Goal: Task Accomplishment & Management: Use online tool/utility

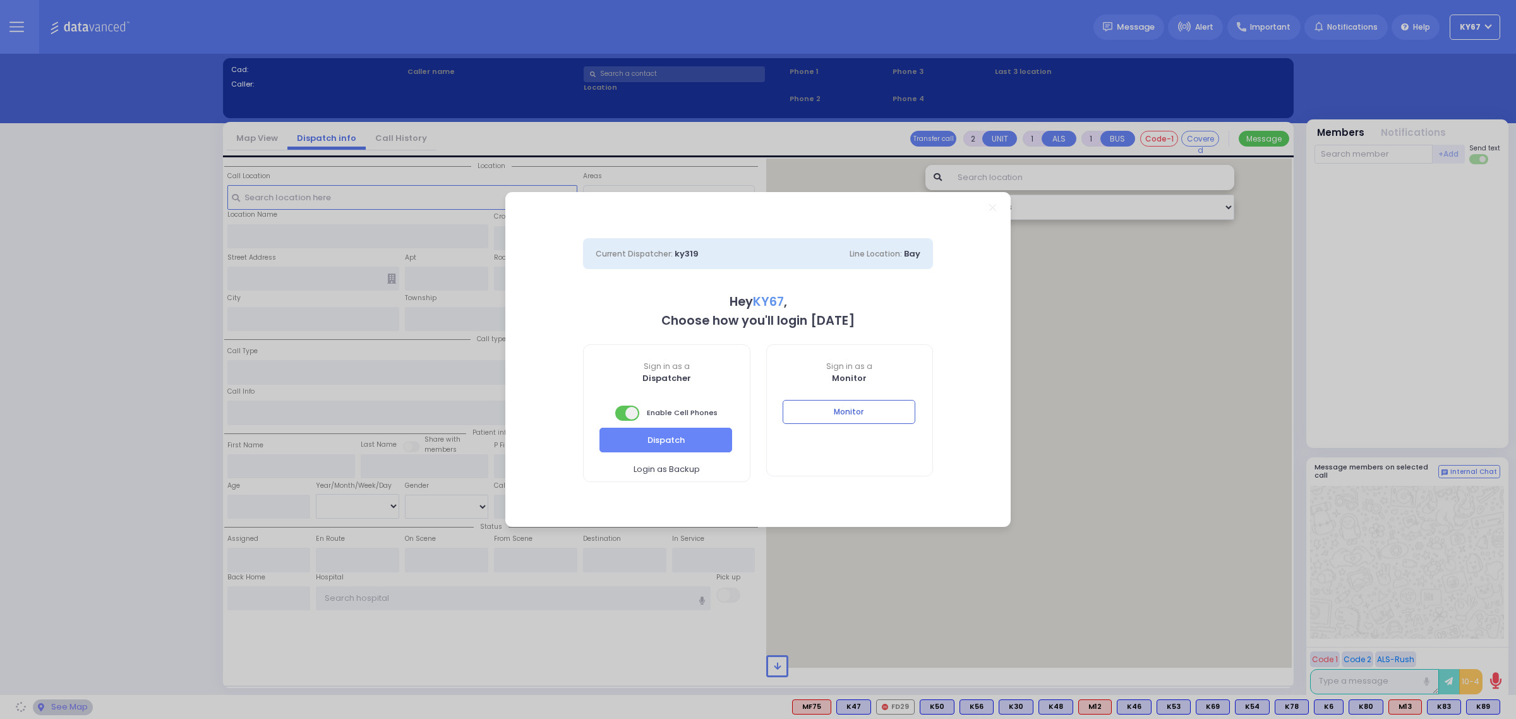
select select "9"
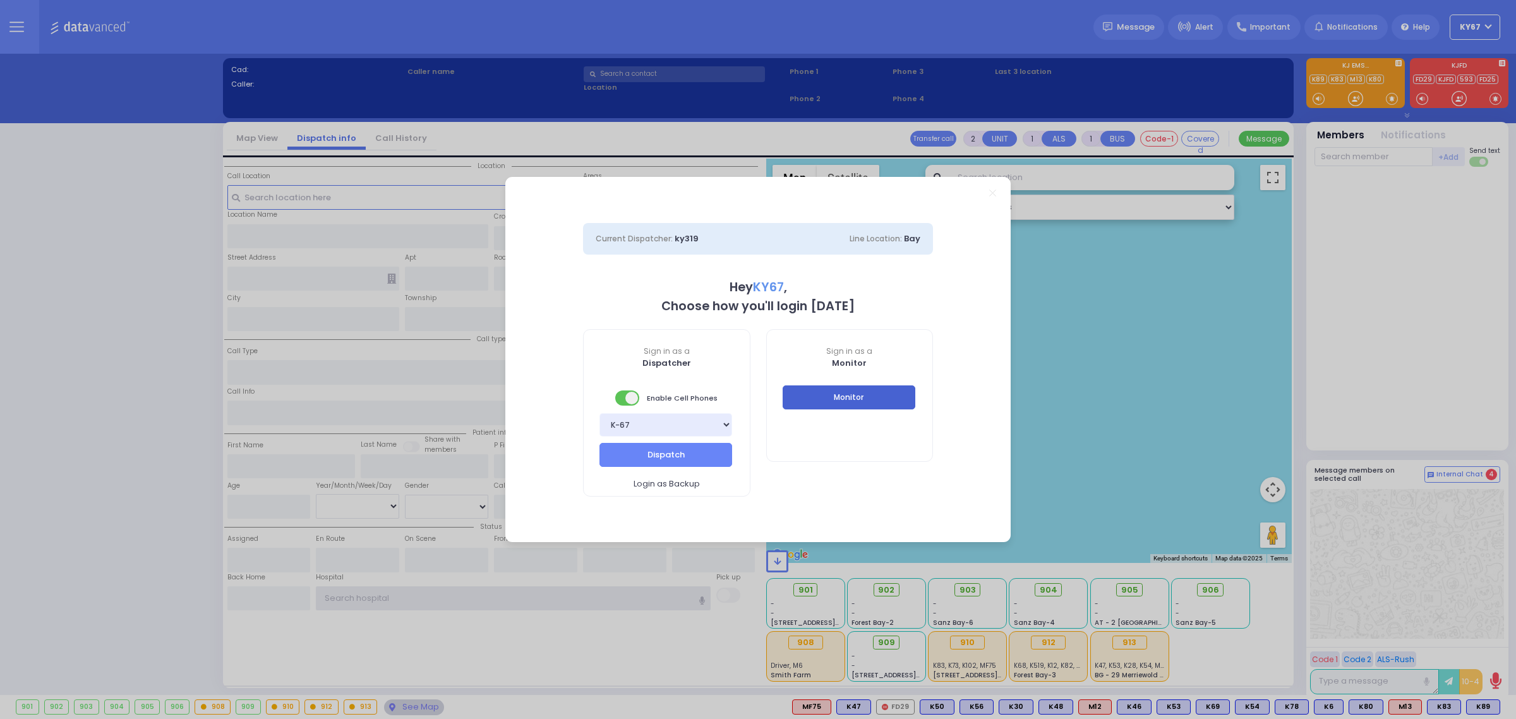
type input "Ky67"
click at [863, 390] on button "Monitor" at bounding box center [849, 397] width 133 height 24
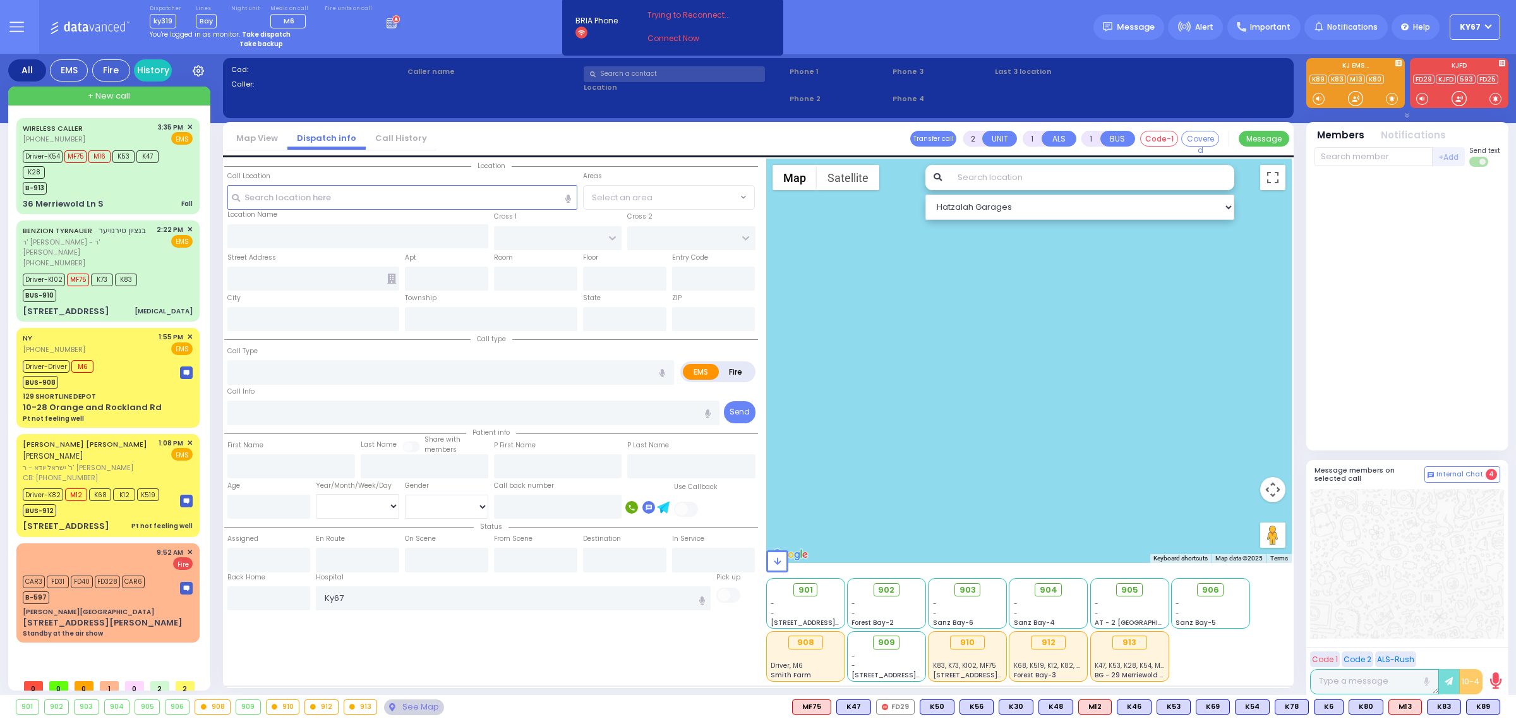
click at [392, 20] on circle at bounding box center [396, 20] width 8 height 8
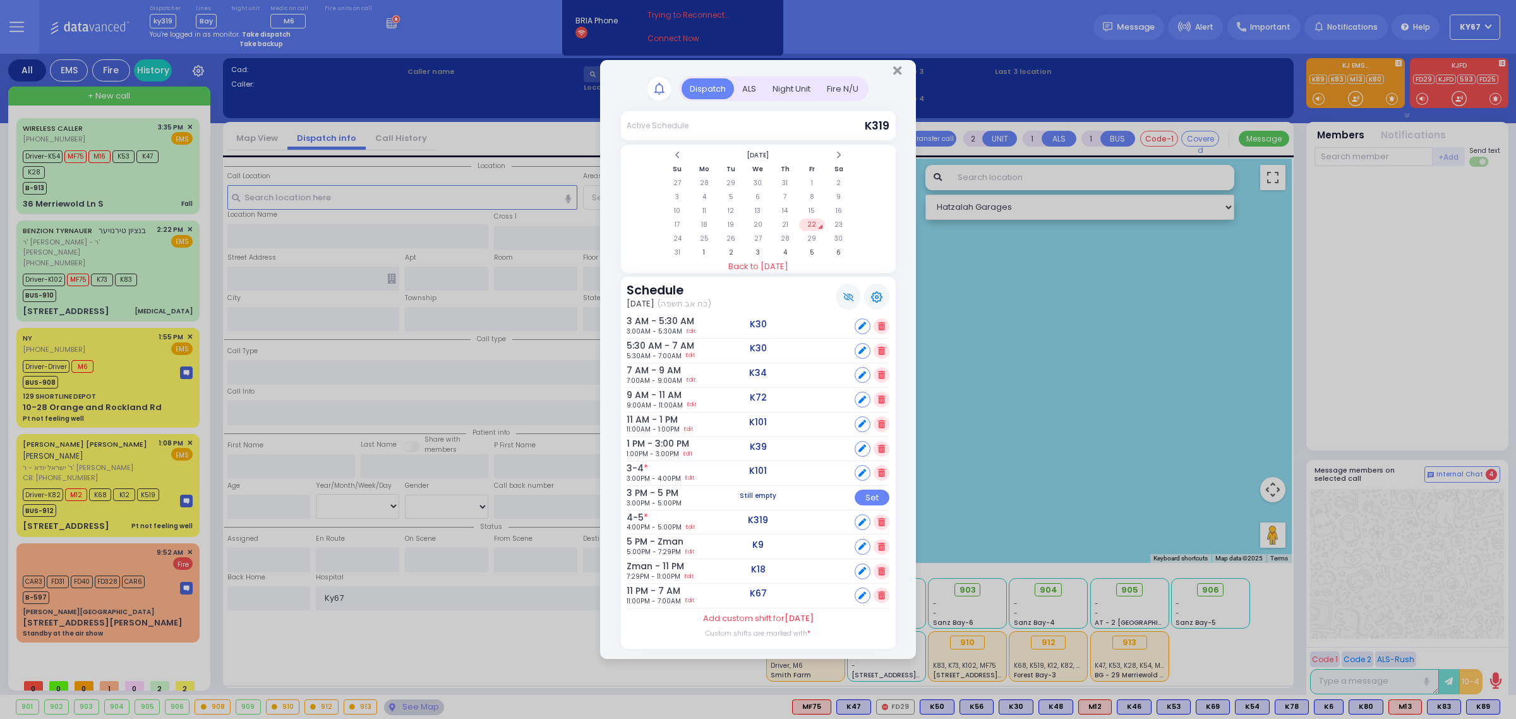
click at [839, 93] on div "Fire N/U" at bounding box center [843, 88] width 48 height 21
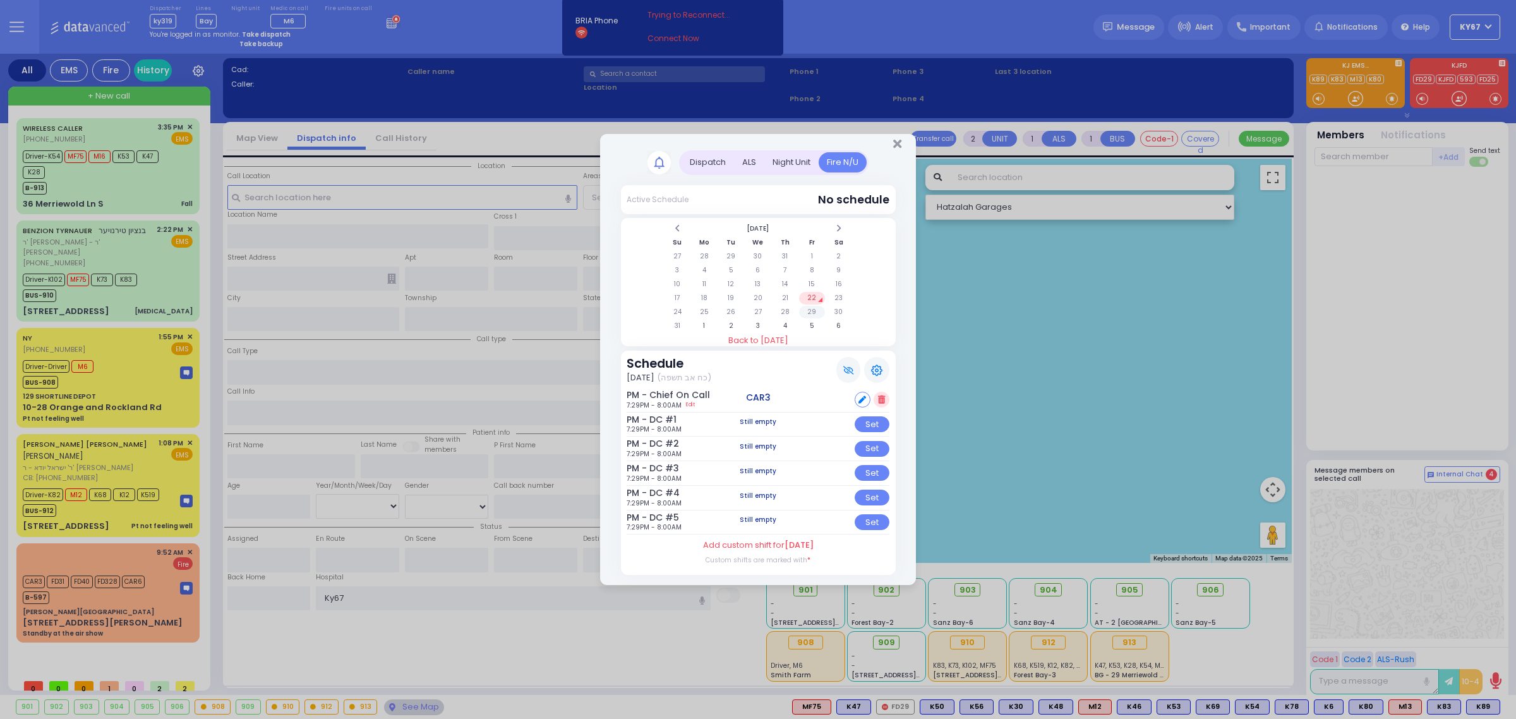
click at [812, 306] on td "29" at bounding box center [812, 312] width 26 height 13
click at [813, 324] on td "5" at bounding box center [812, 326] width 26 height 13
click at [863, 396] on icon at bounding box center [862, 400] width 8 height 8
select select
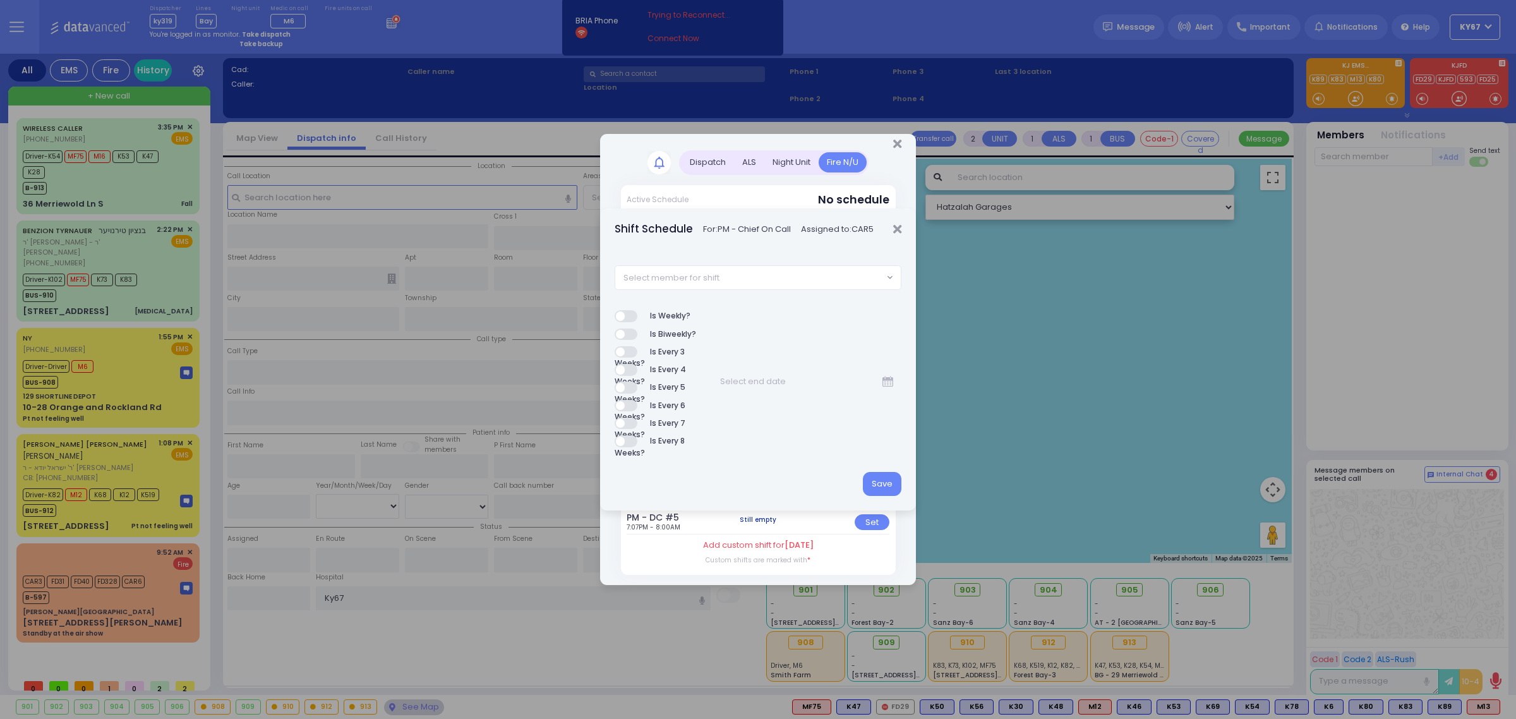
click at [731, 275] on span "Select member for shift" at bounding box center [749, 277] width 268 height 23
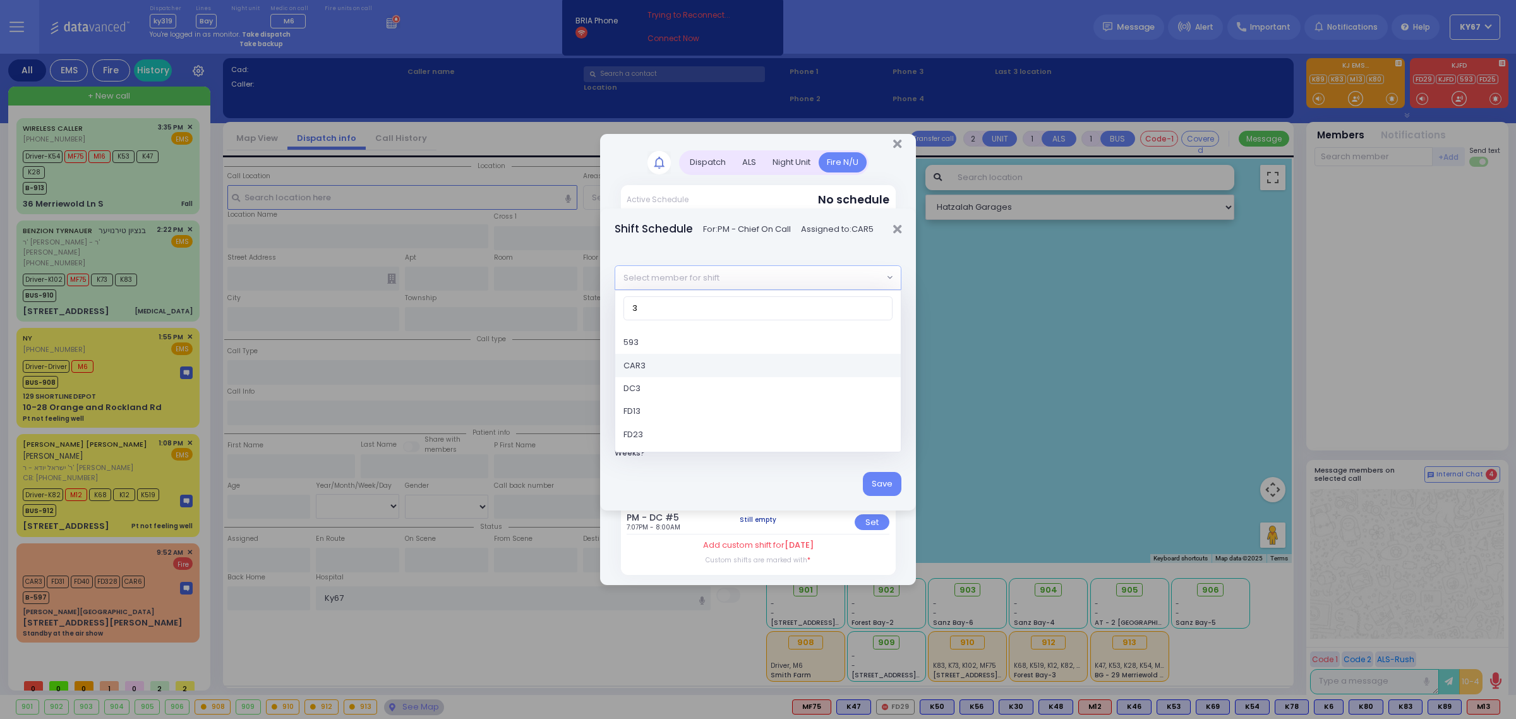
type input "3"
select select "4fe24bca-e57f-11e5-8724-3052cb650342"
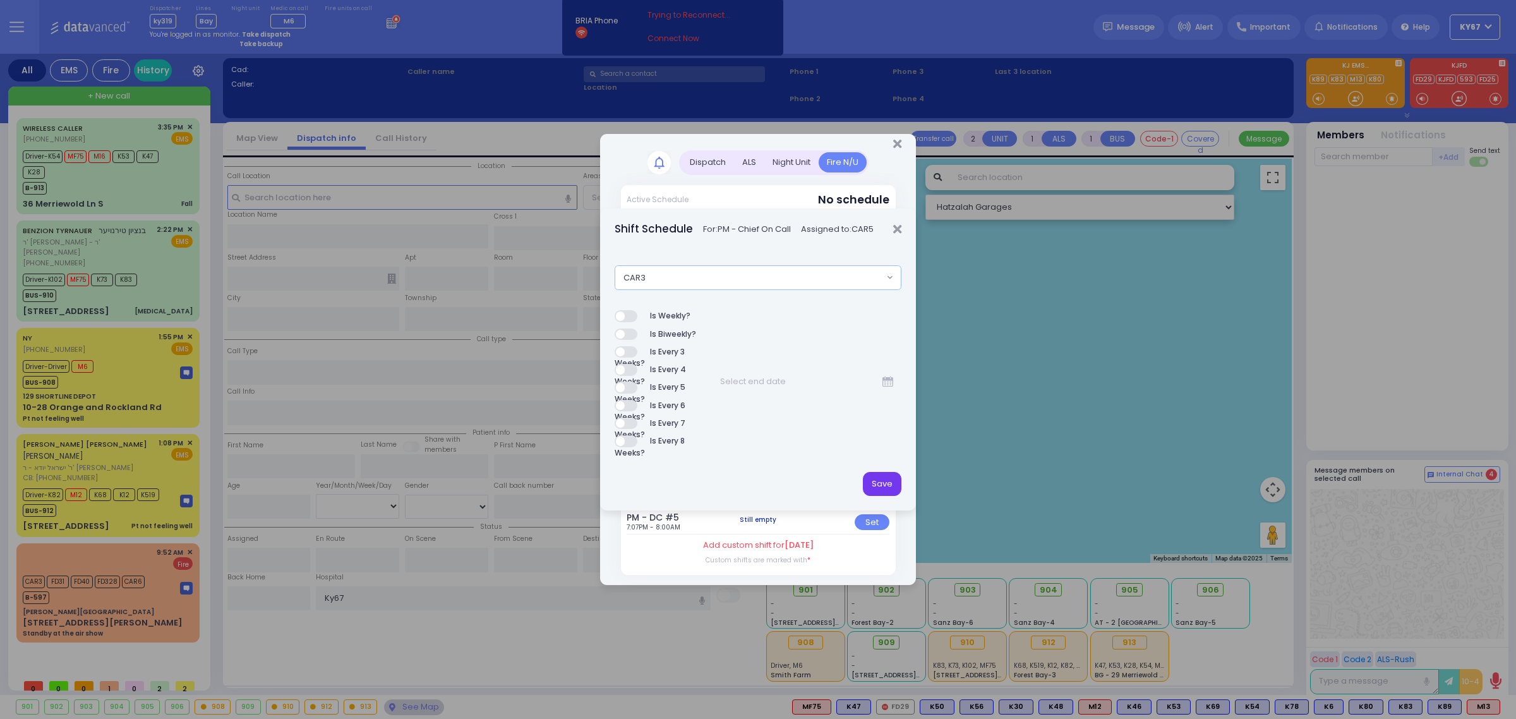
click at [869, 479] on button "Save" at bounding box center [882, 484] width 39 height 24
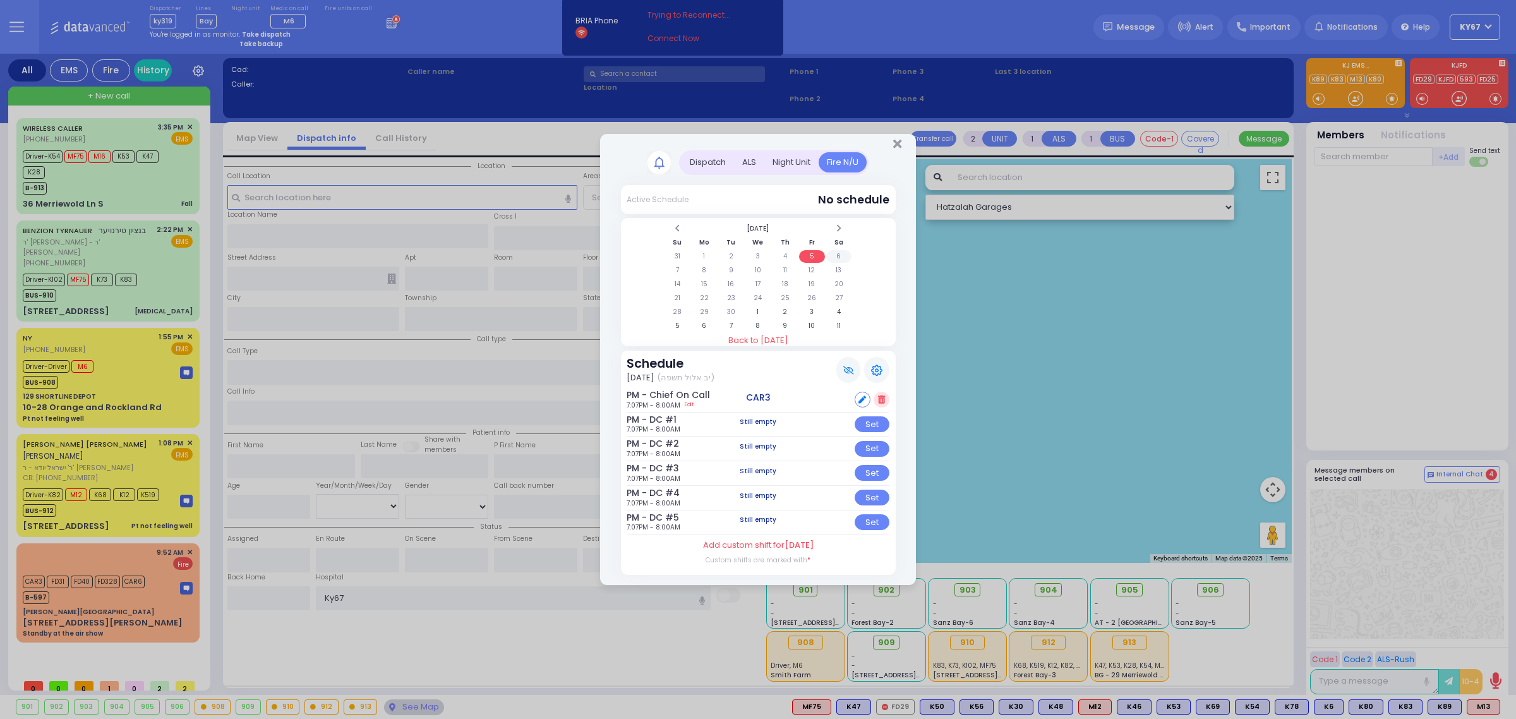
click at [834, 254] on td "6" at bounding box center [839, 256] width 26 height 13
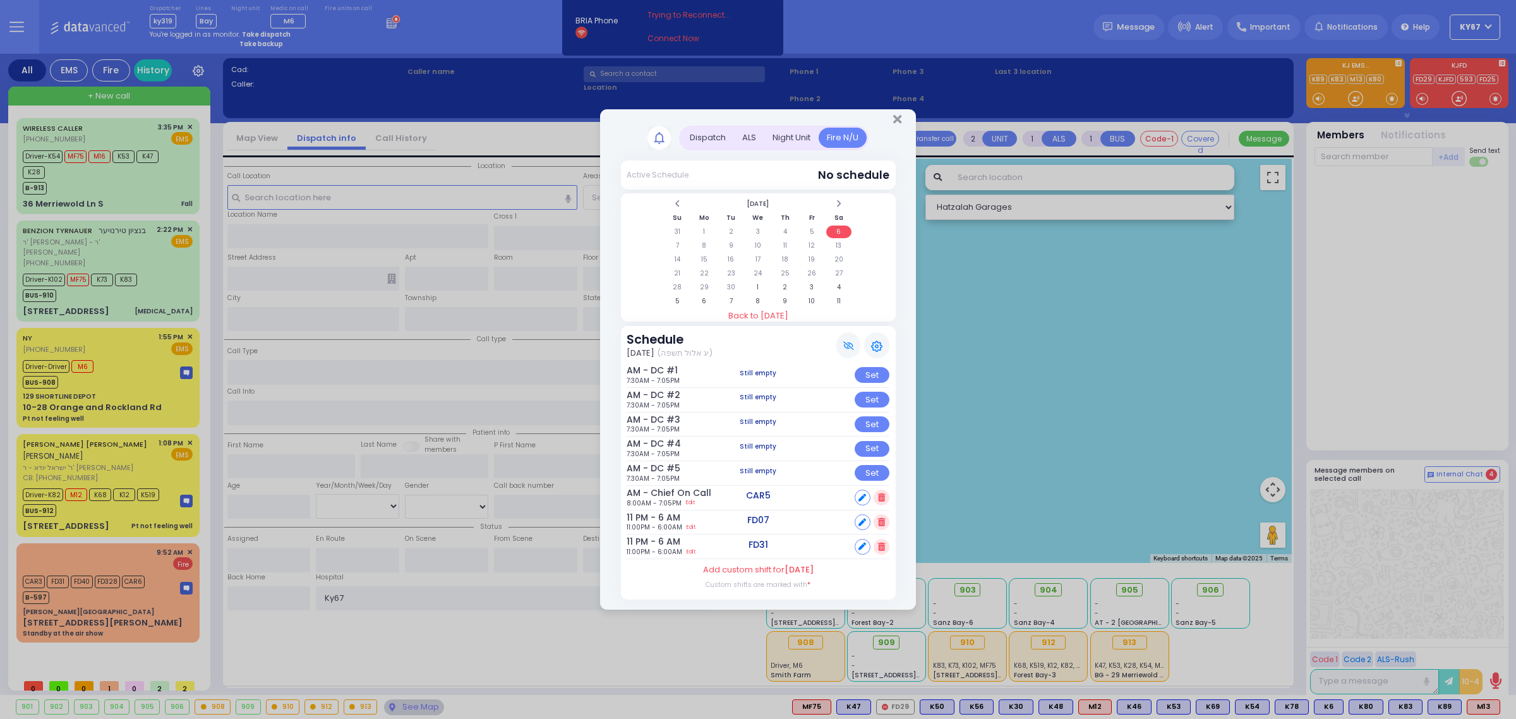
click at [861, 497] on icon at bounding box center [862, 498] width 8 height 8
select select
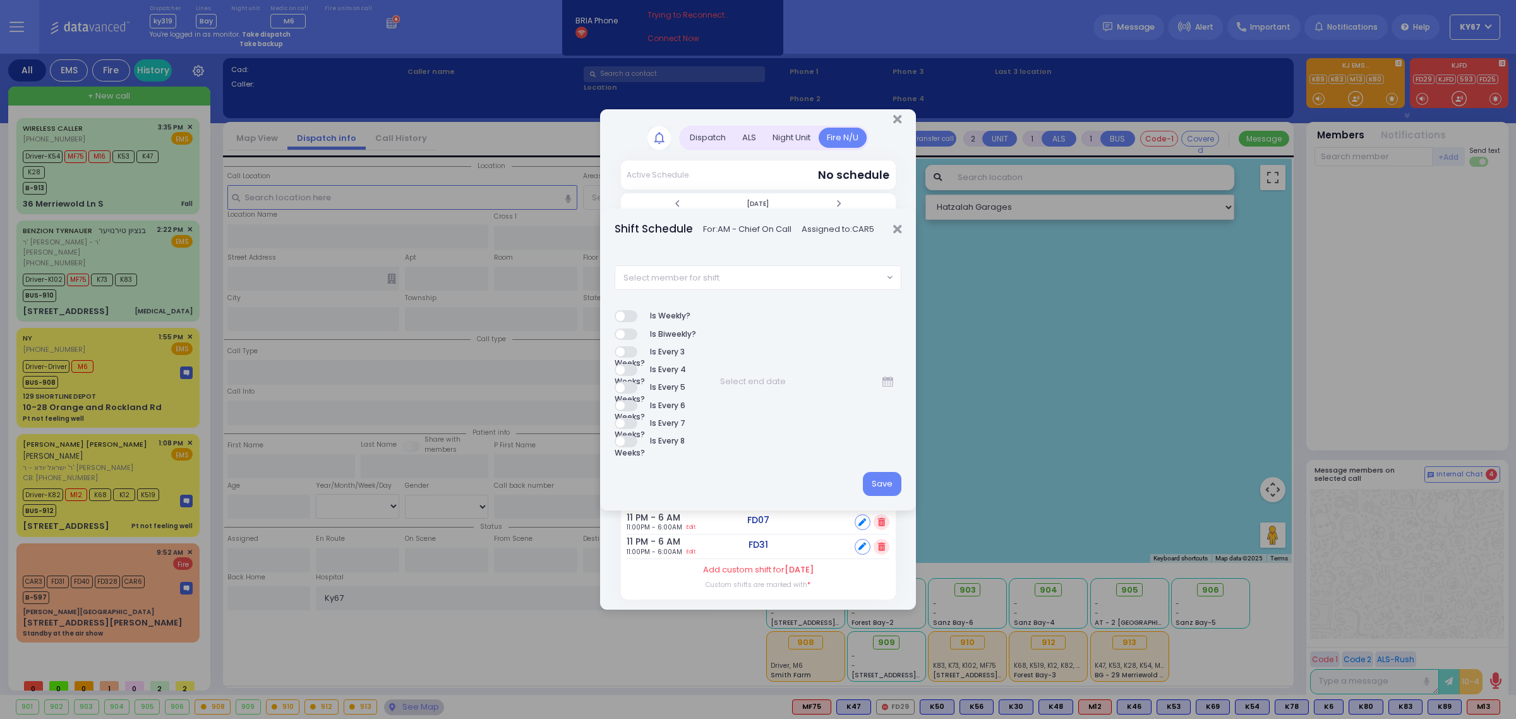
click at [740, 279] on span "Select member for shift" at bounding box center [749, 277] width 268 height 23
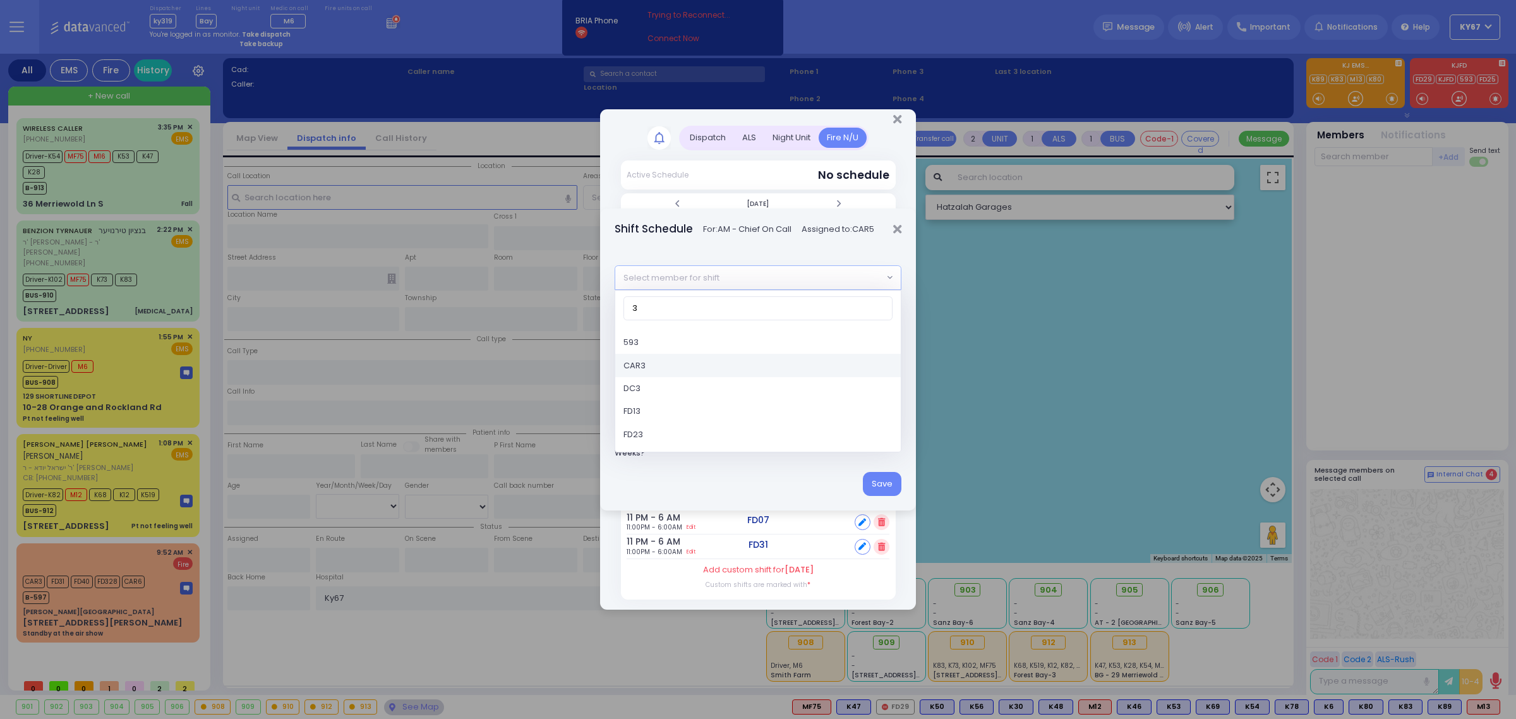
type input "3"
select select "4fe24bca-e57f-11e5-8724-3052cb650342"
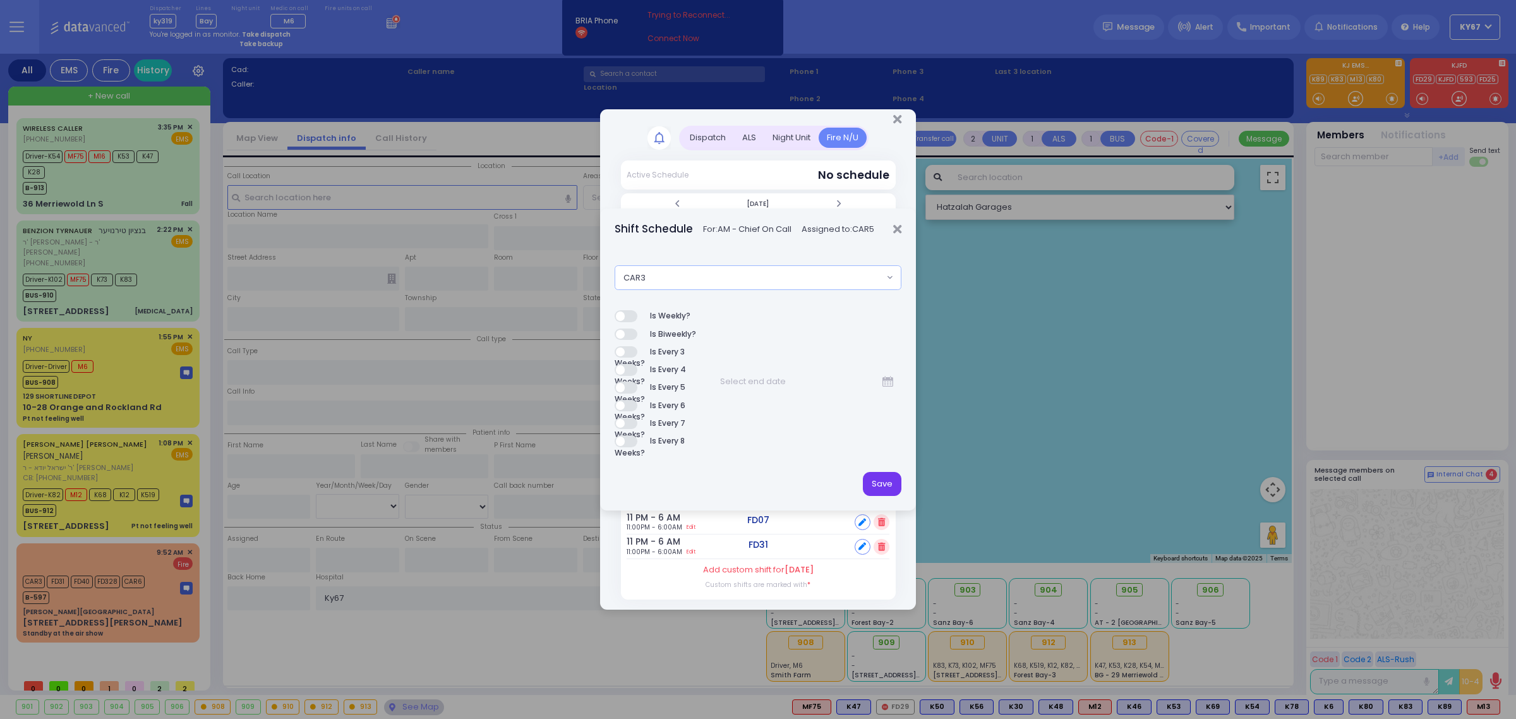
click at [875, 481] on button "Save" at bounding box center [882, 484] width 39 height 24
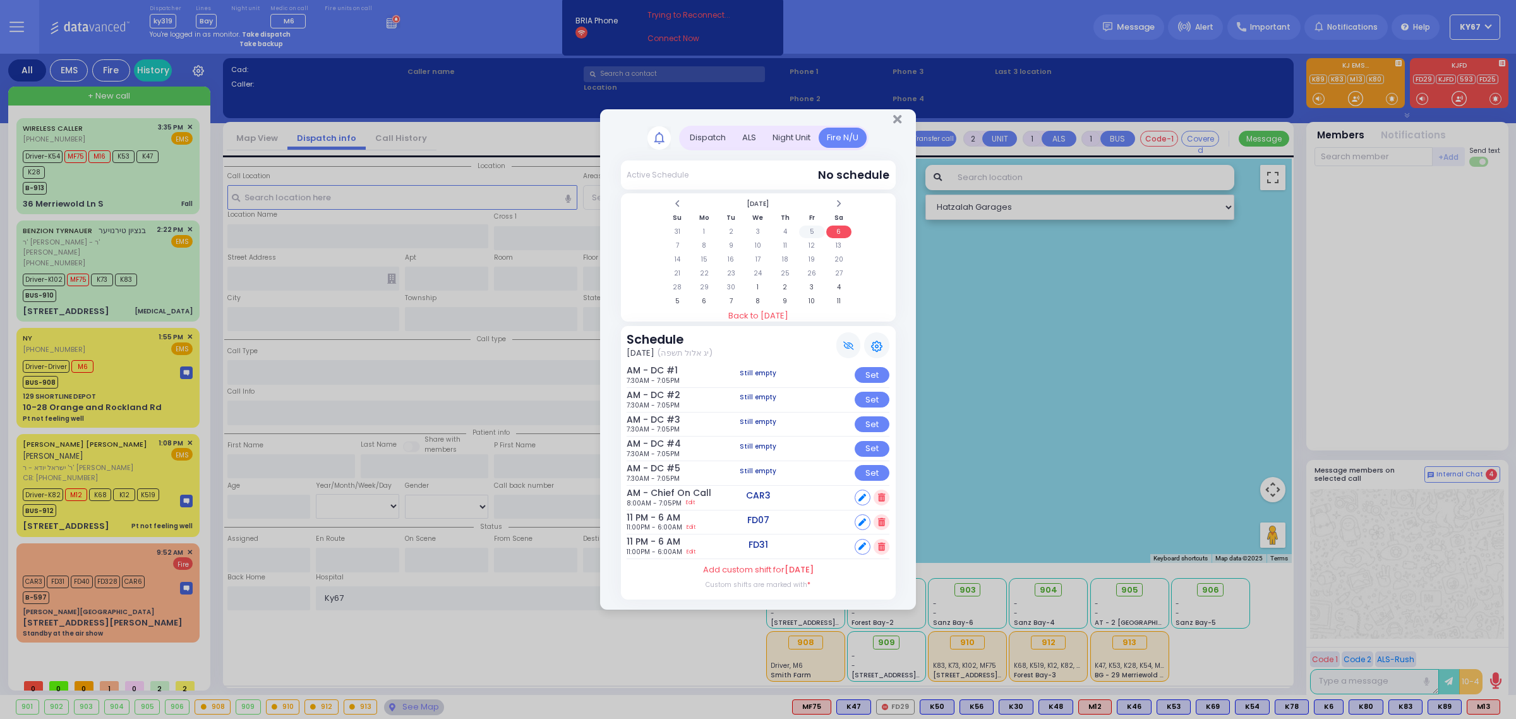
click at [814, 234] on td "5" at bounding box center [812, 231] width 26 height 13
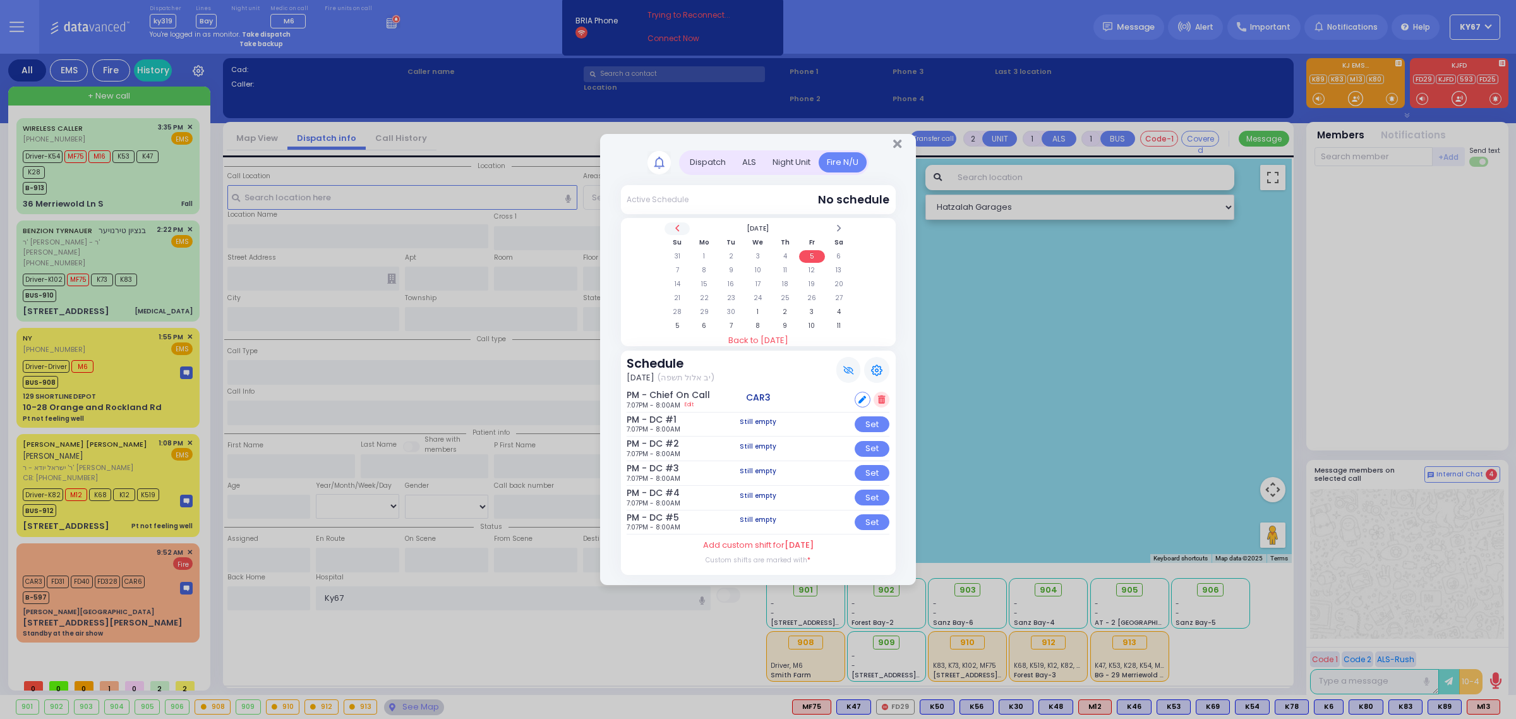
click at [674, 229] on span at bounding box center [677, 228] width 6 height 9
click at [812, 298] on td "22" at bounding box center [812, 298] width 26 height 13
click at [859, 396] on icon at bounding box center [862, 400] width 8 height 8
select select
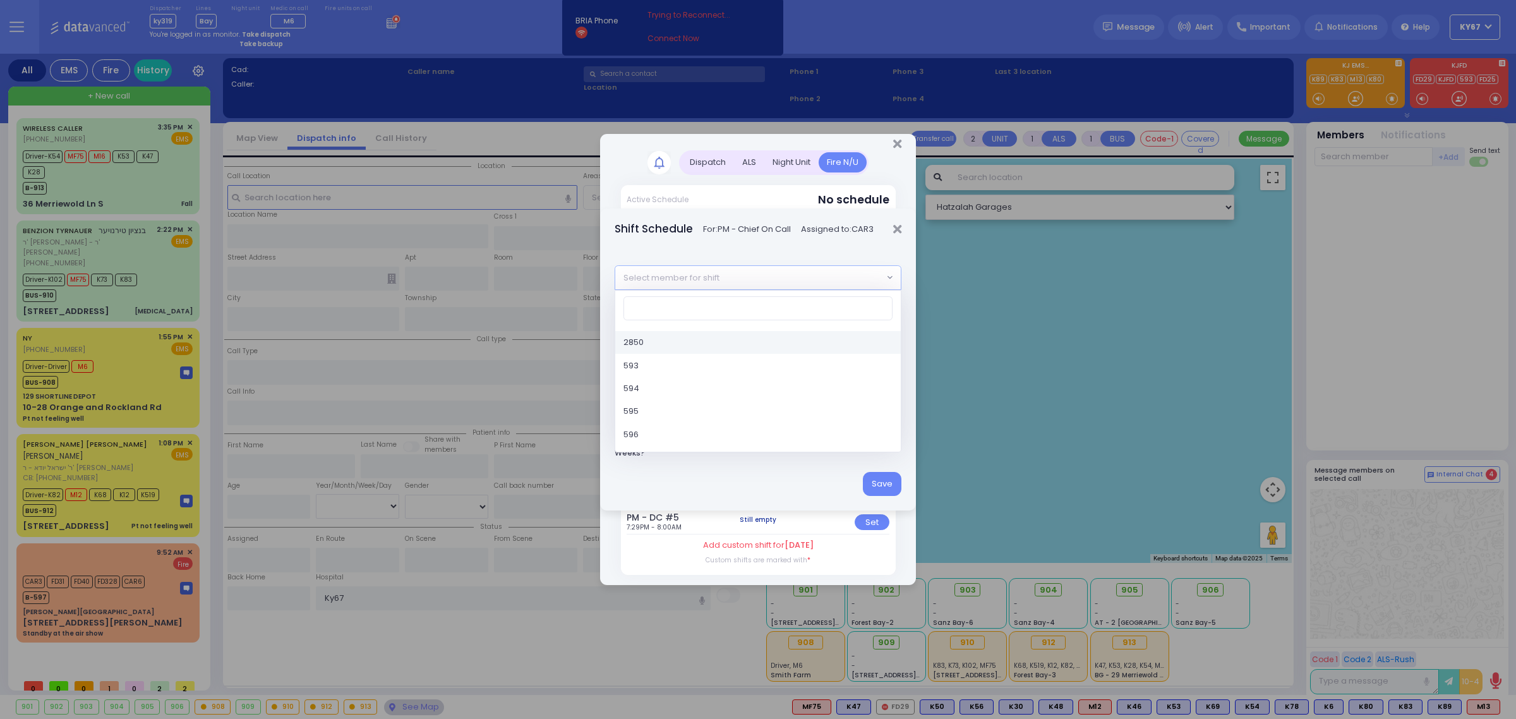
click at [683, 281] on span "Select member for shift" at bounding box center [671, 278] width 96 height 13
type input "5"
select select "4fe2390b-e57f-11e5-8724-3052cb650342"
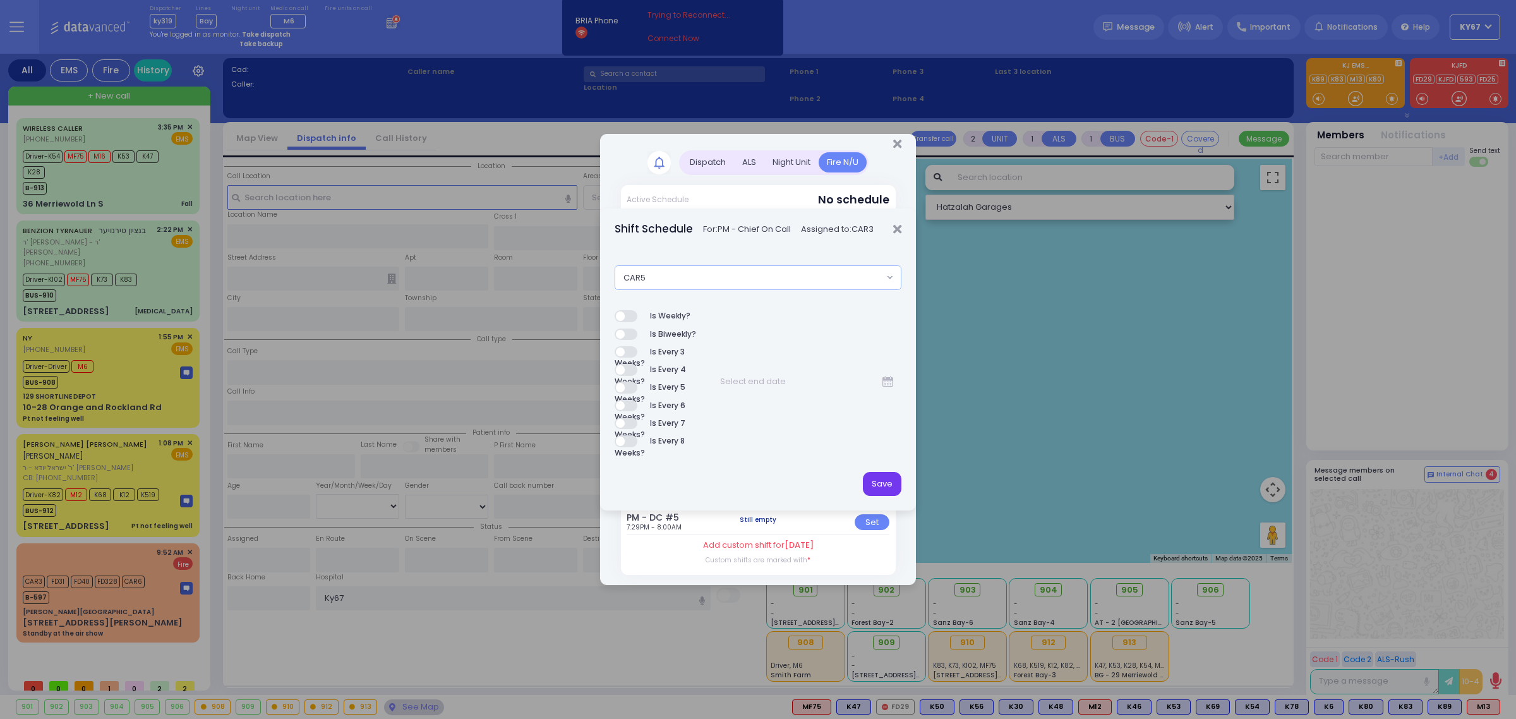
click at [886, 486] on button "Save" at bounding box center [882, 484] width 39 height 24
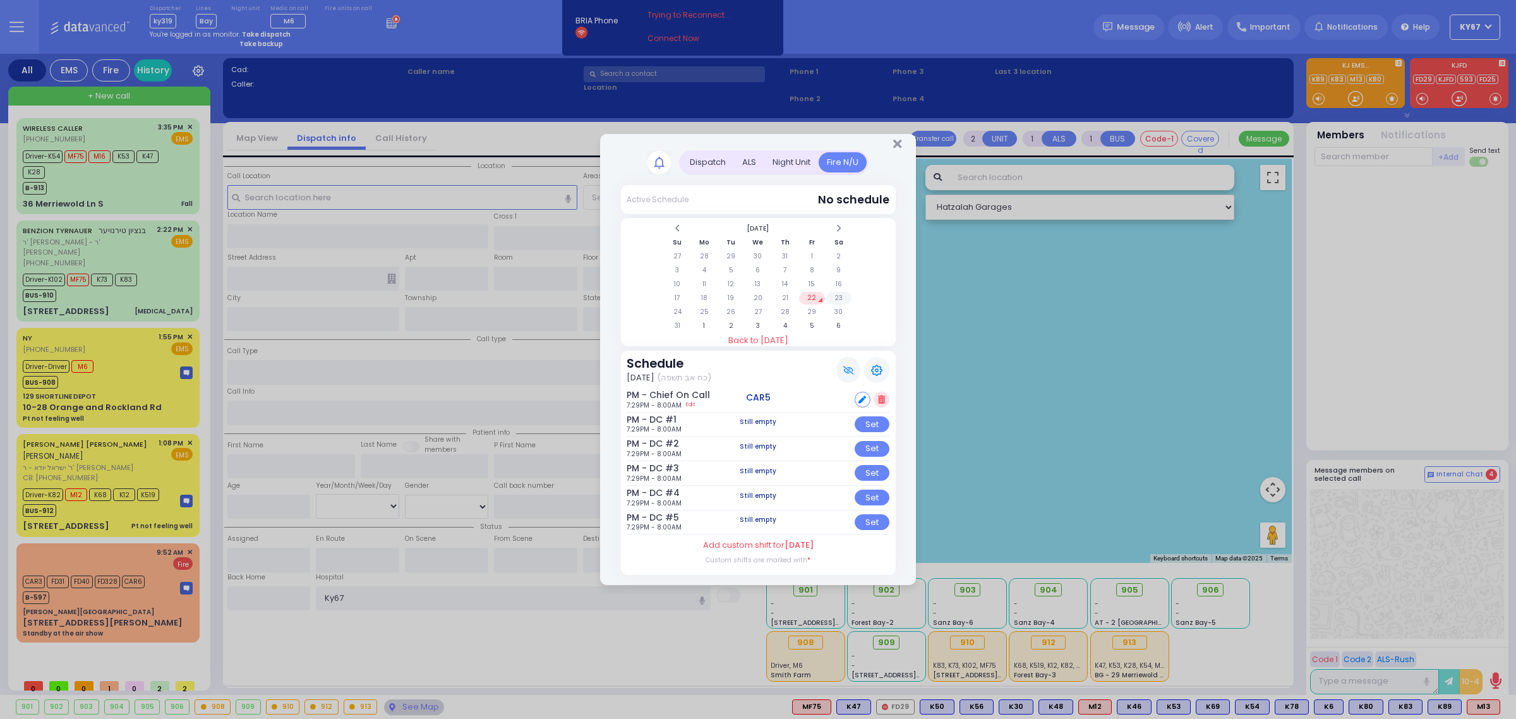
click at [841, 295] on td "23" at bounding box center [839, 298] width 26 height 13
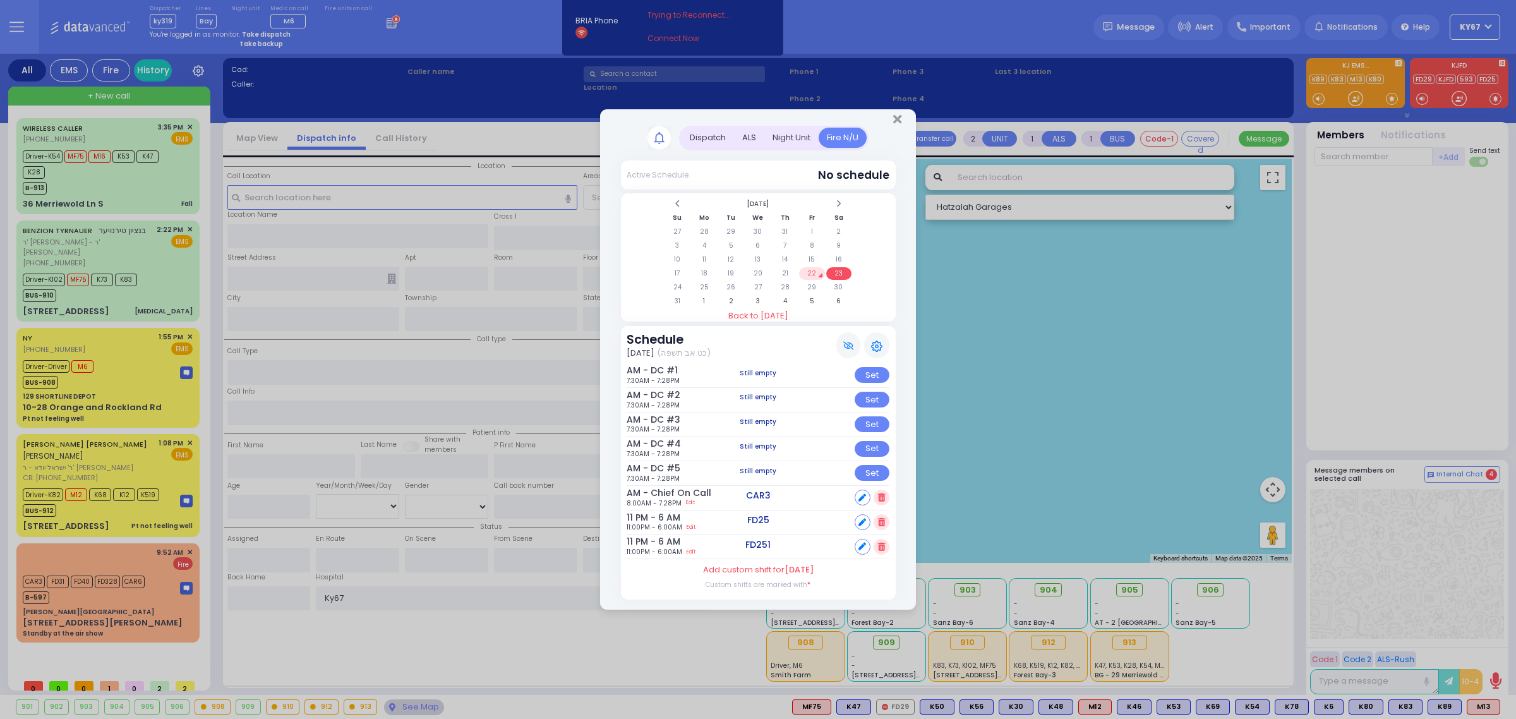
click at [863, 494] on icon at bounding box center [862, 498] width 8 height 8
select select
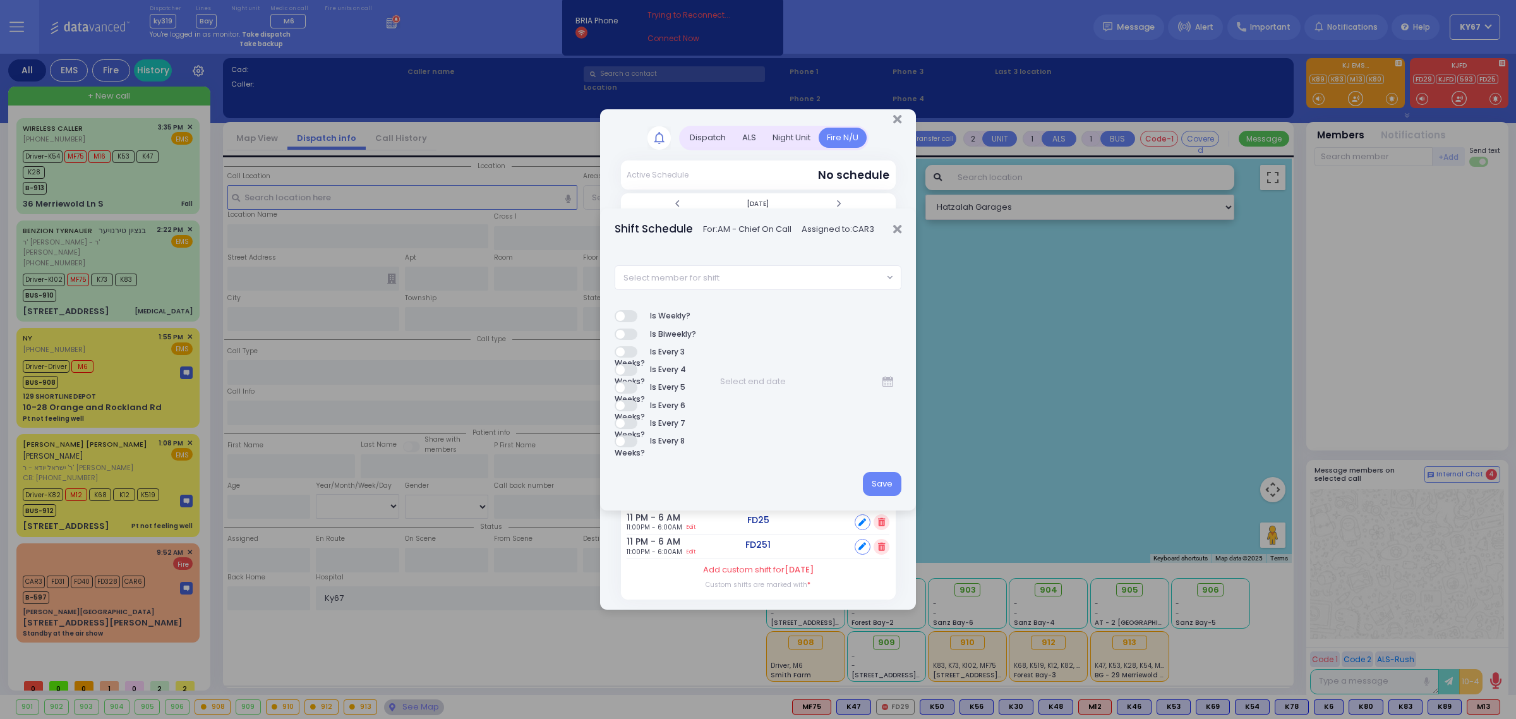
click at [739, 276] on span "Select member for shift" at bounding box center [749, 277] width 268 height 23
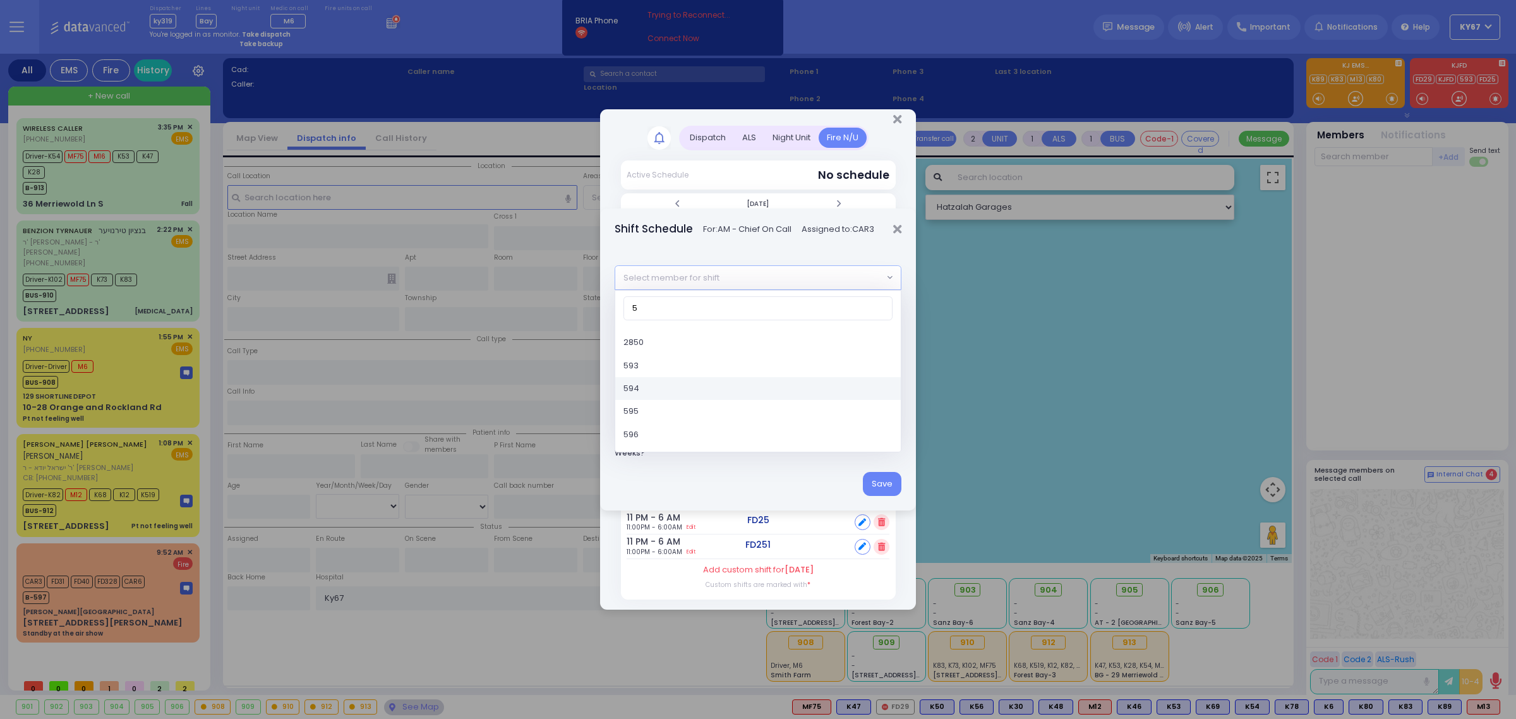
scroll to position [158, 0]
type input "5"
select select "4fe2390b-e57f-11e5-8724-3052cb650342"
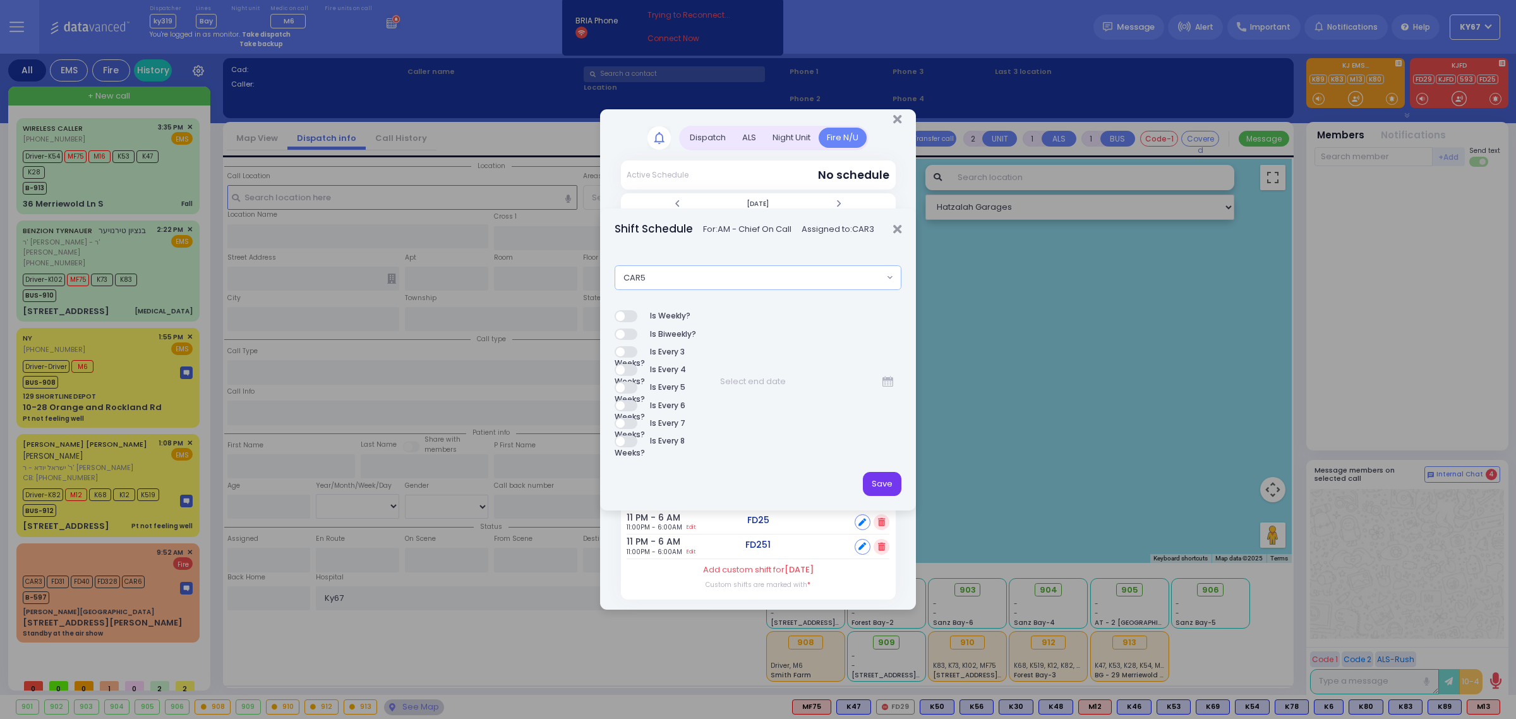
click at [882, 490] on button "Save" at bounding box center [882, 484] width 39 height 24
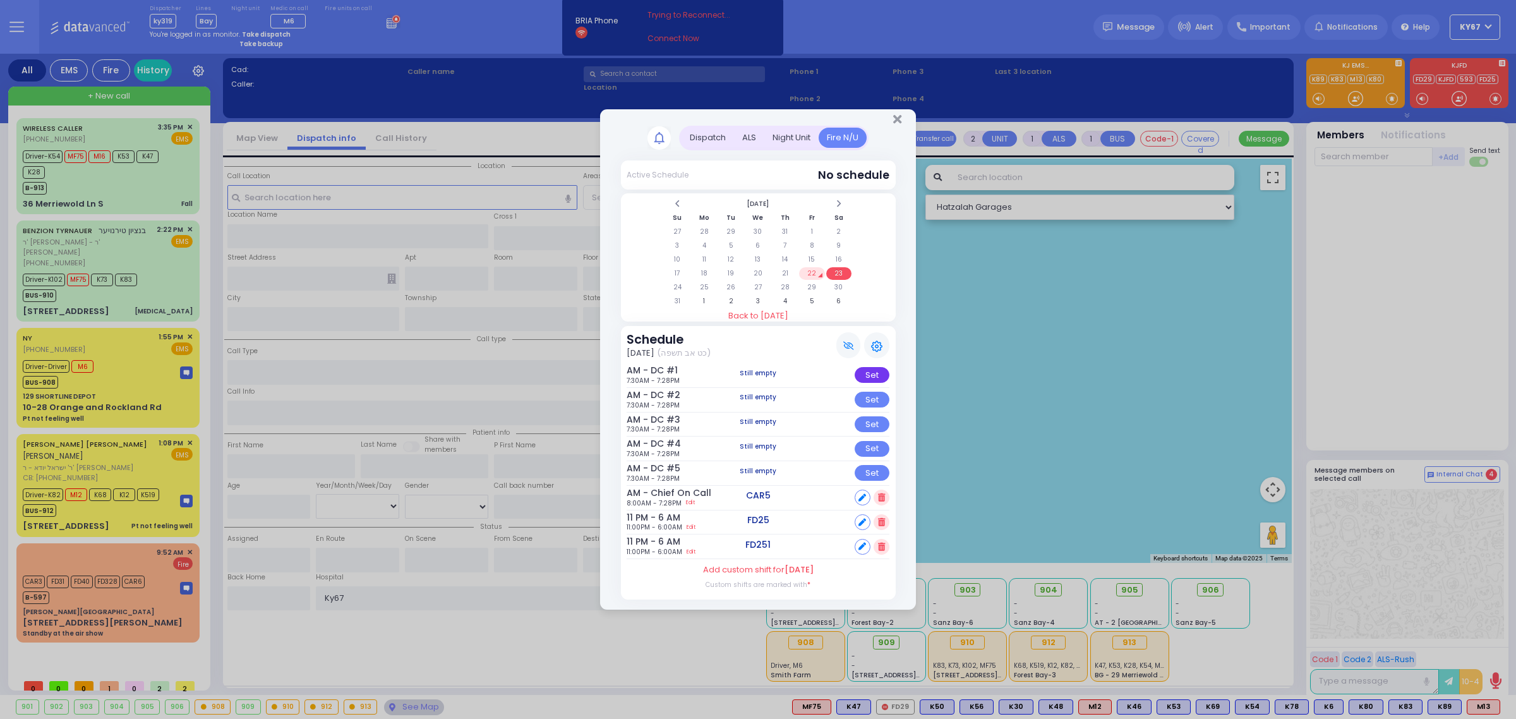
click at [875, 378] on div "Set" at bounding box center [872, 375] width 35 height 16
select select
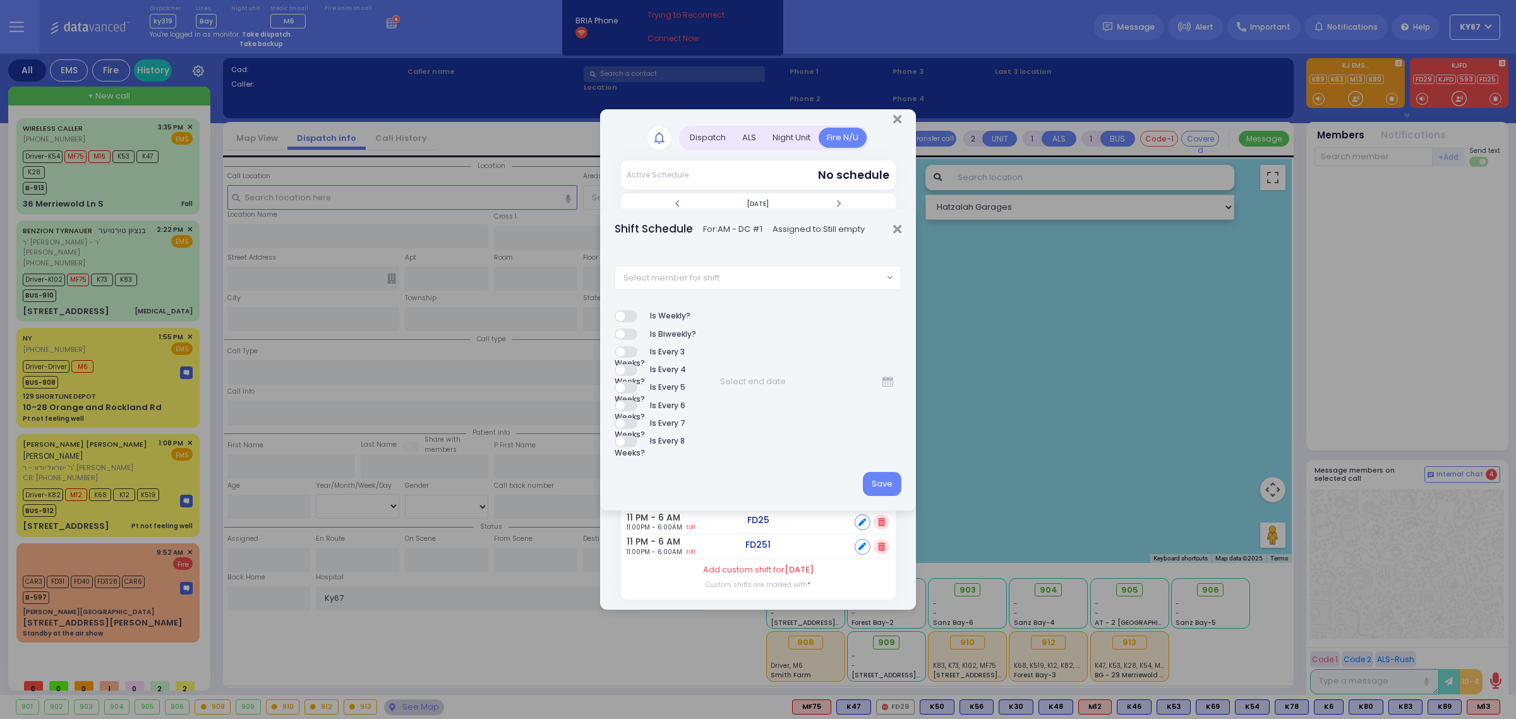
click at [746, 278] on span "Select member for shift" at bounding box center [749, 277] width 268 height 23
type input "80"
select select "7b6e74eb-24cb-13fb-116b-dd2ca8c18dcd"
click at [886, 488] on button "Save" at bounding box center [882, 484] width 39 height 24
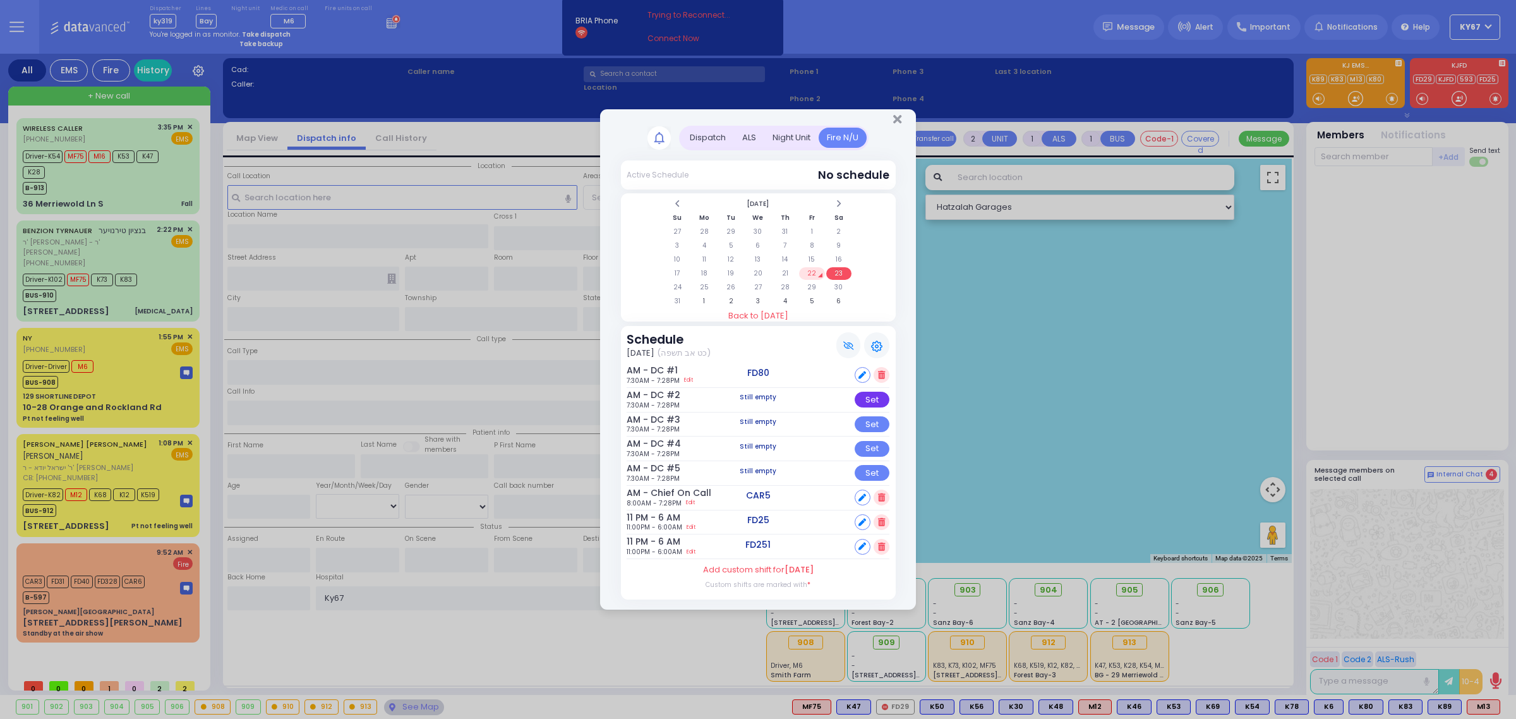
click at [875, 396] on div "Set" at bounding box center [872, 400] width 35 height 16
select select
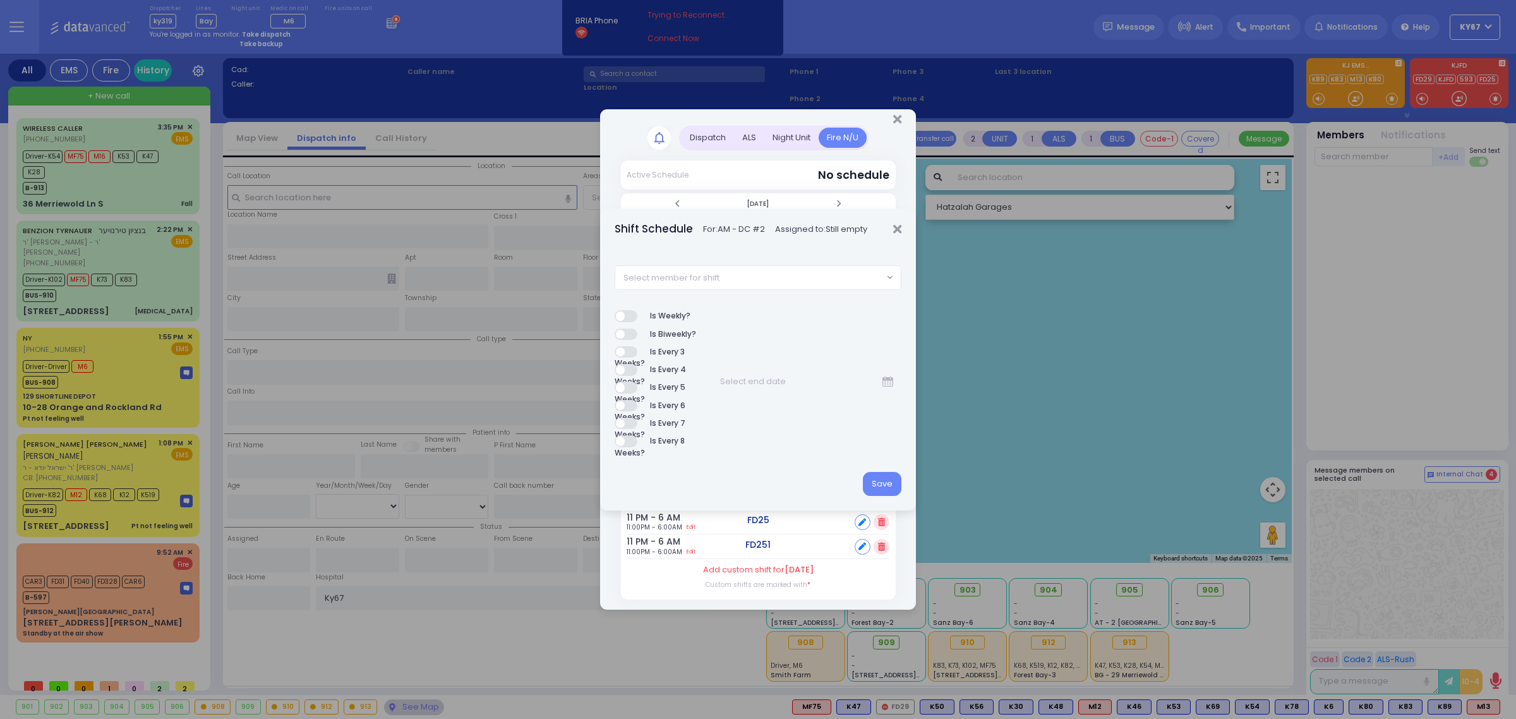
click at [743, 282] on span "Select member for shift" at bounding box center [749, 277] width 268 height 23
type input "81"
select select "781448ac-9807-b7a7-bb12-b8045ad885bb"
click at [873, 483] on button "Save" at bounding box center [882, 484] width 39 height 24
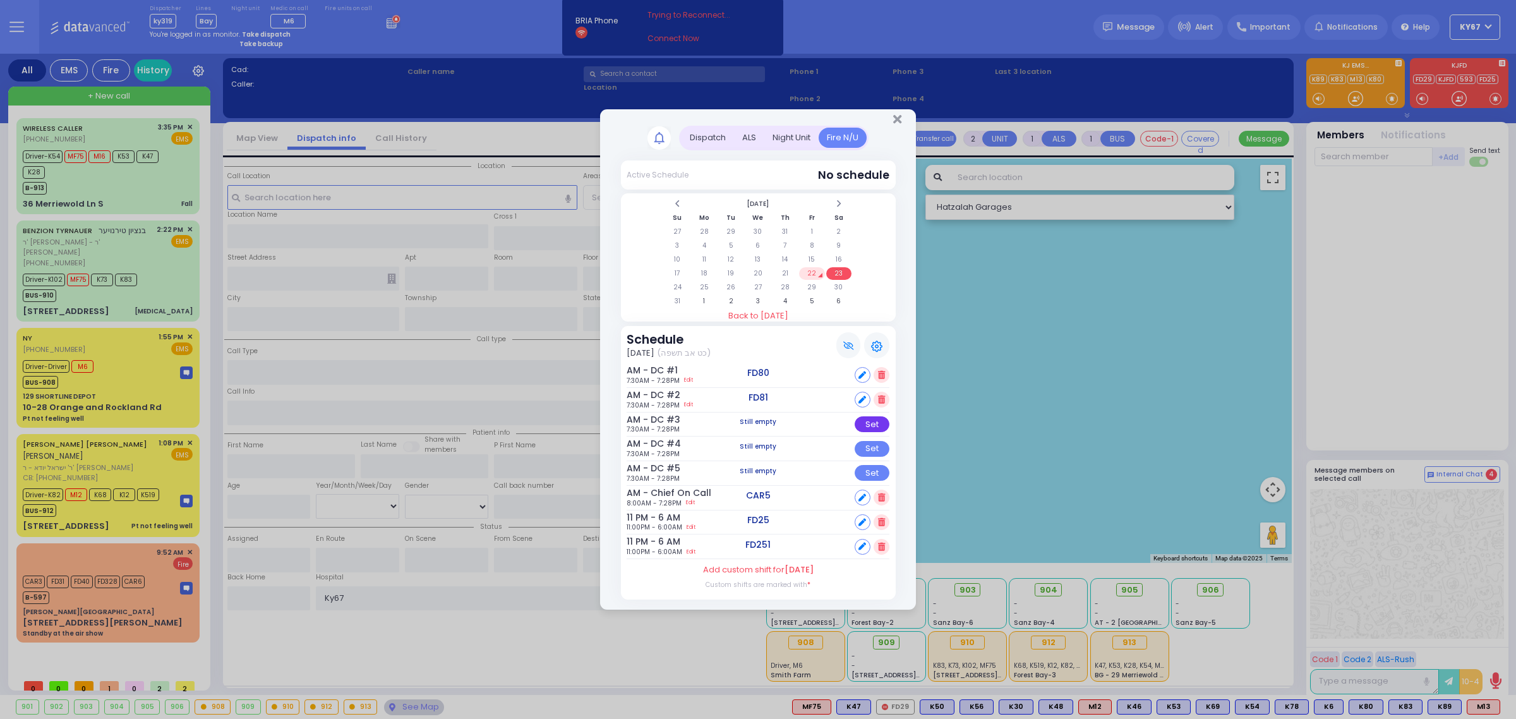
click at [870, 422] on div "Set" at bounding box center [872, 424] width 35 height 16
select select
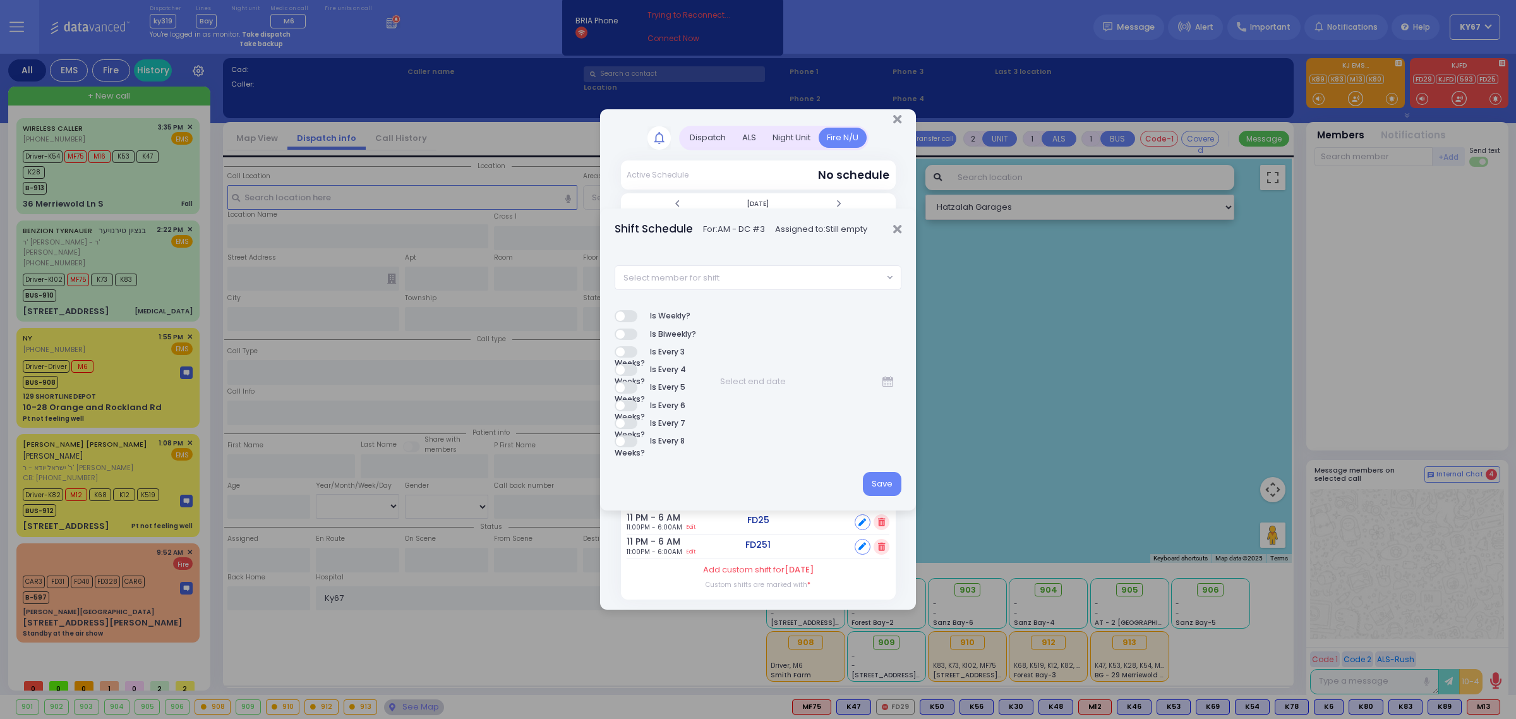
click at [738, 268] on span "Select member for shift" at bounding box center [749, 277] width 268 height 23
type input "85"
select select "f0e77f2f-92c9-46f6-b2fe-e32e8d523598"
click at [878, 482] on button "Save" at bounding box center [882, 484] width 39 height 24
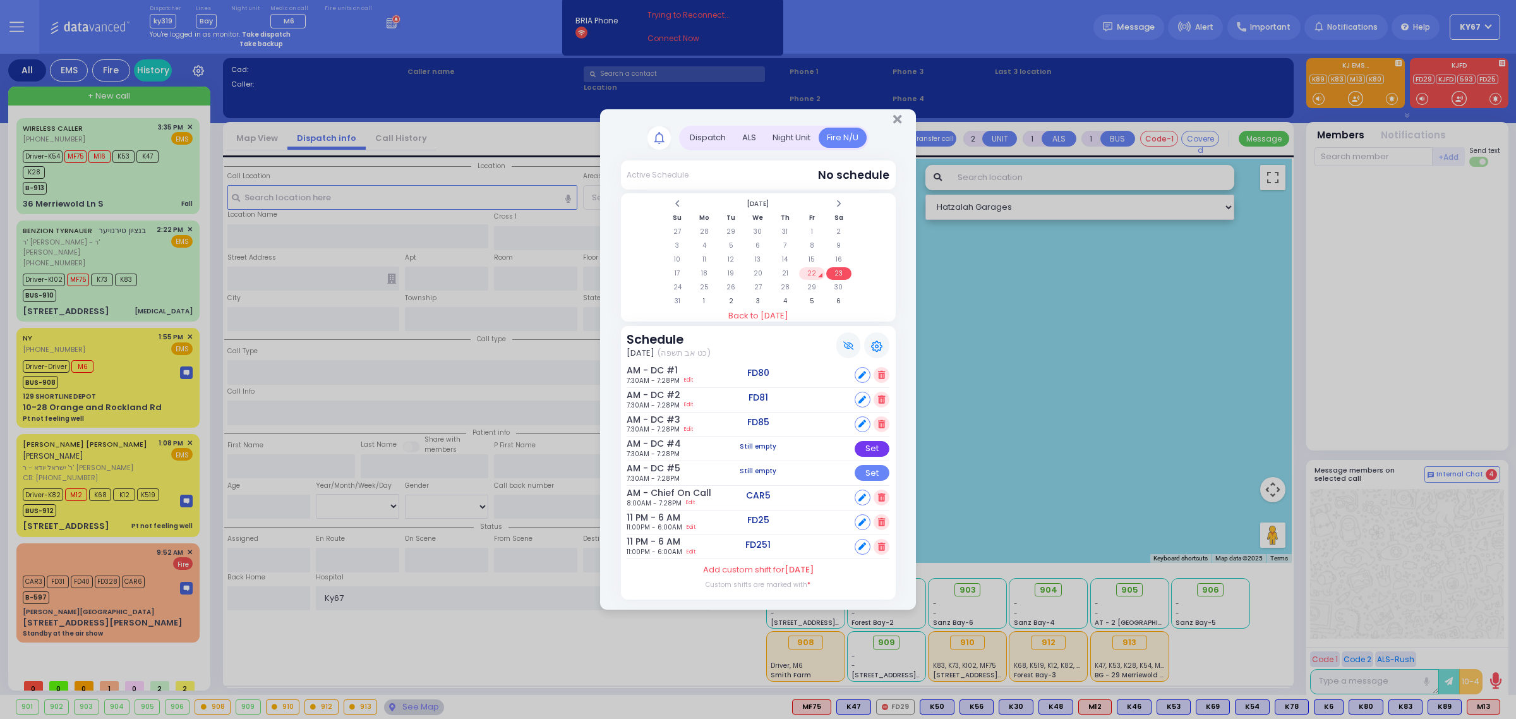
click at [869, 445] on div "Set" at bounding box center [872, 449] width 35 height 16
select select
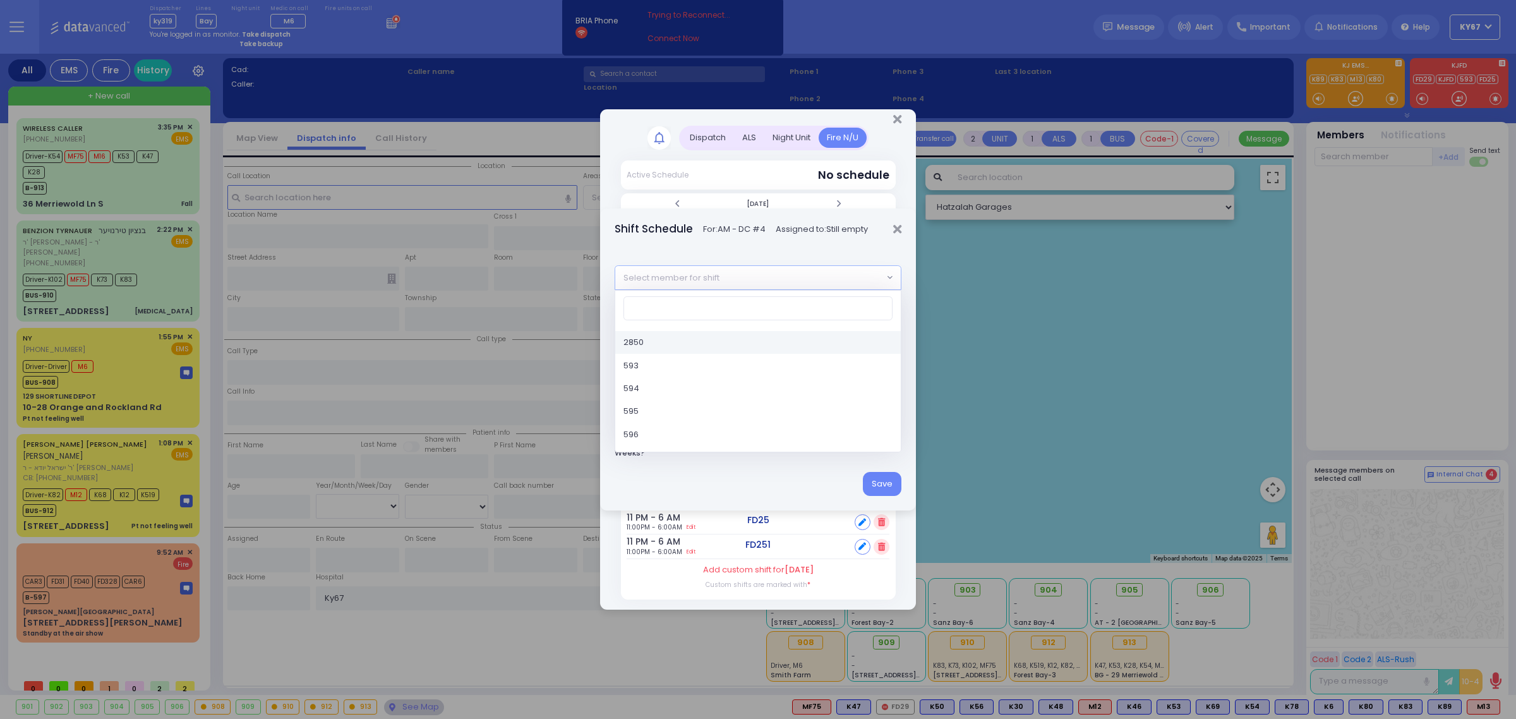
click at [784, 279] on span "Select member for shift" at bounding box center [749, 277] width 268 height 23
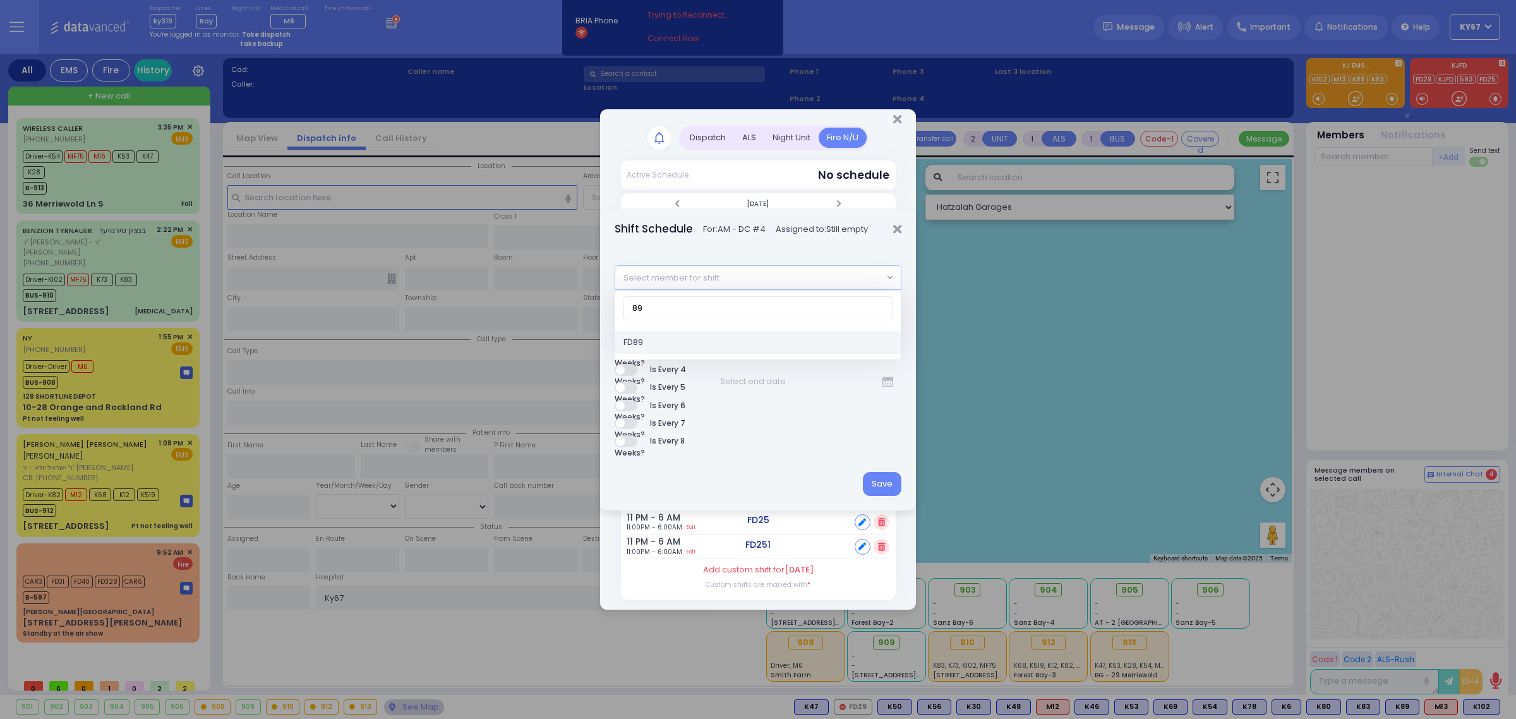
type input "89"
select select "277cc187-7285-8f06-05ed-d2dc55bfaea5"
click at [887, 481] on button "Save" at bounding box center [882, 484] width 39 height 24
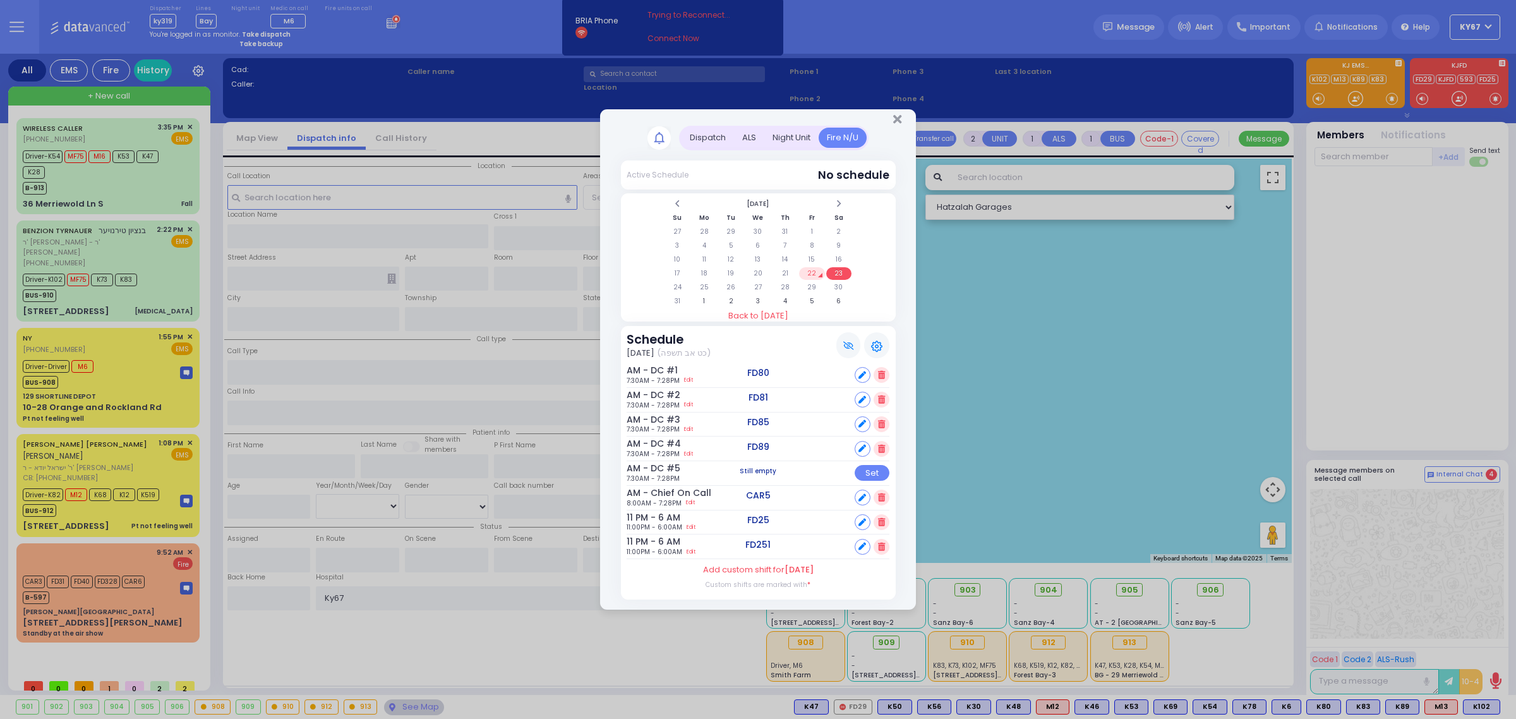
click at [845, 270] on td "23" at bounding box center [839, 273] width 26 height 13
click at [840, 272] on td "23" at bounding box center [839, 273] width 26 height 13
click at [803, 273] on td "22" at bounding box center [812, 273] width 26 height 13
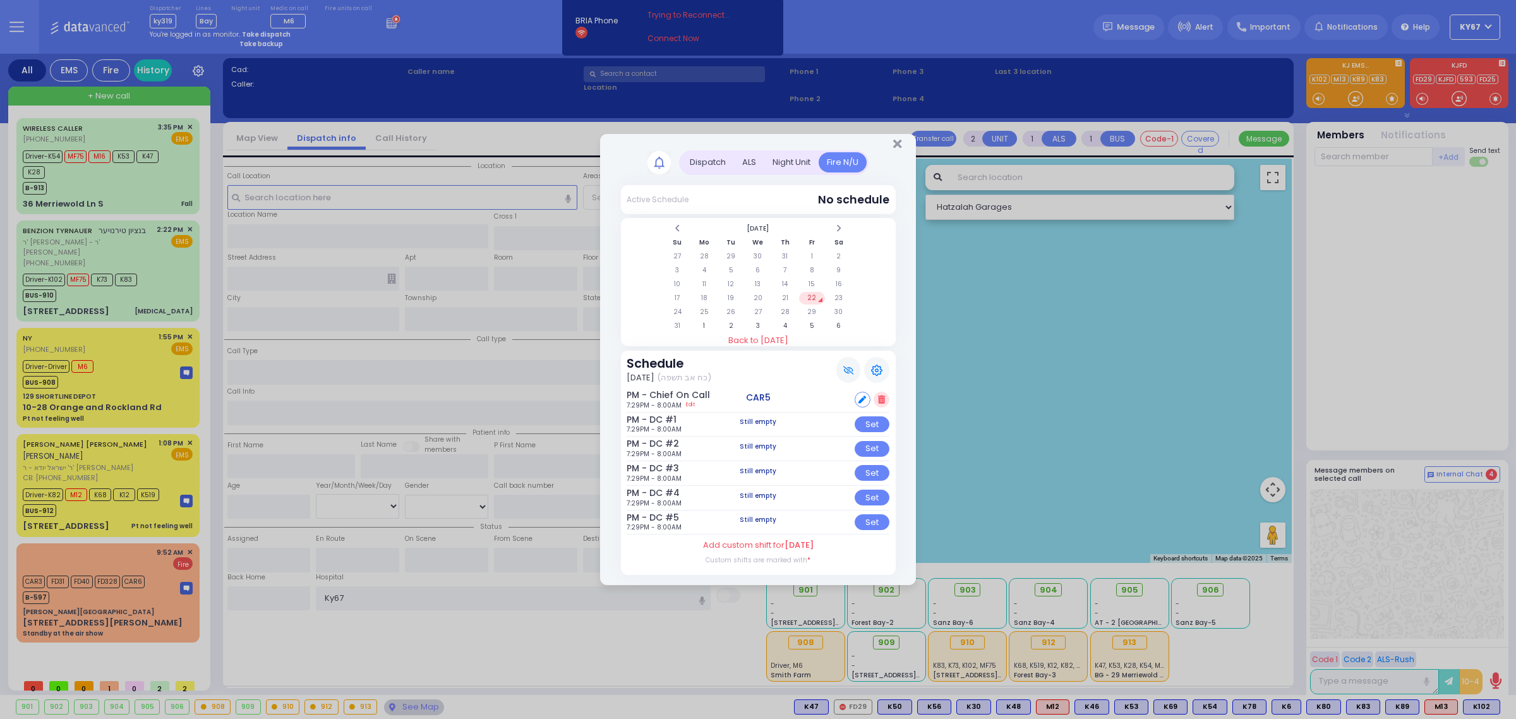
click at [813, 296] on td "22" at bounding box center [812, 298] width 26 height 13
click at [873, 424] on div "Set" at bounding box center [872, 424] width 35 height 16
select select
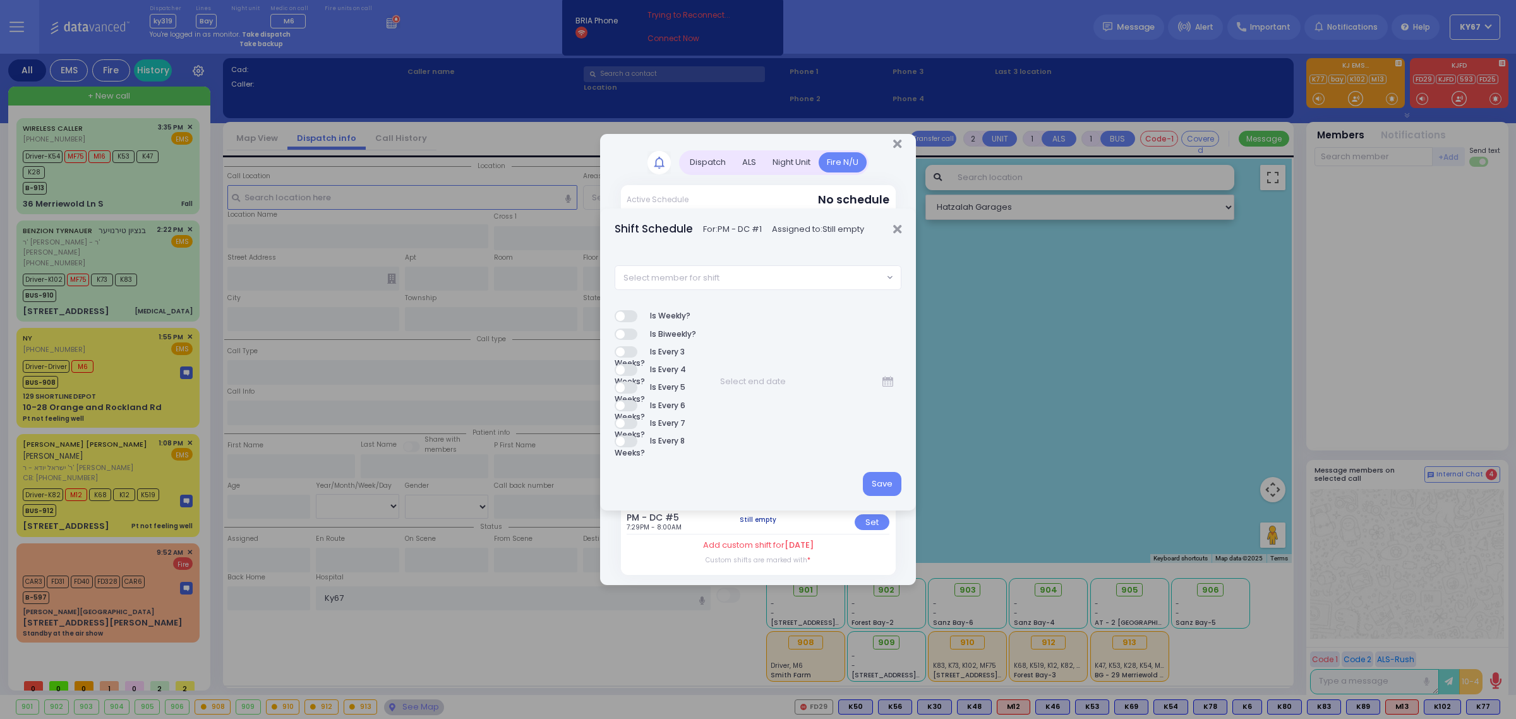
click at [766, 279] on span "Select member for shift" at bounding box center [749, 277] width 268 height 23
type input "80"
select select "7b6e74eb-24cb-13fb-116b-dd2ca8c18dcd"
click at [884, 482] on button "Save" at bounding box center [882, 484] width 39 height 24
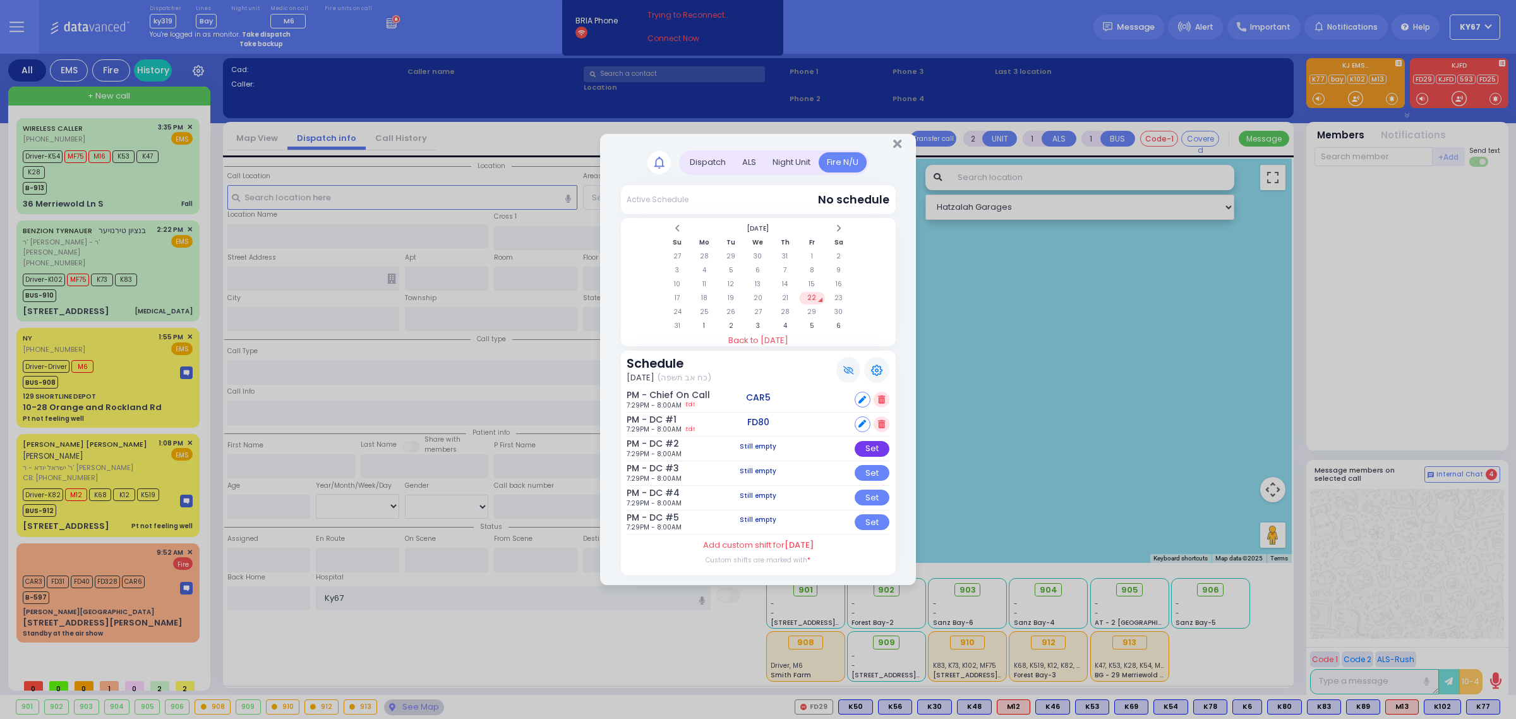
click at [872, 447] on div "Set" at bounding box center [872, 449] width 35 height 16
select select
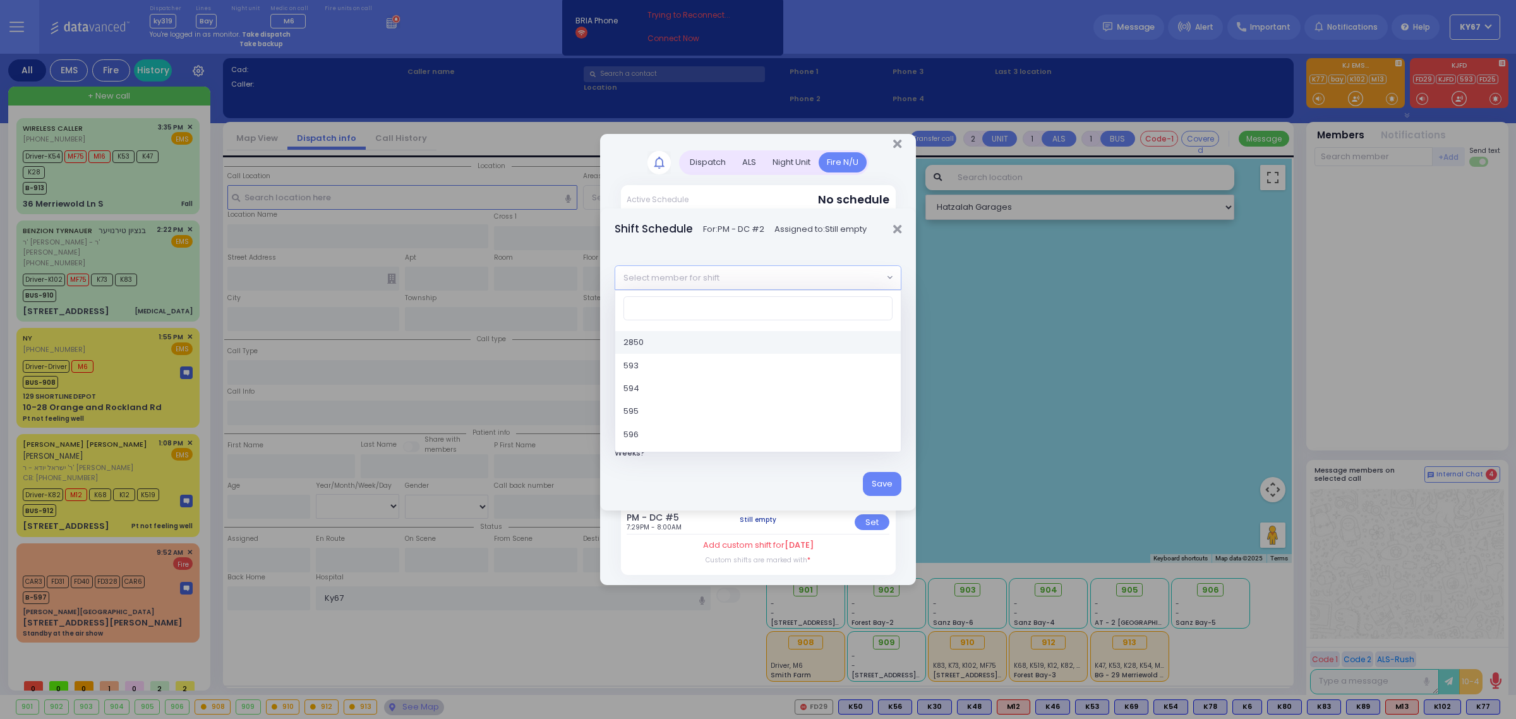
click at [765, 272] on span "Select member for shift" at bounding box center [749, 277] width 268 height 23
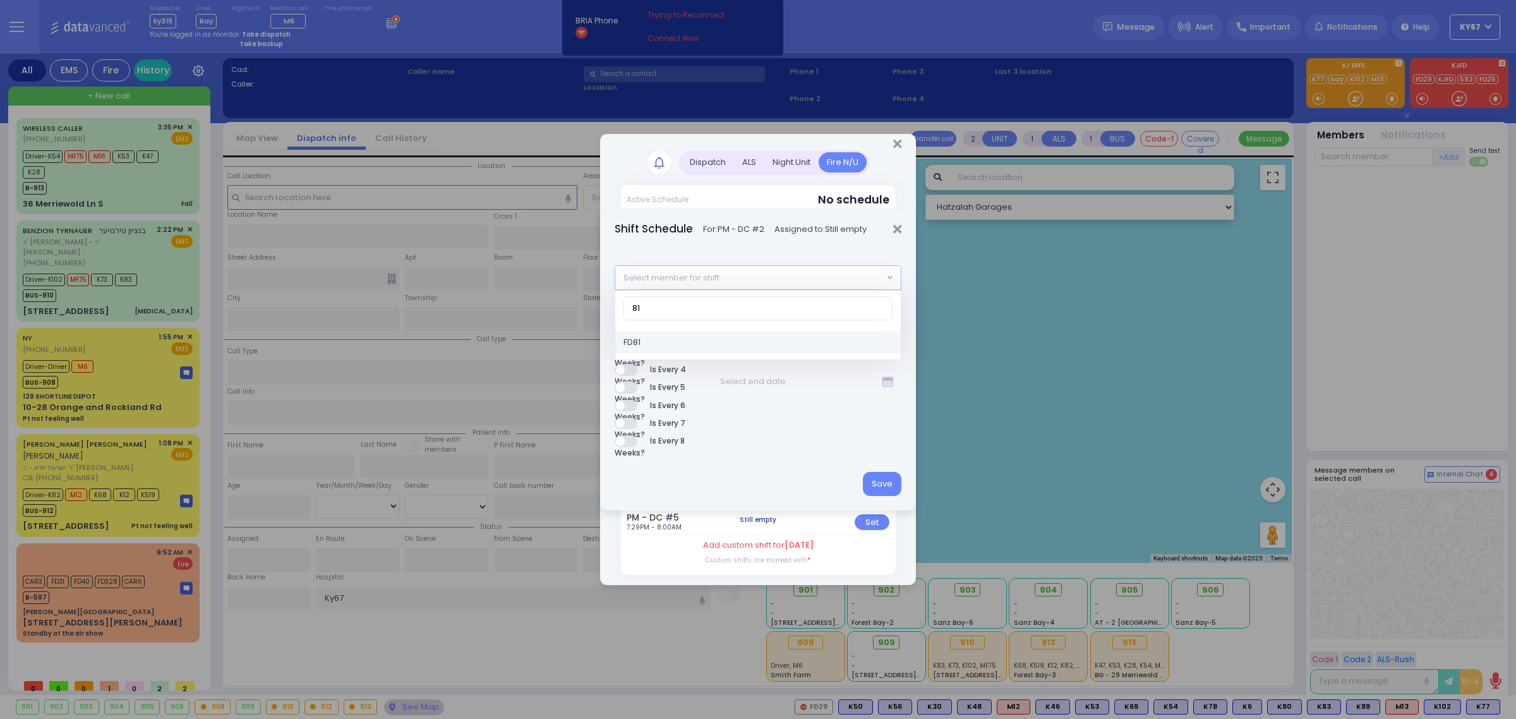
type input "81"
select select "781448ac-9807-b7a7-bb12-b8045ad885bb"
click at [886, 480] on button "Save" at bounding box center [882, 484] width 39 height 24
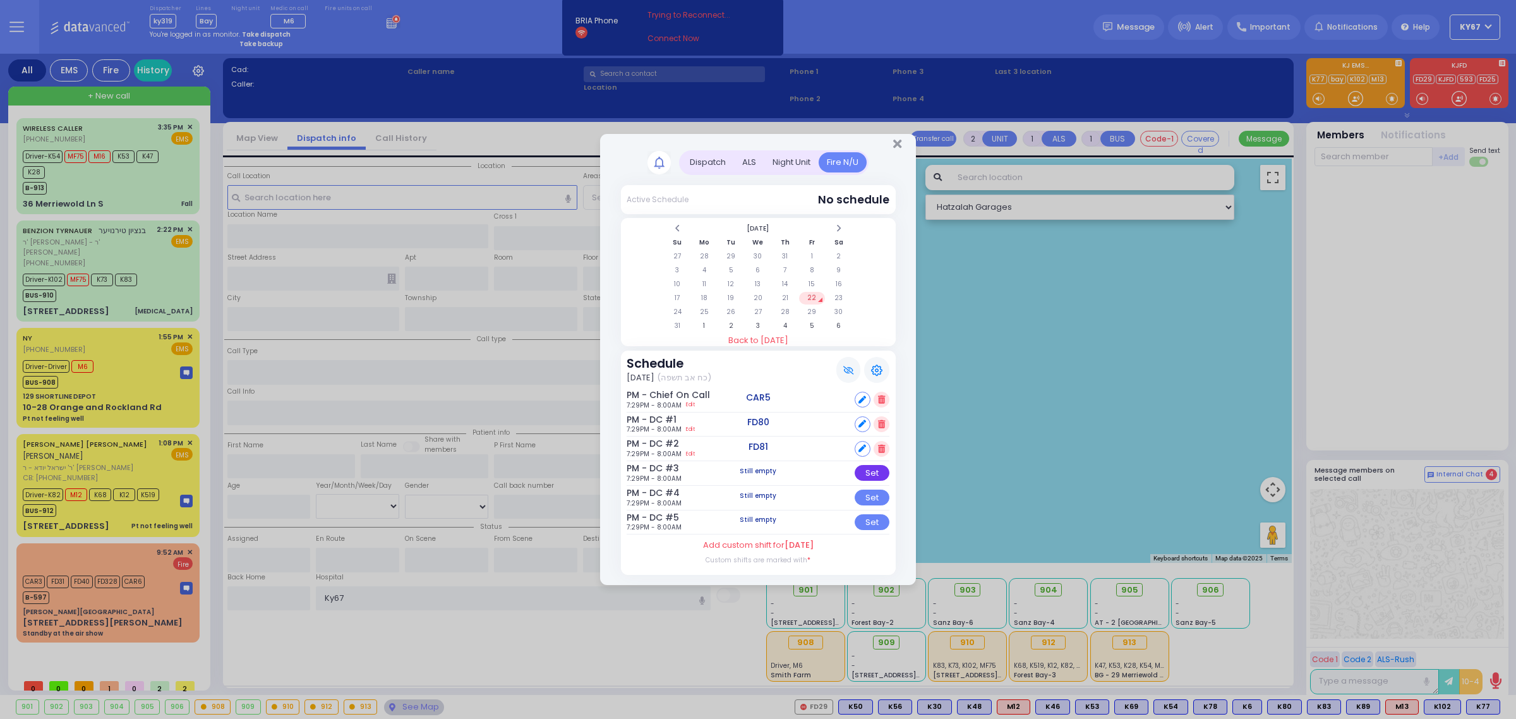
click at [869, 469] on div "Set" at bounding box center [872, 473] width 35 height 16
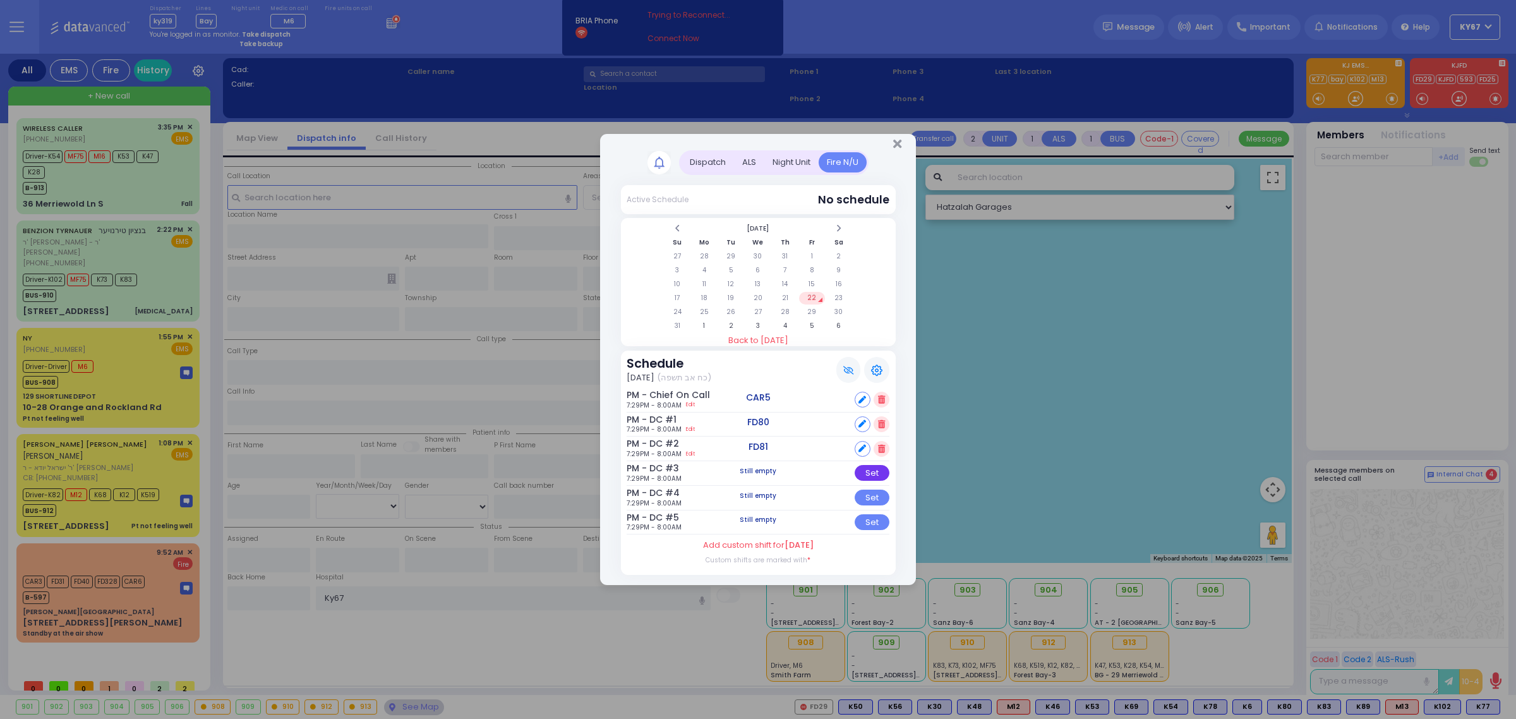
select select
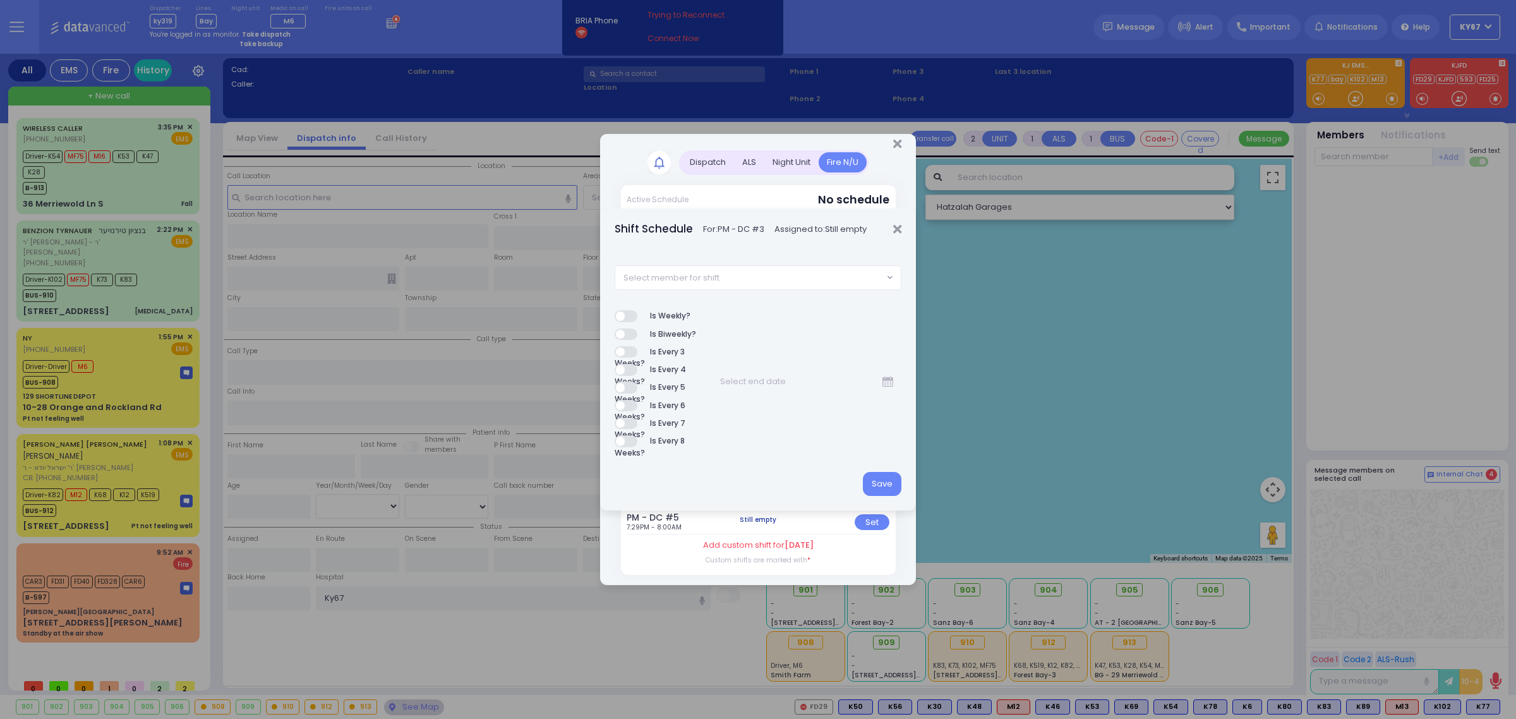
click at [762, 270] on span "Select member for shift" at bounding box center [749, 277] width 268 height 23
type input "85"
select select "f0e77f2f-92c9-46f6-b2fe-e32e8d523598"
click at [885, 485] on button "Save" at bounding box center [882, 484] width 39 height 24
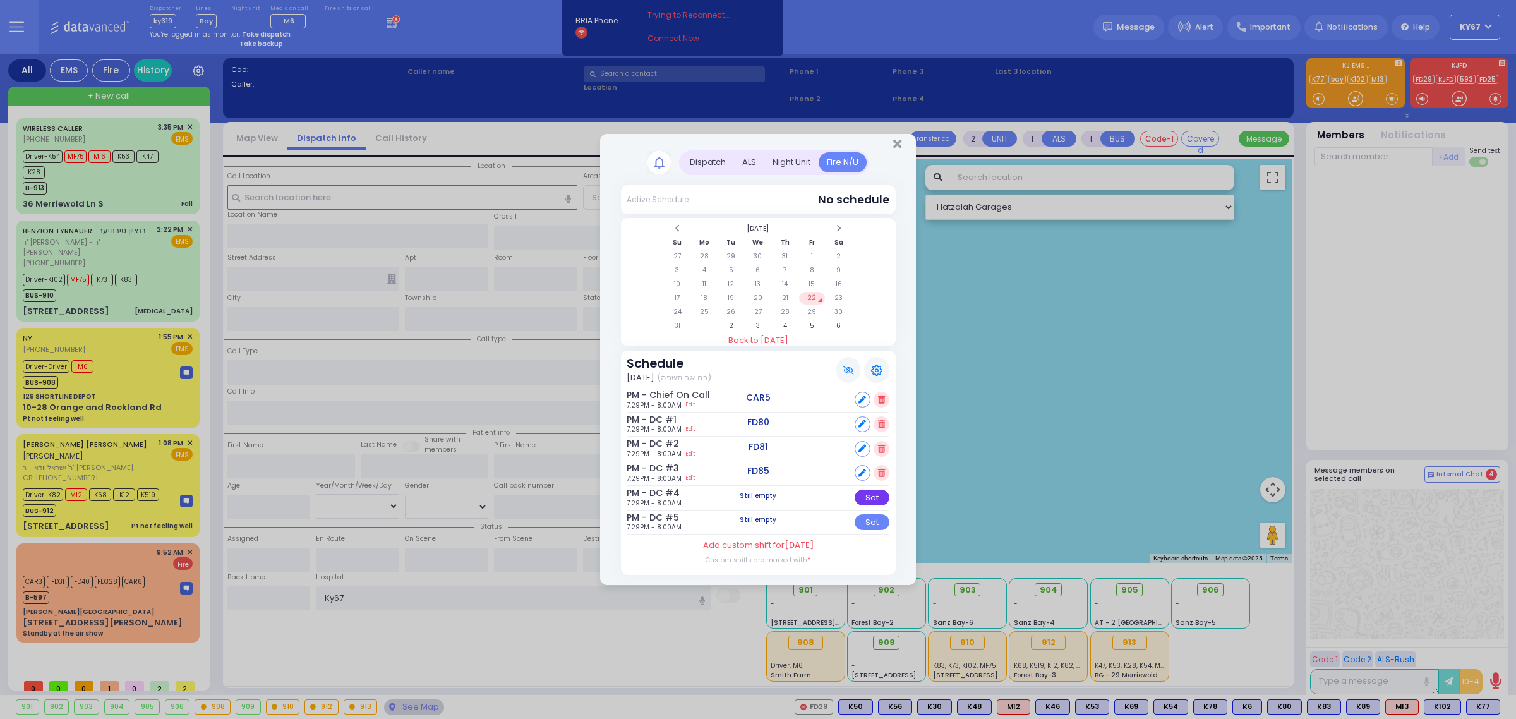
click at [867, 498] on div "Set" at bounding box center [872, 498] width 35 height 16
select select
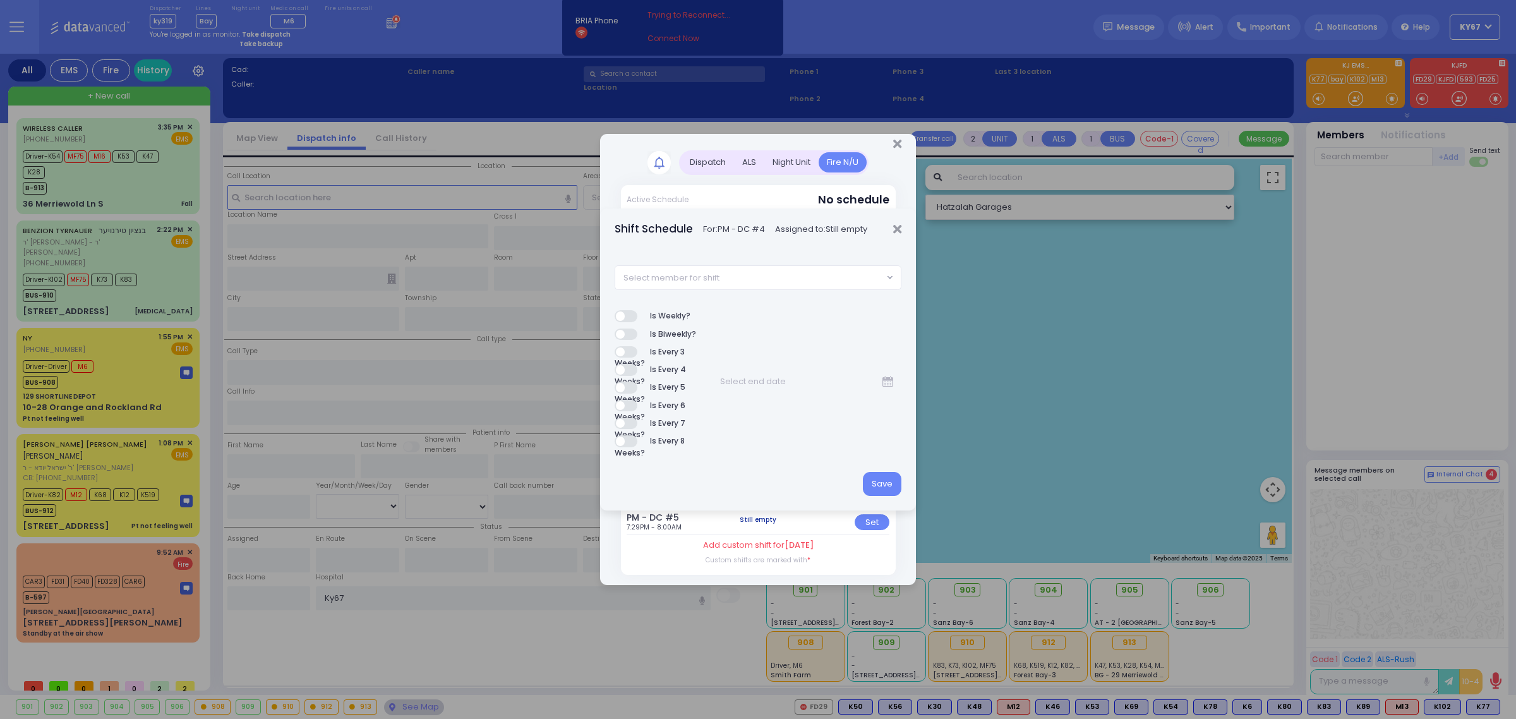
click at [800, 282] on span "Select member for shift" at bounding box center [749, 277] width 268 height 23
type input "89"
select select "277cc187-7285-8f06-05ed-d2dc55bfaea5"
click at [874, 475] on button "Save" at bounding box center [882, 484] width 39 height 24
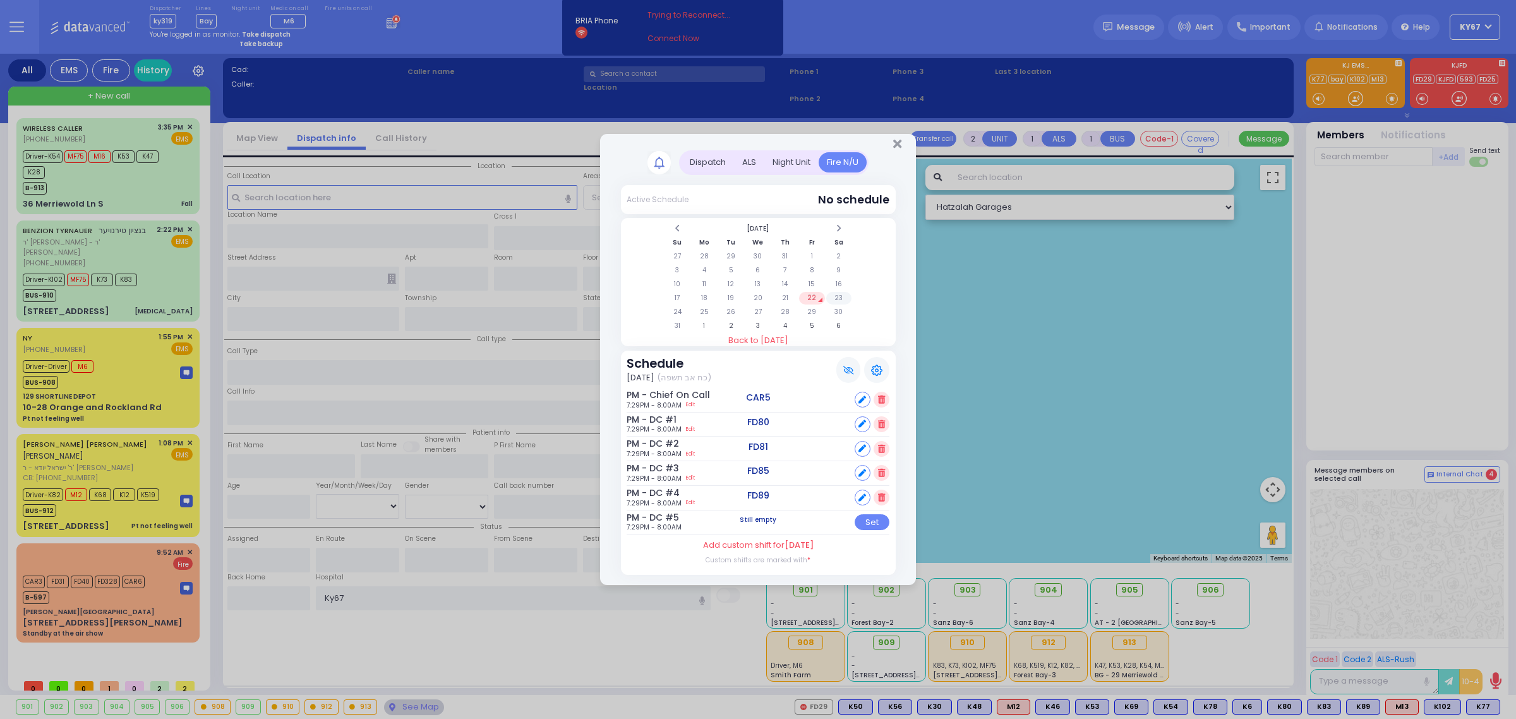
click at [838, 297] on td "23" at bounding box center [839, 298] width 26 height 13
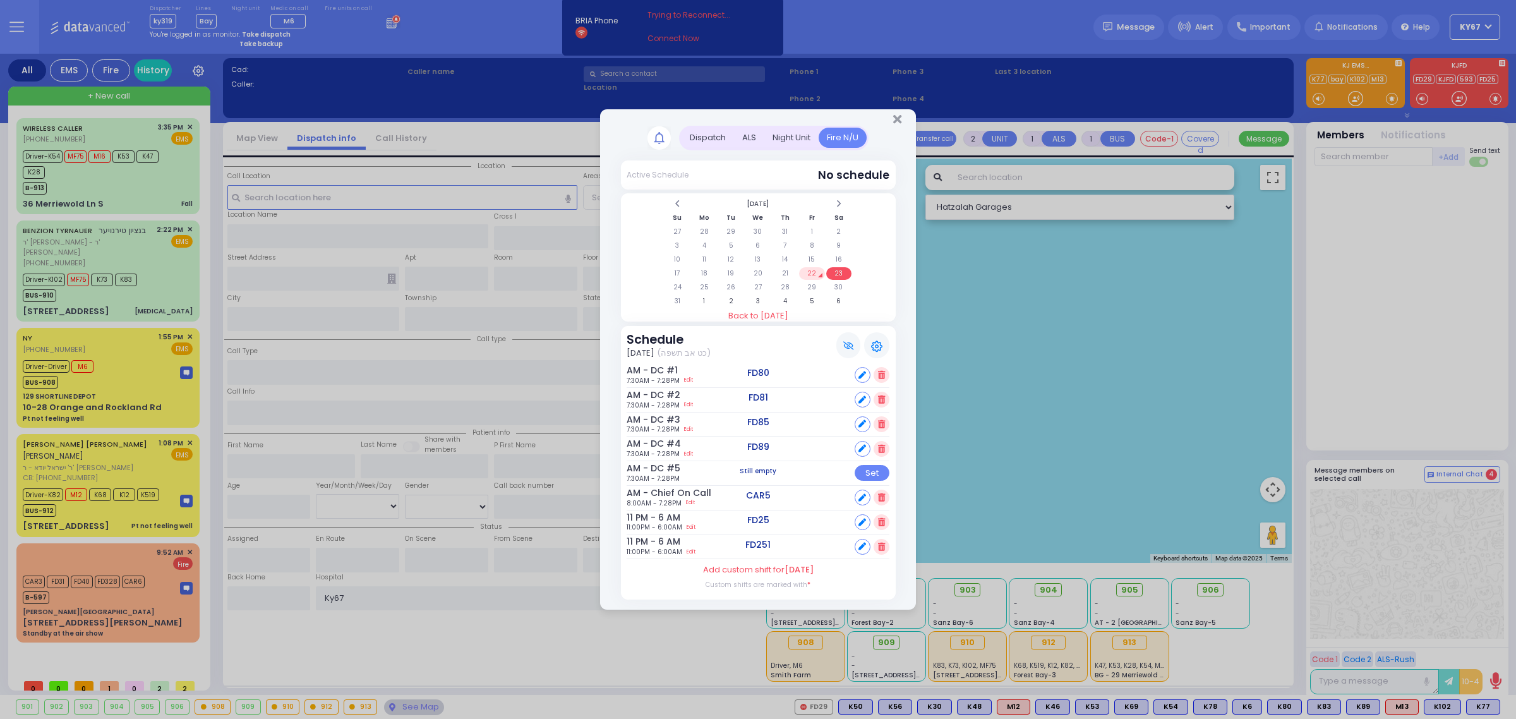
click at [861, 421] on icon at bounding box center [862, 424] width 8 height 8
select select
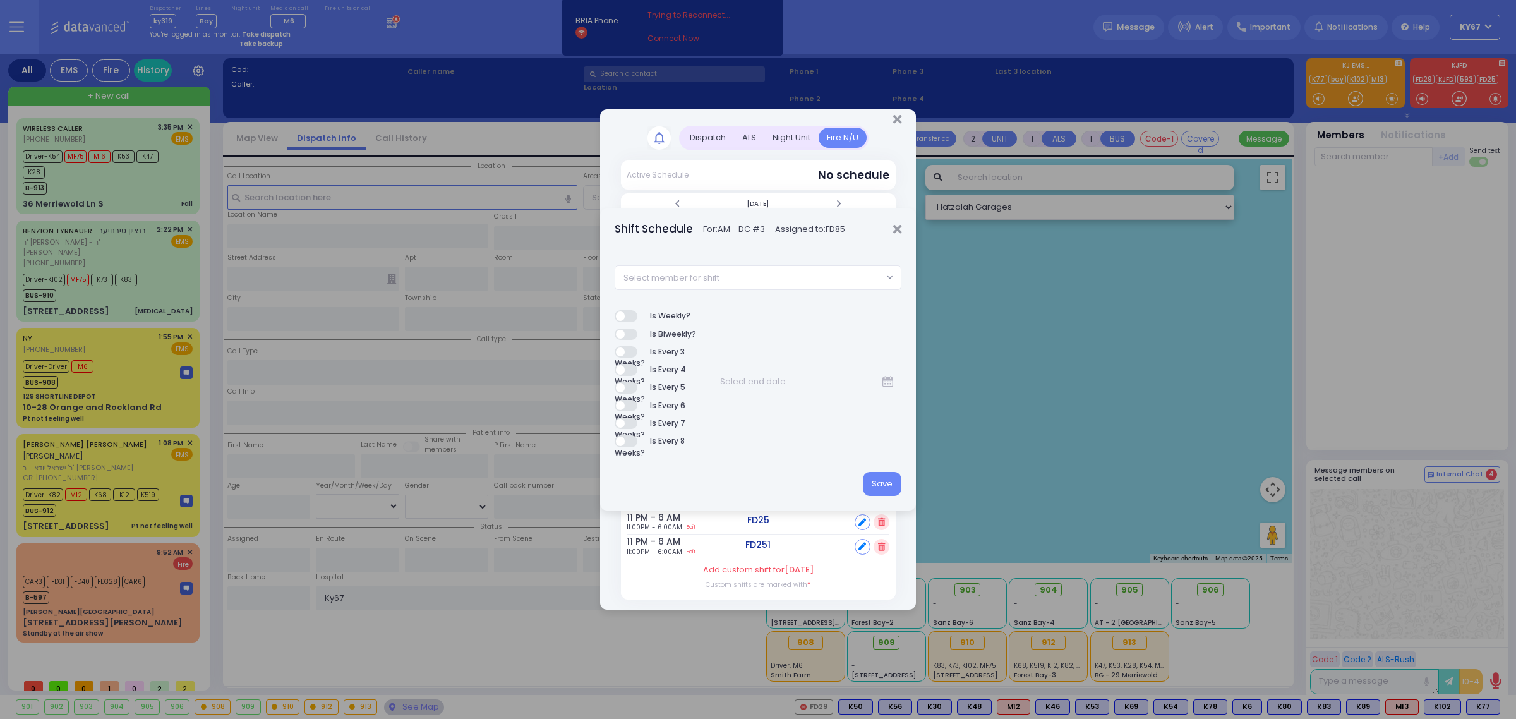
click at [759, 280] on span "Select member for shift" at bounding box center [749, 277] width 268 height 23
type input "89"
select select "277cc187-7285-8f06-05ed-d2dc55bfaea5"
click at [894, 490] on button "Save" at bounding box center [882, 484] width 39 height 24
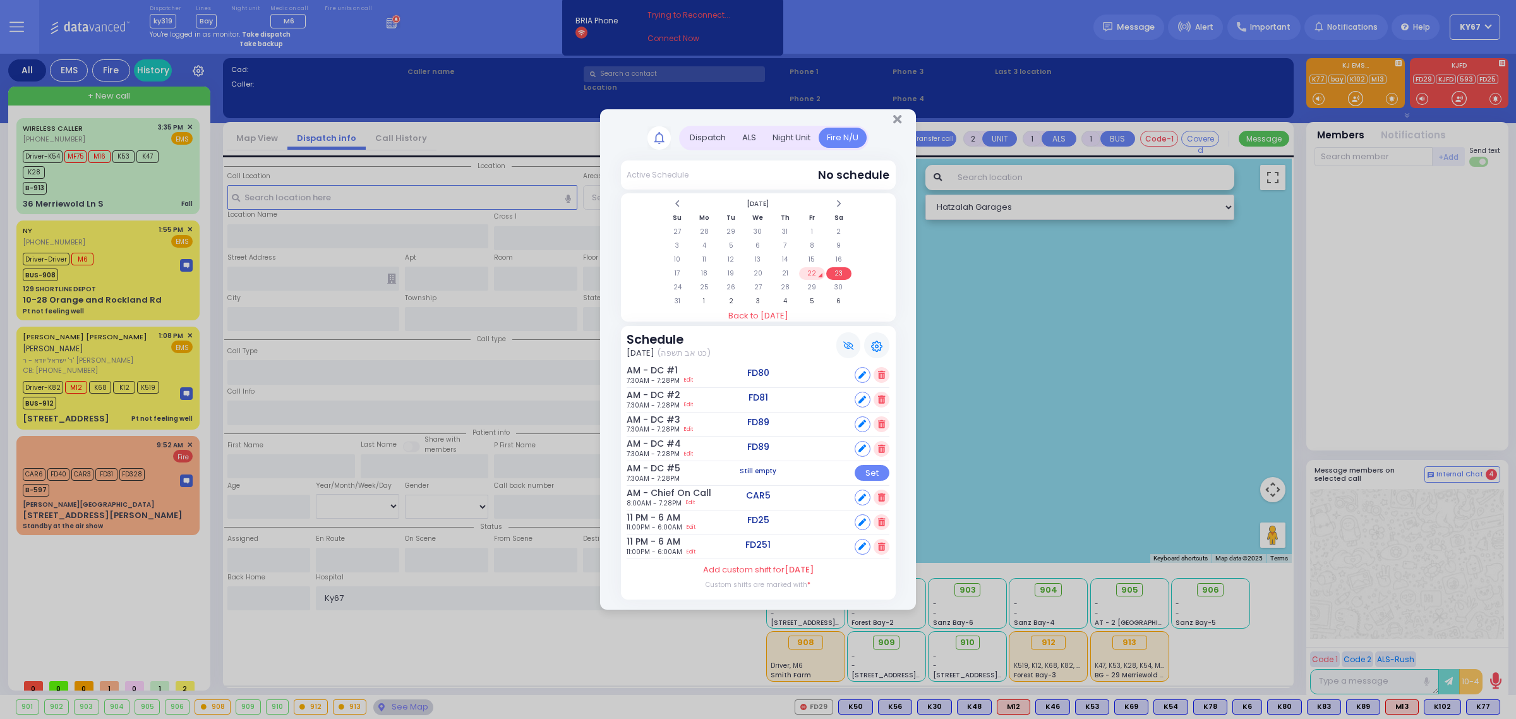
click at [863, 446] on icon at bounding box center [862, 449] width 8 height 8
select select
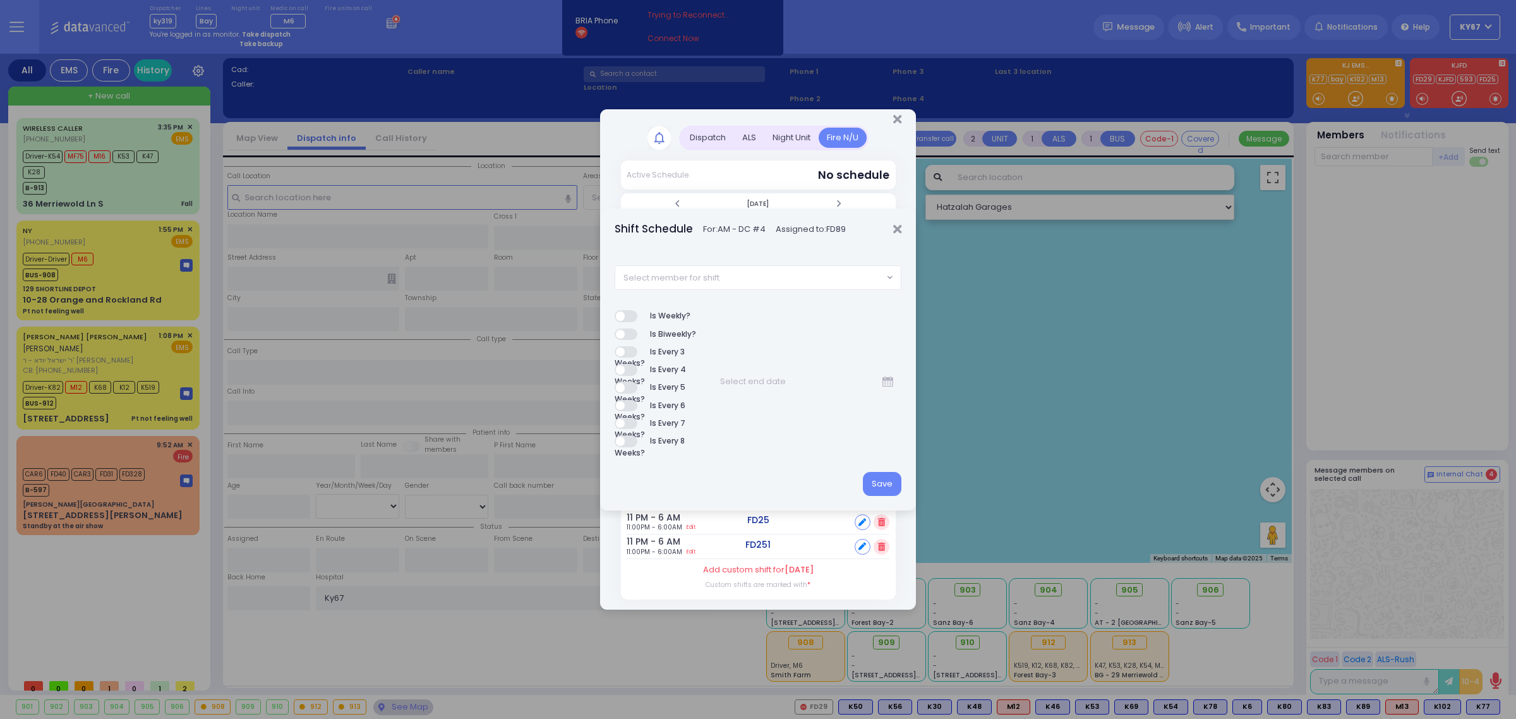
click at [778, 273] on span "Select member for shift" at bounding box center [749, 277] width 268 height 23
type input "90"
select select "691b4a89-5291-458e-0de5-540a2025ff42"
click at [886, 484] on button "Save" at bounding box center [882, 484] width 39 height 24
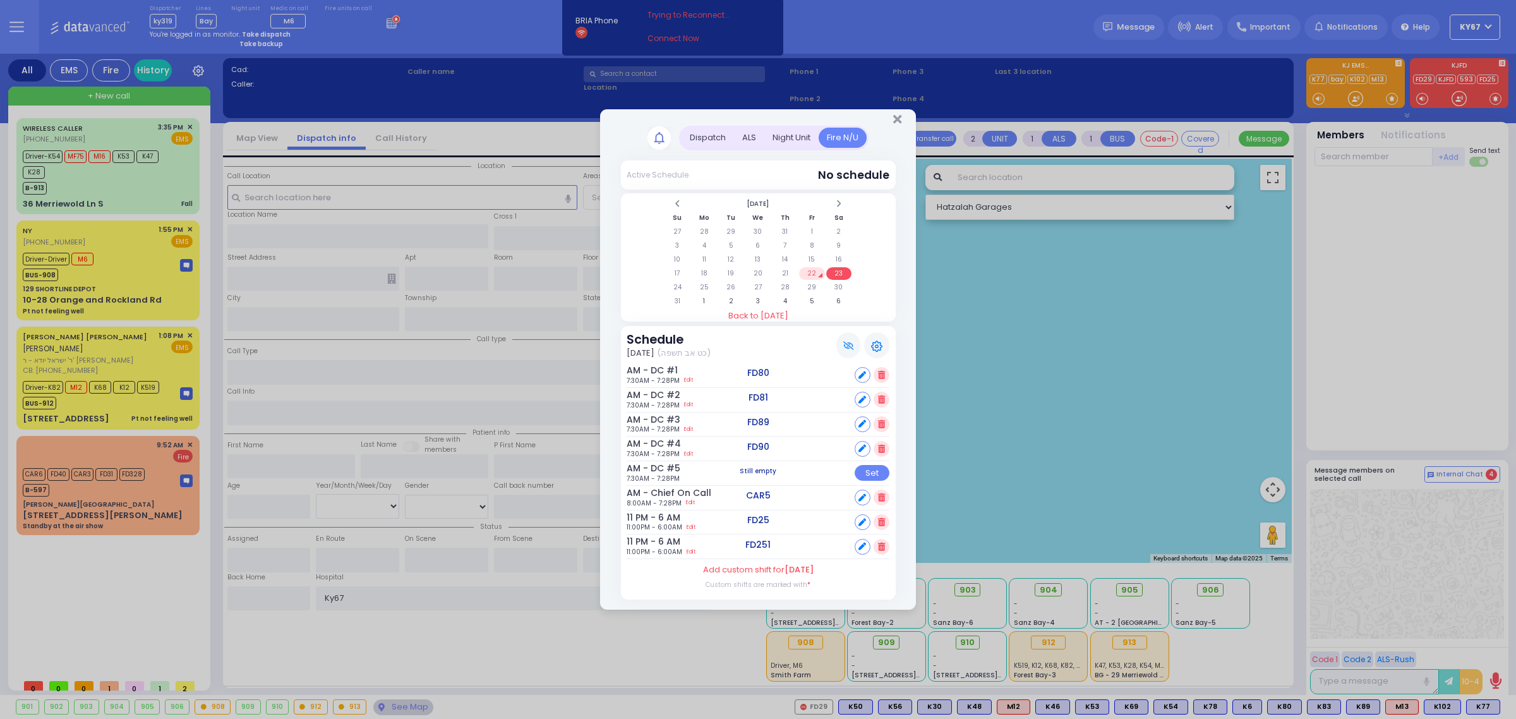
click at [810, 267] on td "22" at bounding box center [812, 273] width 26 height 13
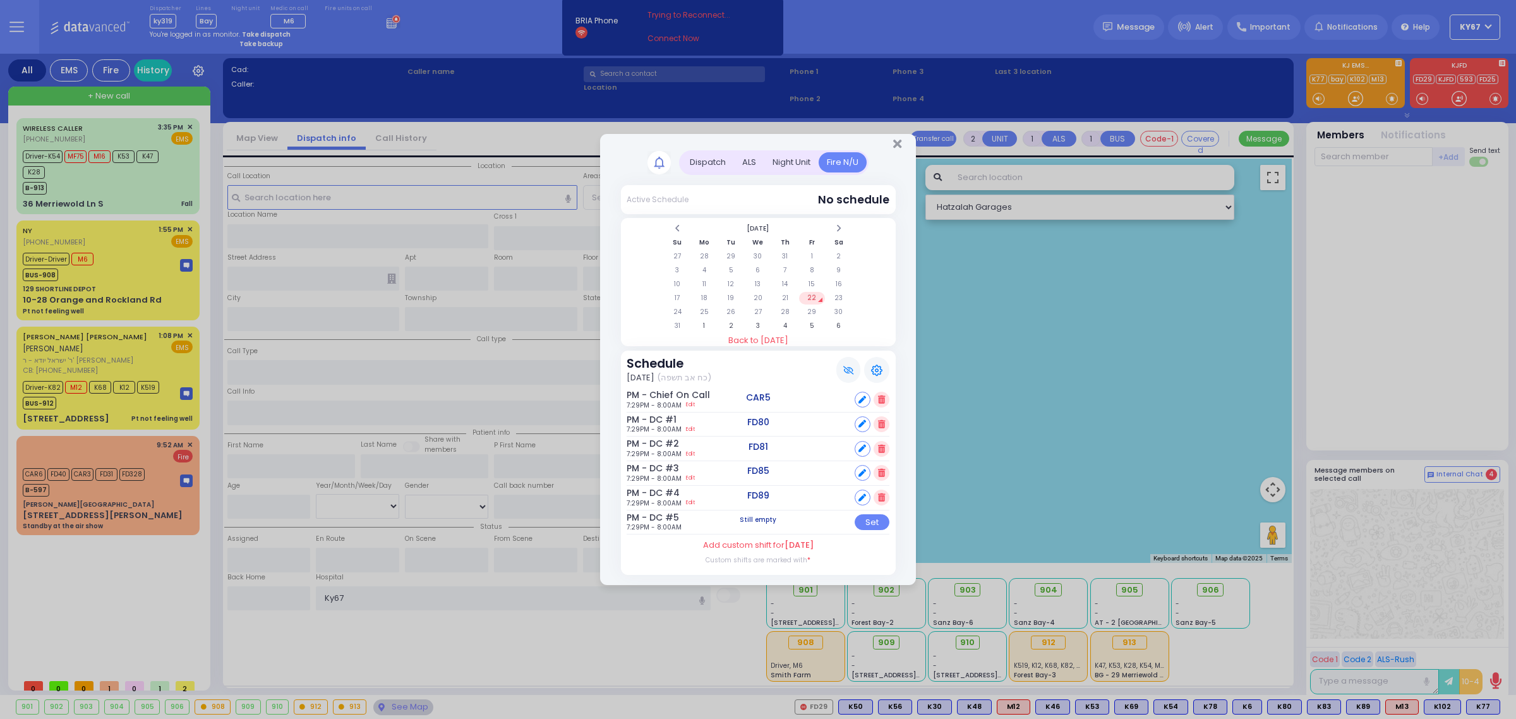
click at [862, 397] on icon at bounding box center [862, 400] width 8 height 8
select select
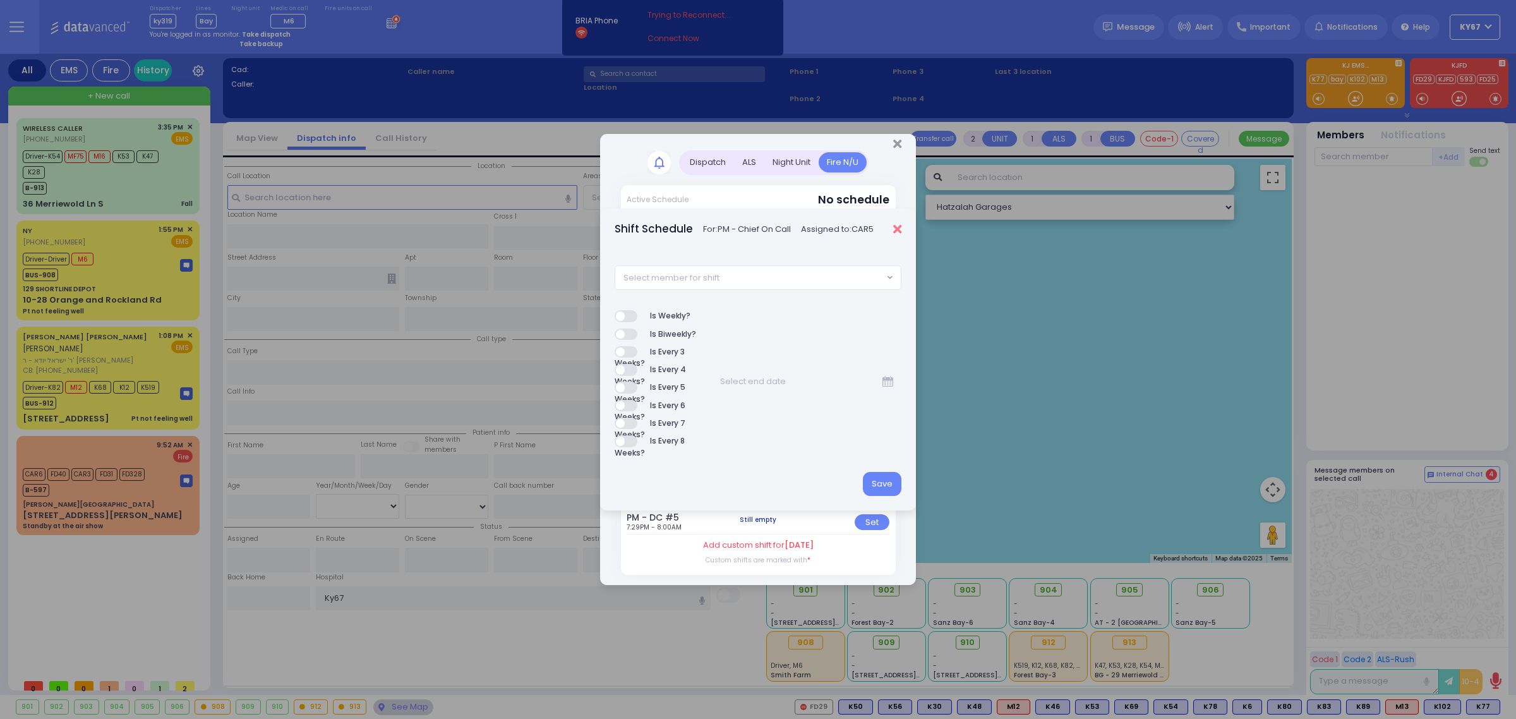
click at [899, 225] on icon "Close" at bounding box center [897, 229] width 8 height 13
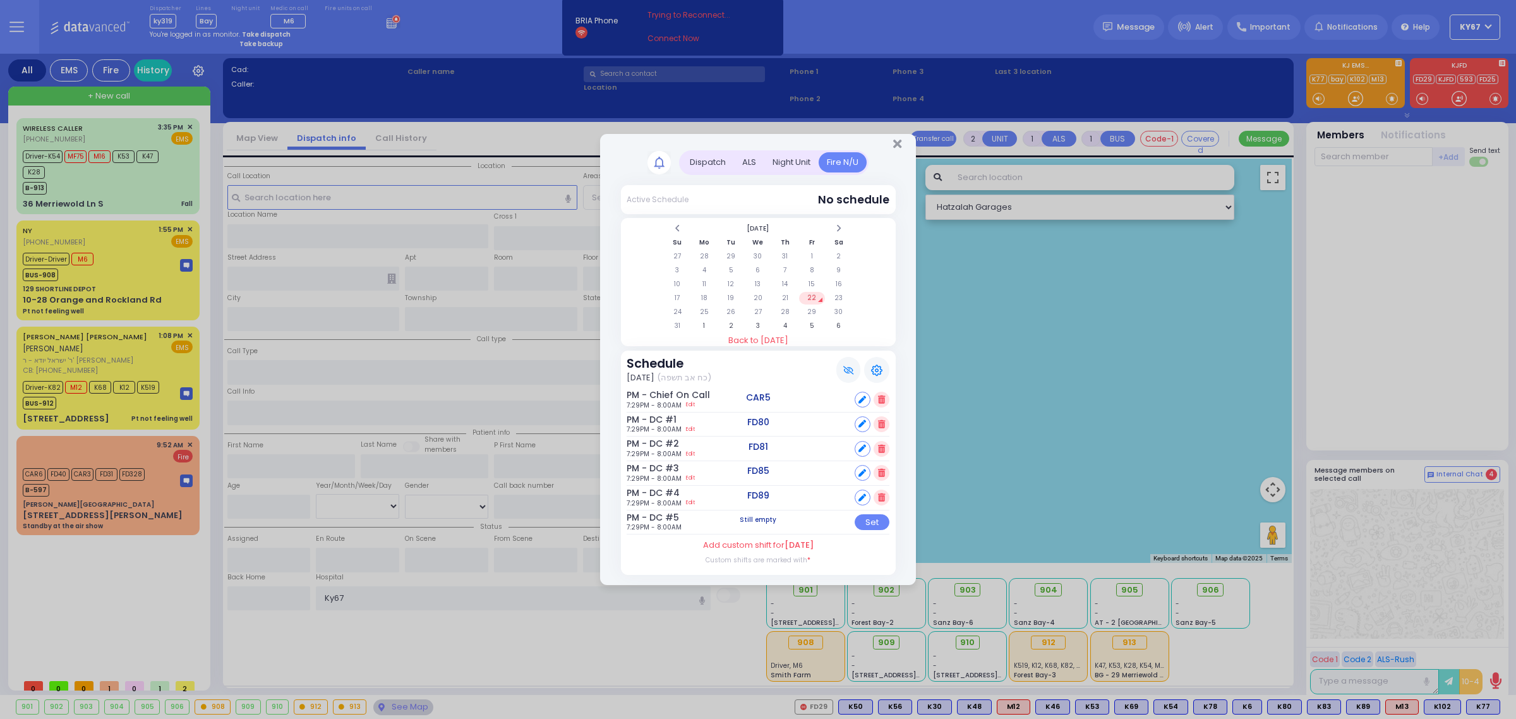
click at [881, 370] on icon at bounding box center [876, 369] width 11 height 11
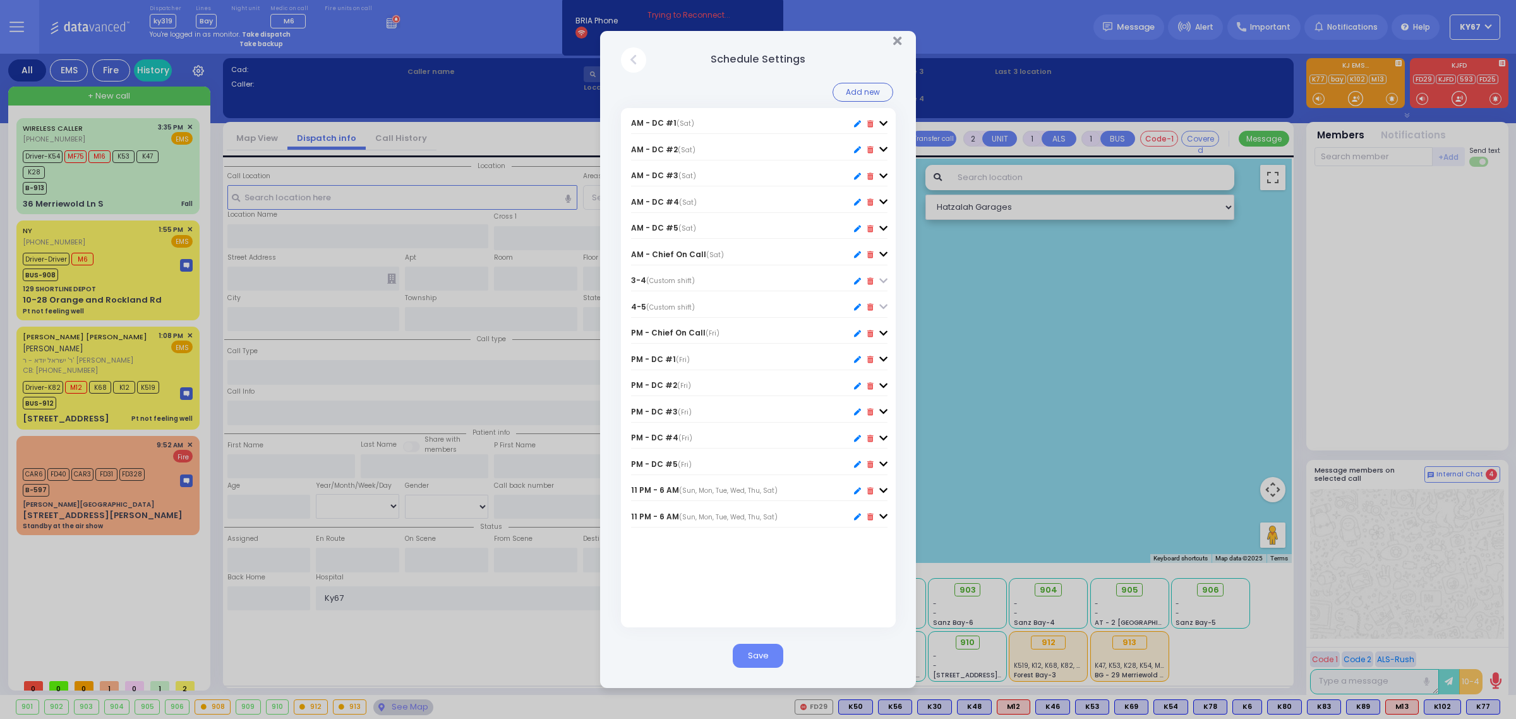
click at [857, 120] on icon at bounding box center [857, 123] width 7 height 7
type input "AM - DC #1"
type input "07:30"
type input "20:59"
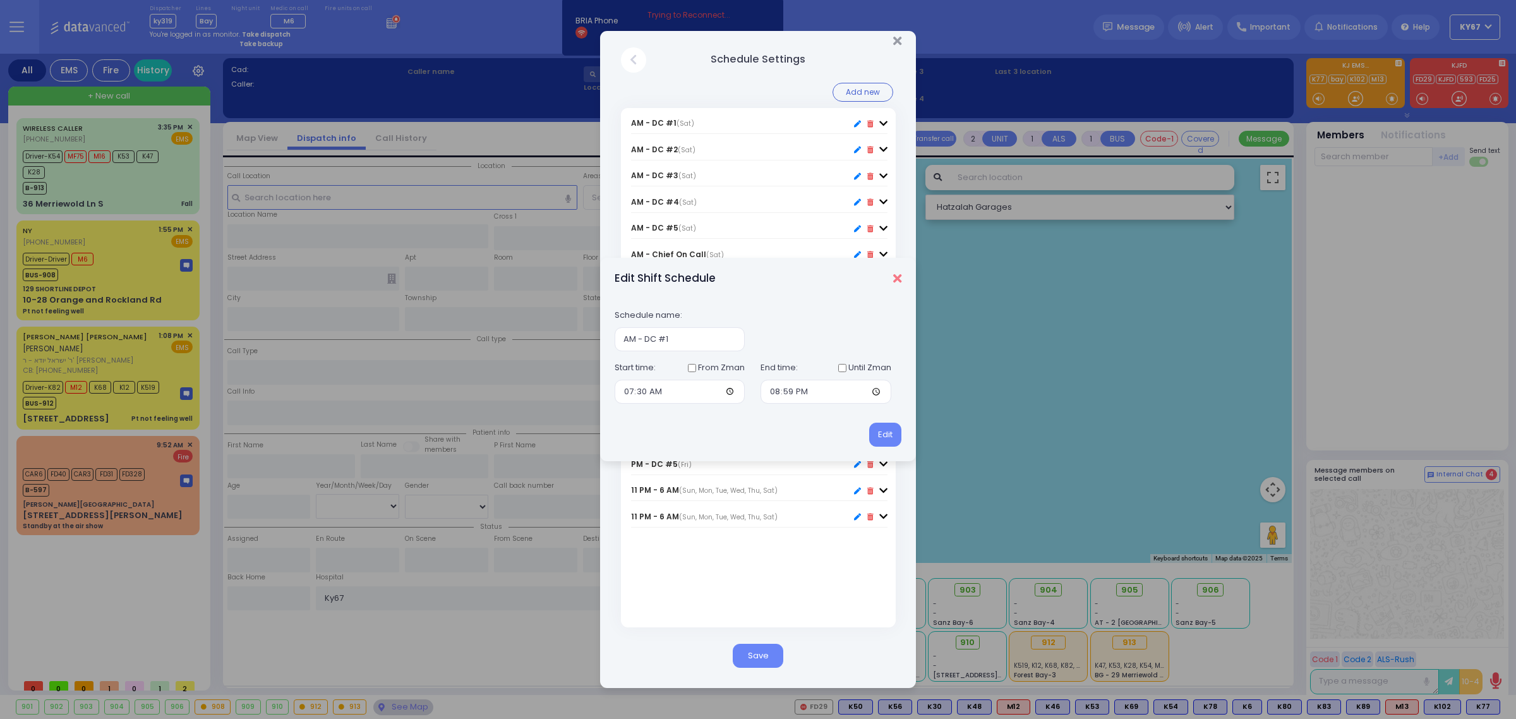
click at [899, 278] on icon "Close" at bounding box center [897, 278] width 8 height 13
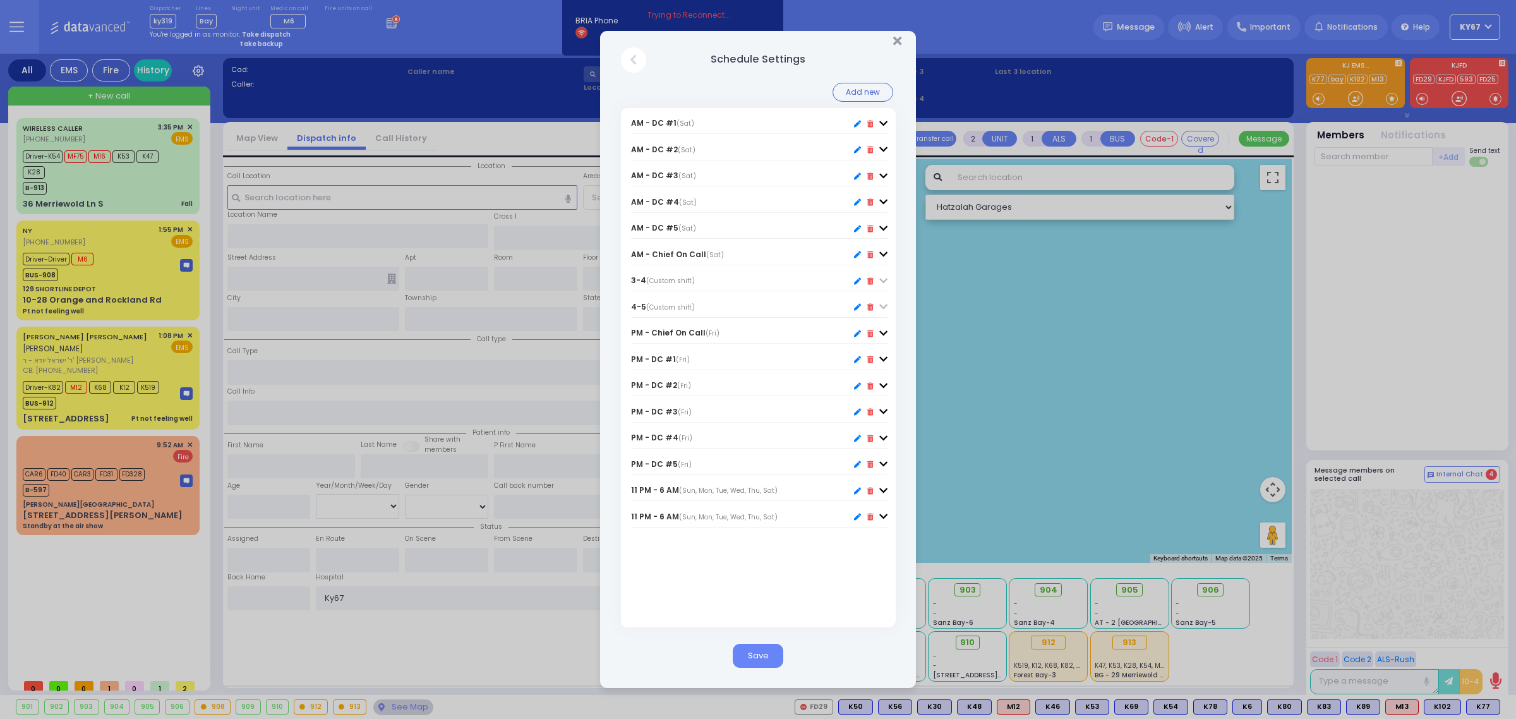
click at [628, 56] on div "Close" at bounding box center [633, 59] width 25 height 25
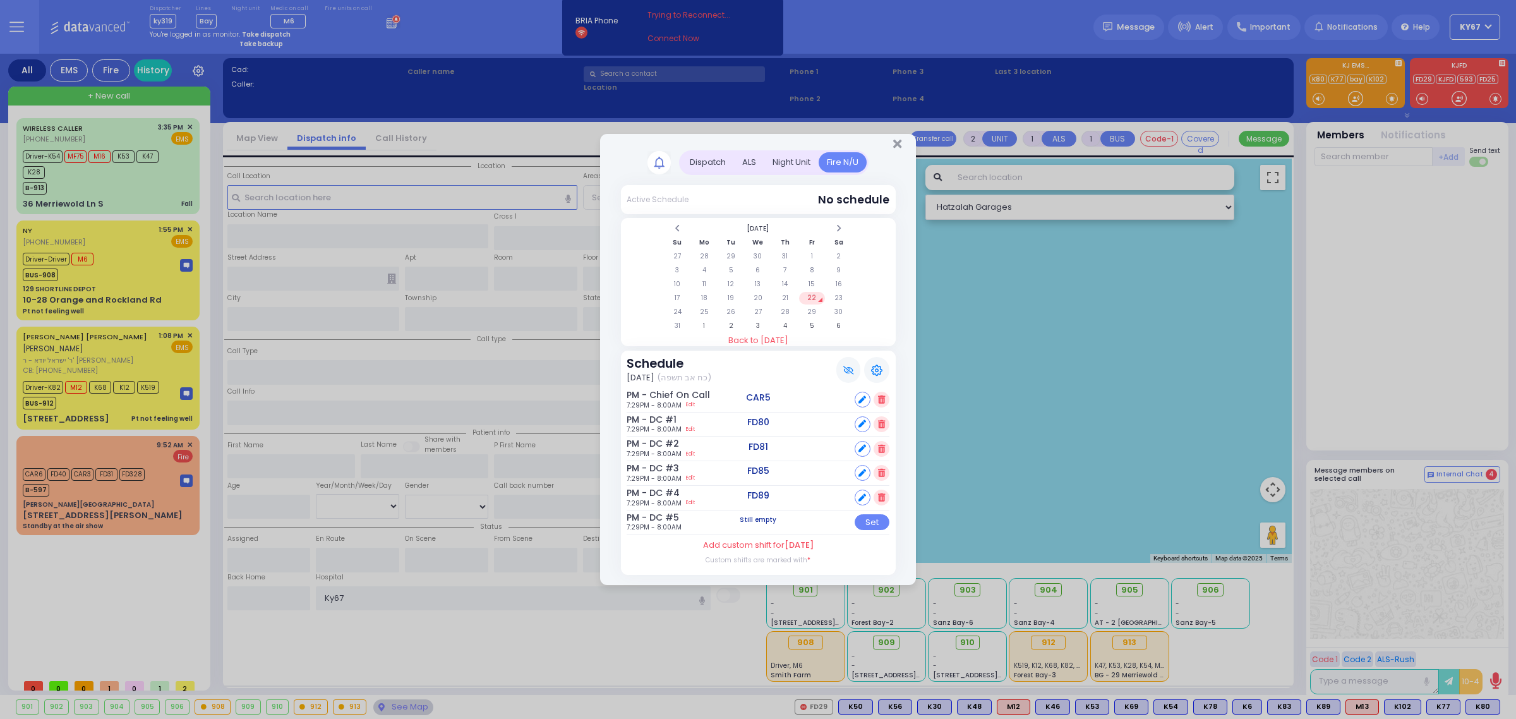
click at [876, 366] on icon at bounding box center [876, 369] width 11 height 11
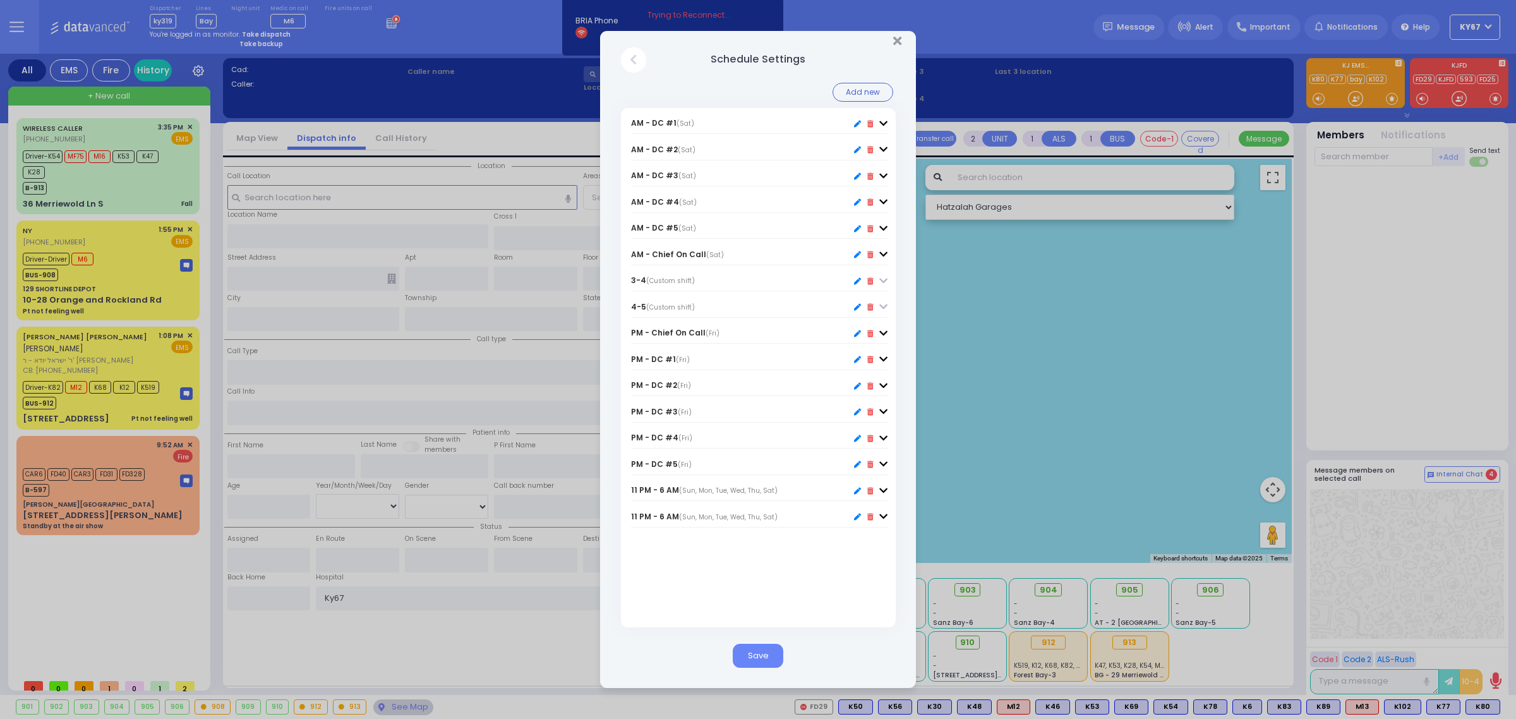
click at [857, 332] on icon at bounding box center [857, 333] width 7 height 7
type input "PM - Chief On Call"
type input "20:59"
type input "08:00"
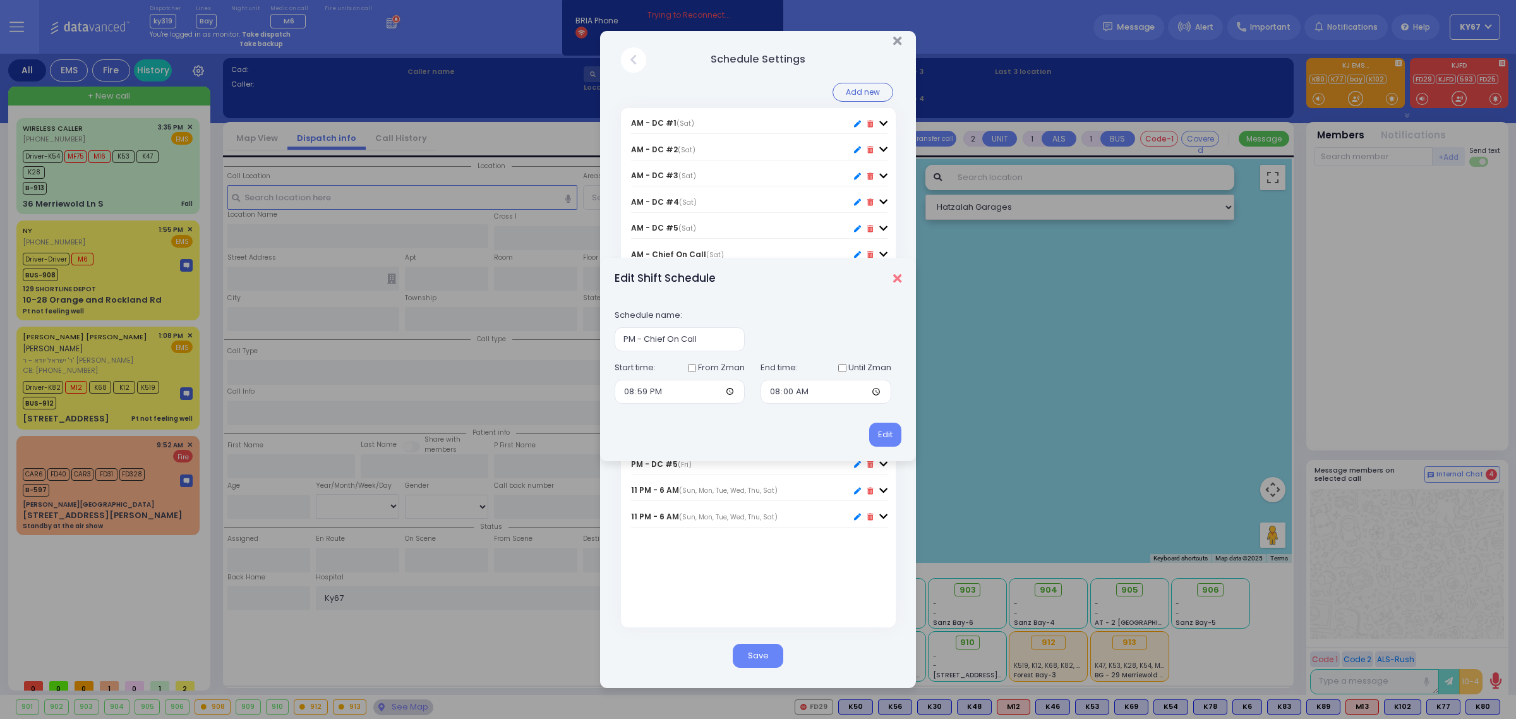
click at [894, 278] on icon "Close" at bounding box center [897, 278] width 8 height 13
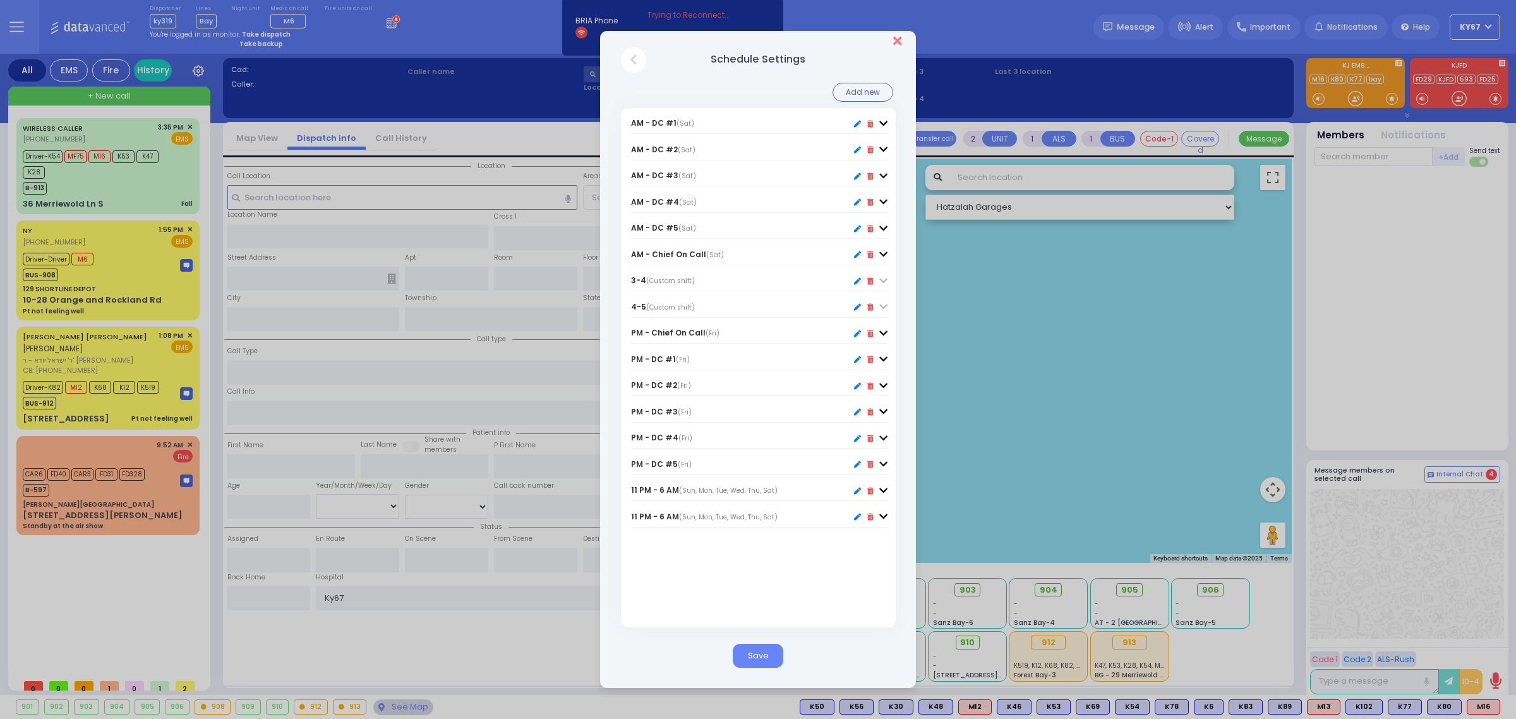
click at [896, 40] on icon "Close" at bounding box center [897, 41] width 8 height 13
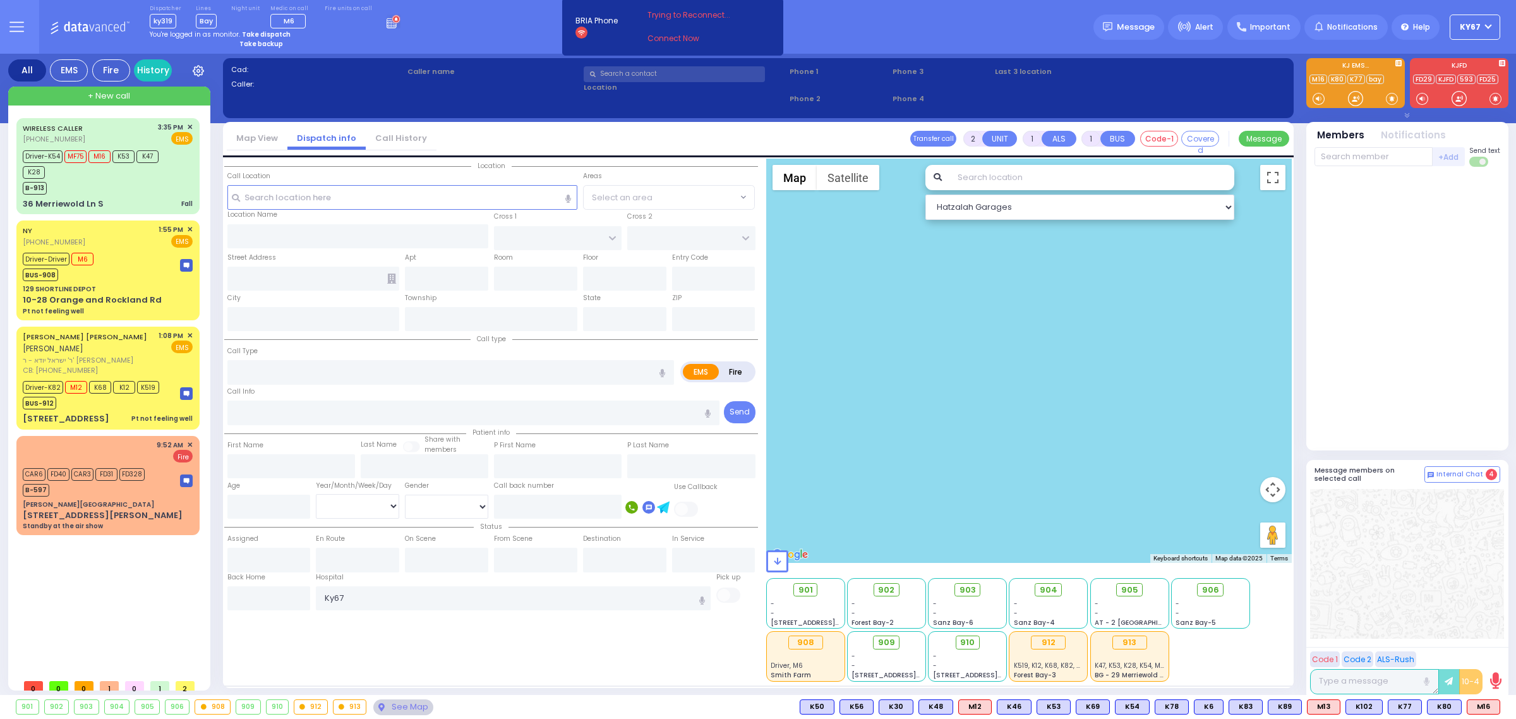
click at [390, 22] on rect at bounding box center [390, 22] width 1 height 1
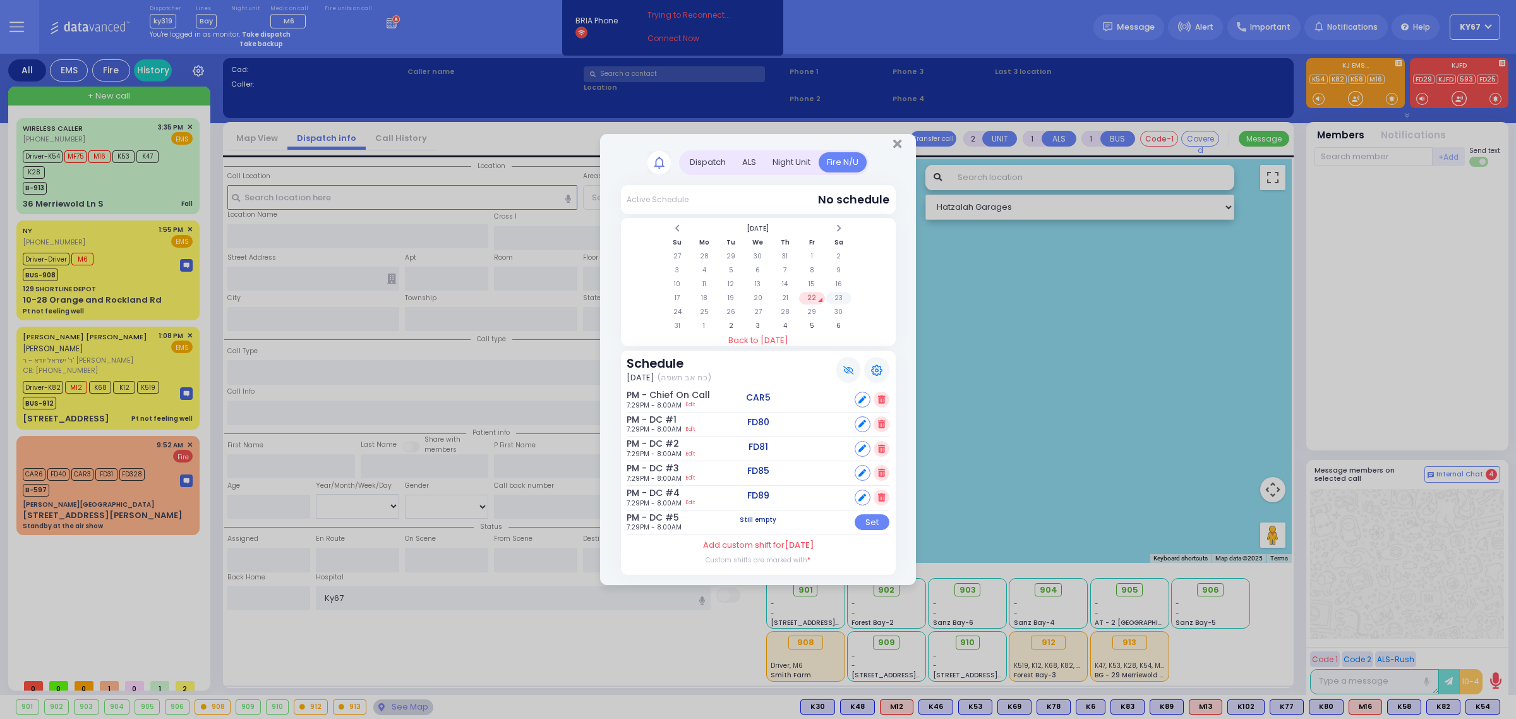
click at [839, 300] on td "23" at bounding box center [839, 298] width 26 height 13
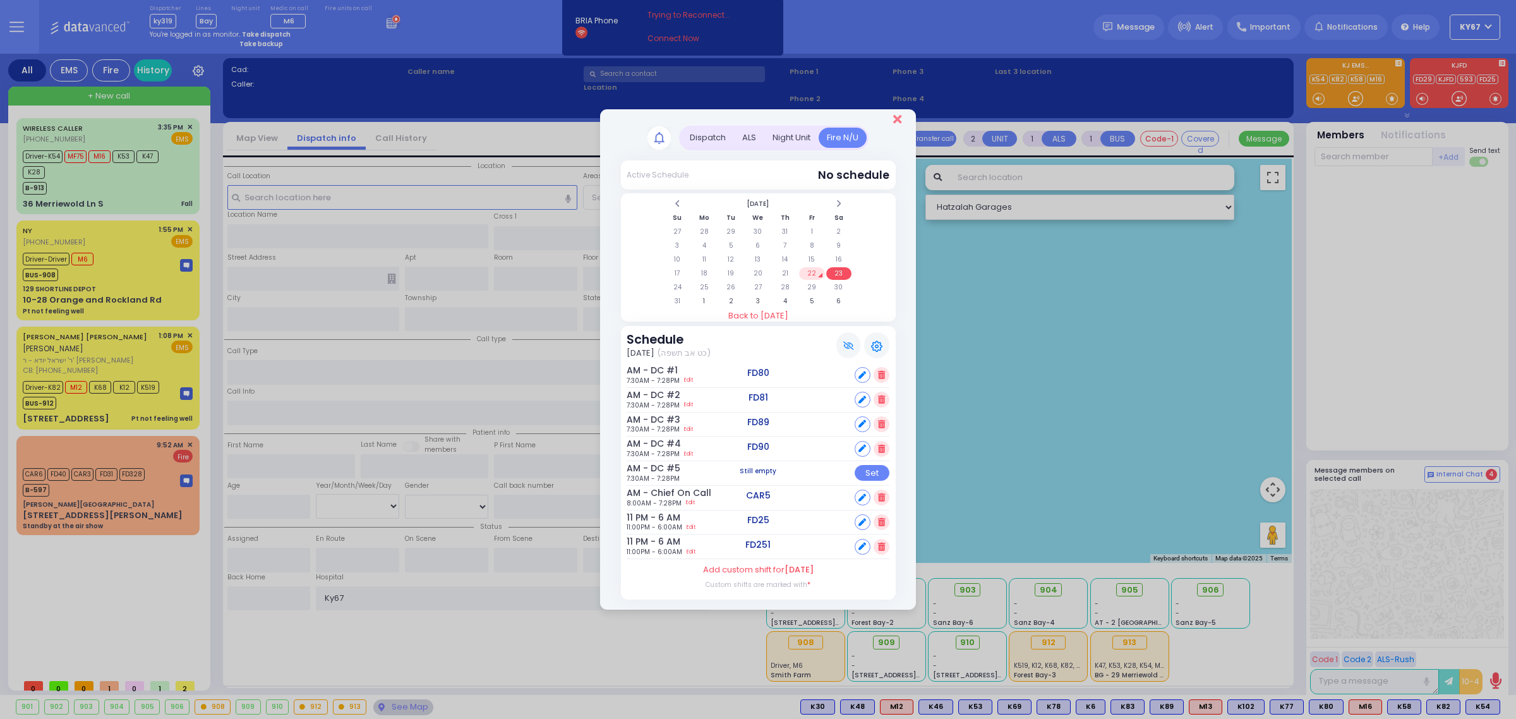
click at [896, 122] on icon "Close" at bounding box center [897, 119] width 8 height 13
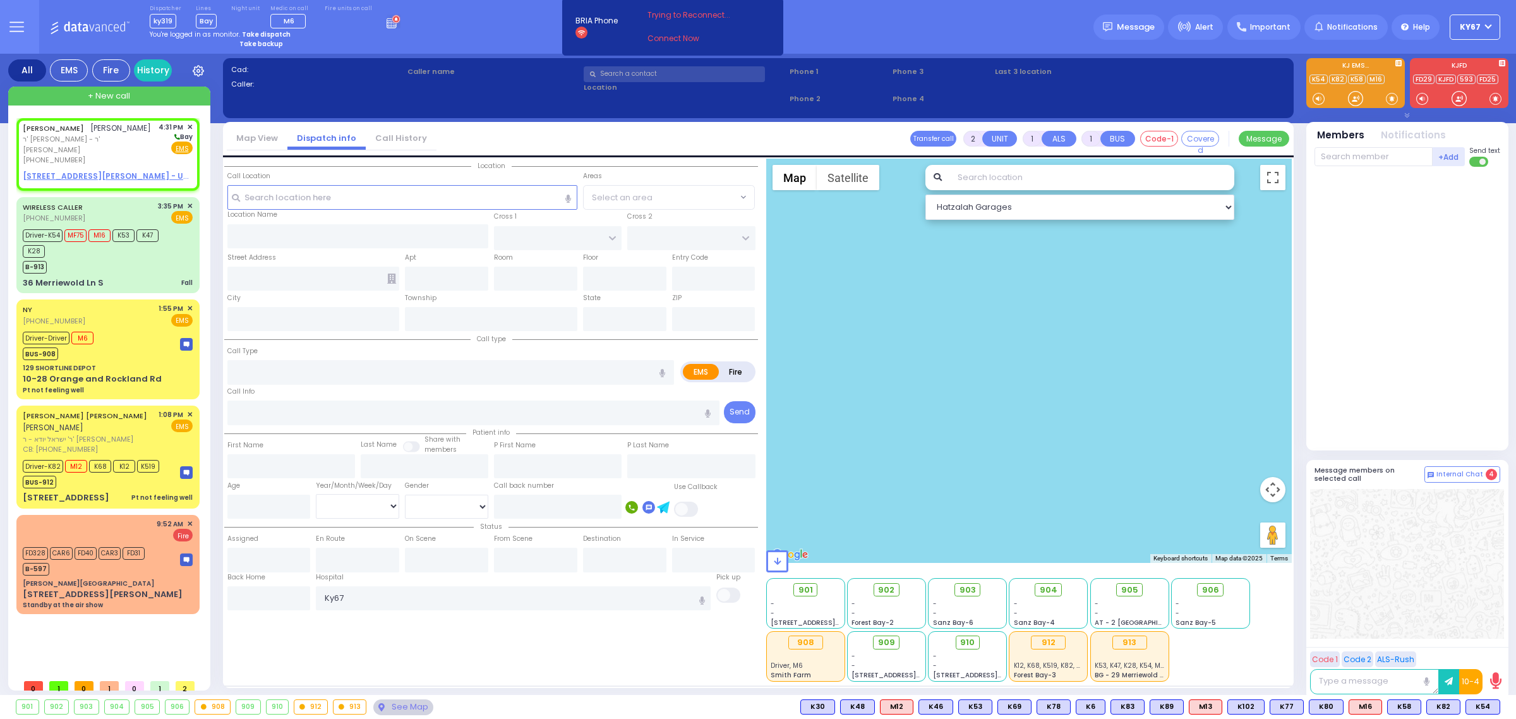
select select
radio input "true"
type input "[PERSON_NAME]"
select select
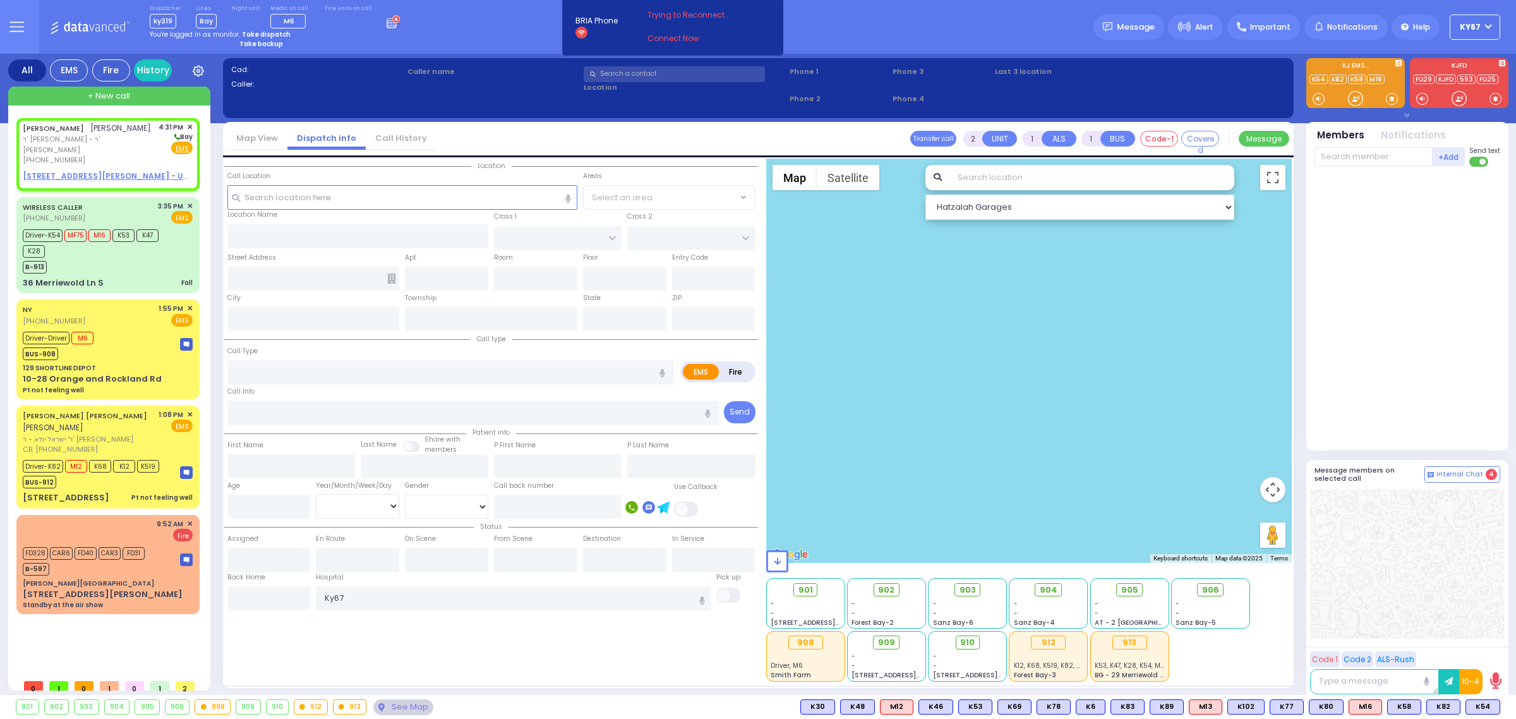
type input "16:31"
select select
radio input "true"
select select
select select "Hatzalah Garages"
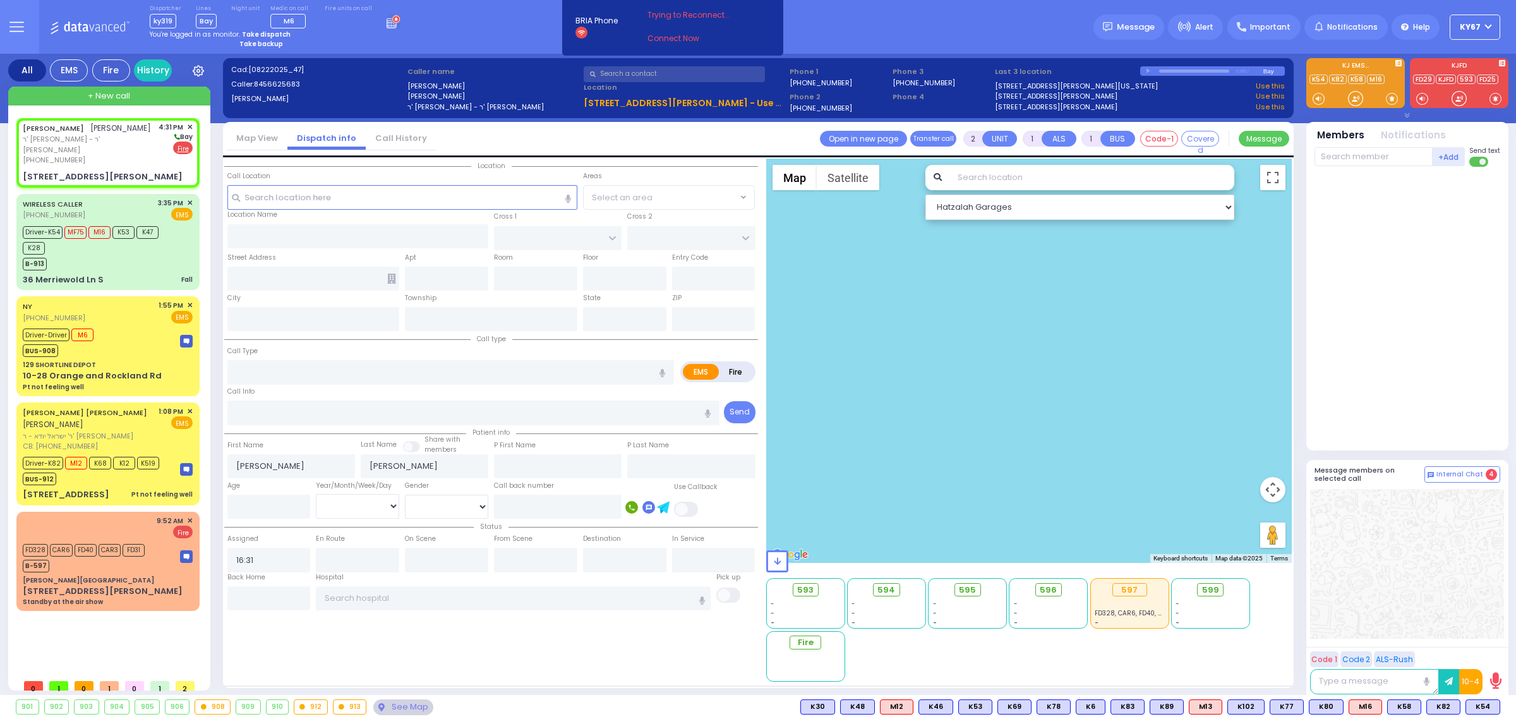
select select
radio input "false"
radio input "true"
select select
type input "FOREST RD"
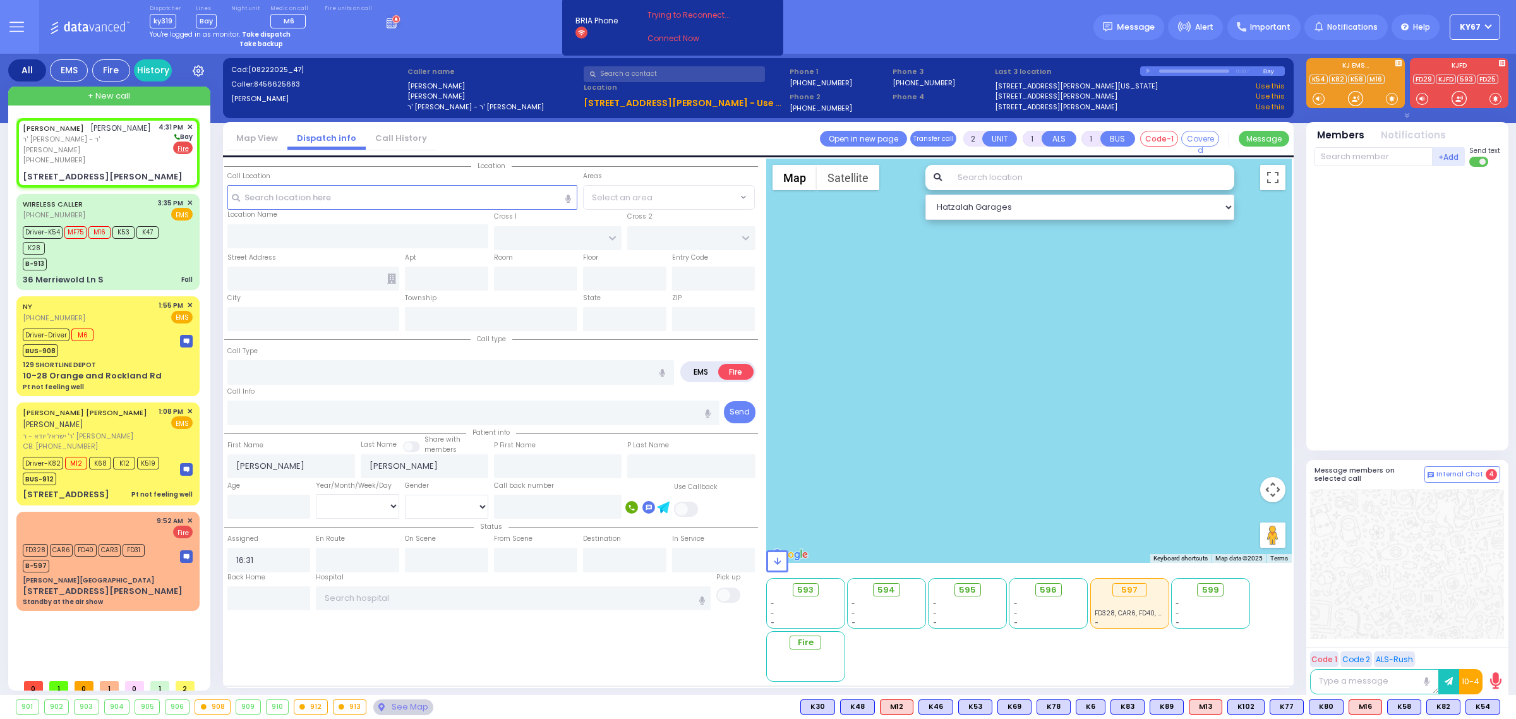
type input "LIZENSK BLVD"
type input "[STREET_ADDRESS][PERSON_NAME]"
type input "301"
type input "Monroe"
type input "[US_STATE]"
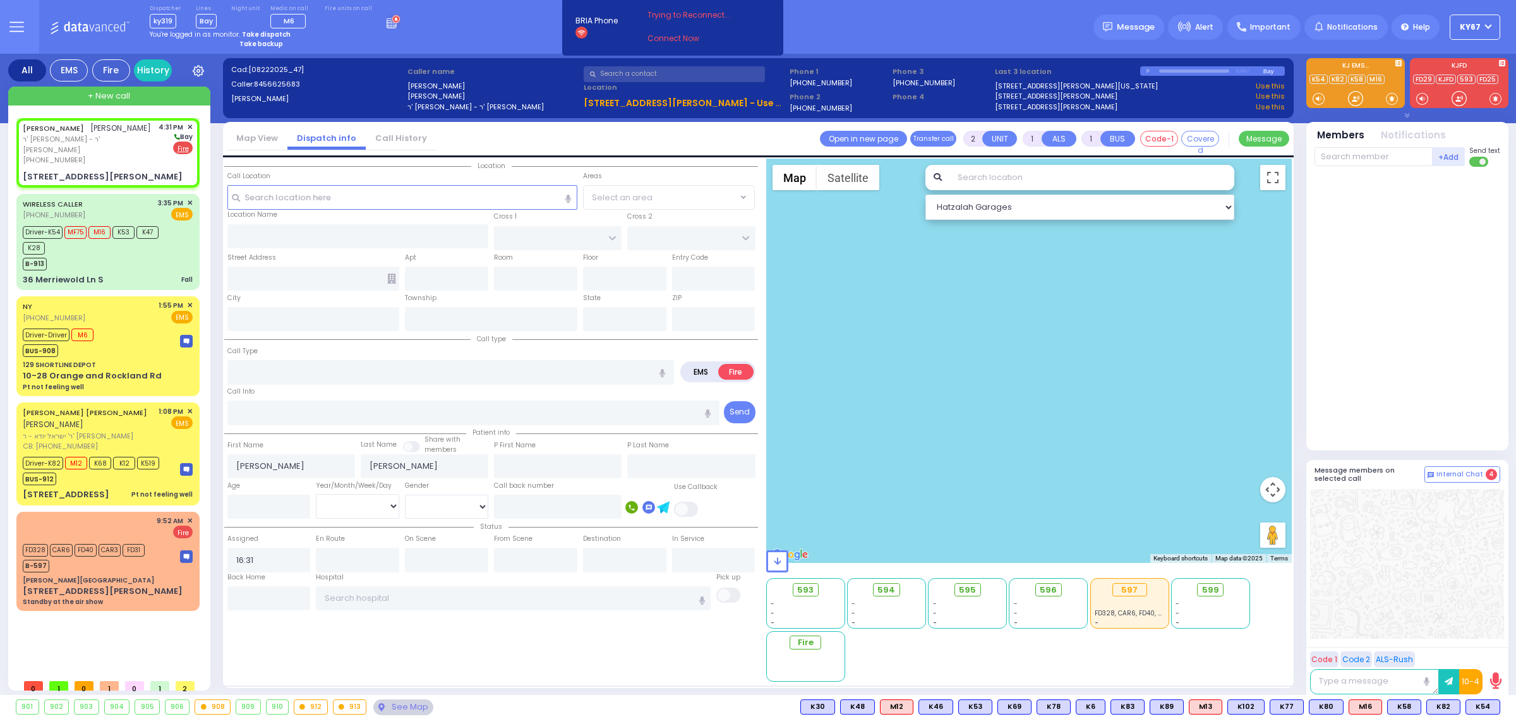
type input "10950"
select select "MONROE"
select select "Hatzalah Garages"
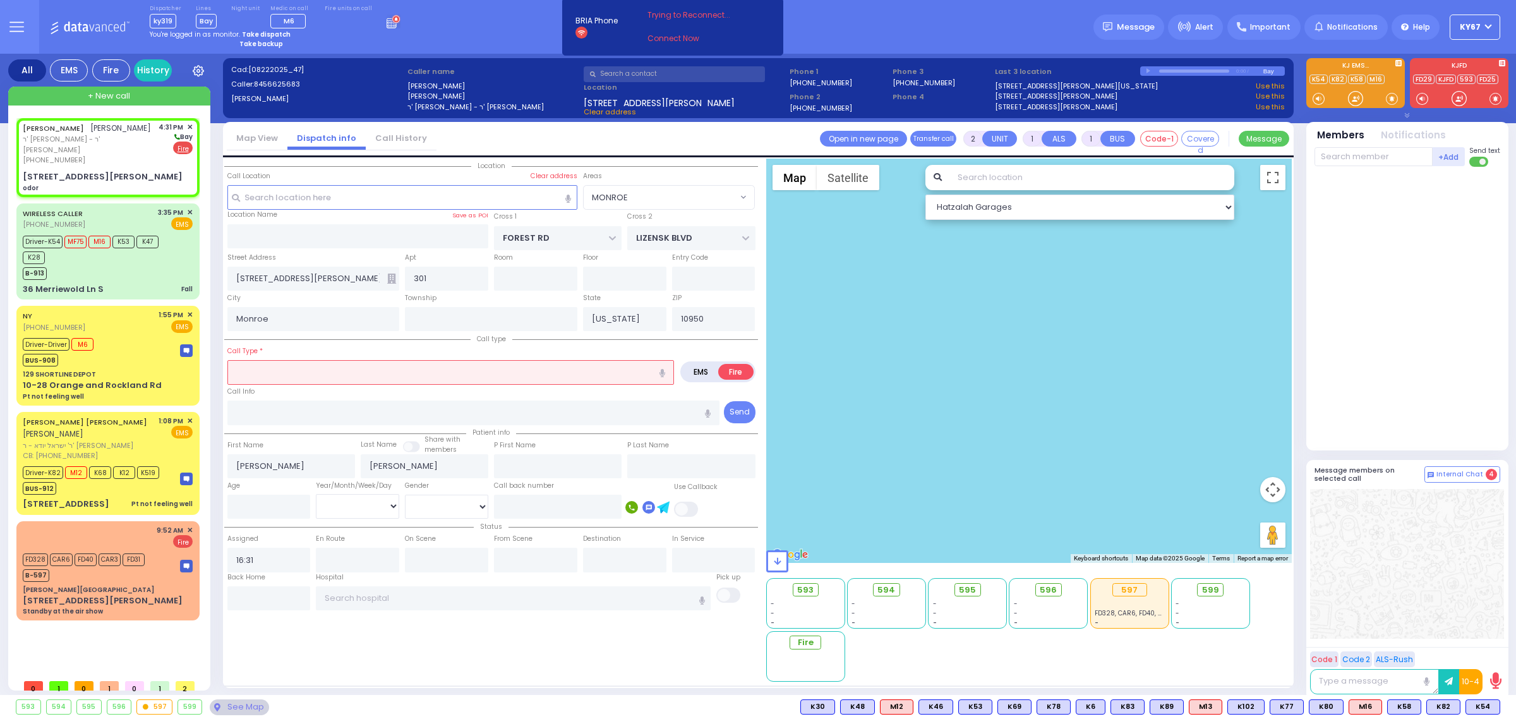
select select
type input "odor"
radio input "true"
select select
select select "MONROE"
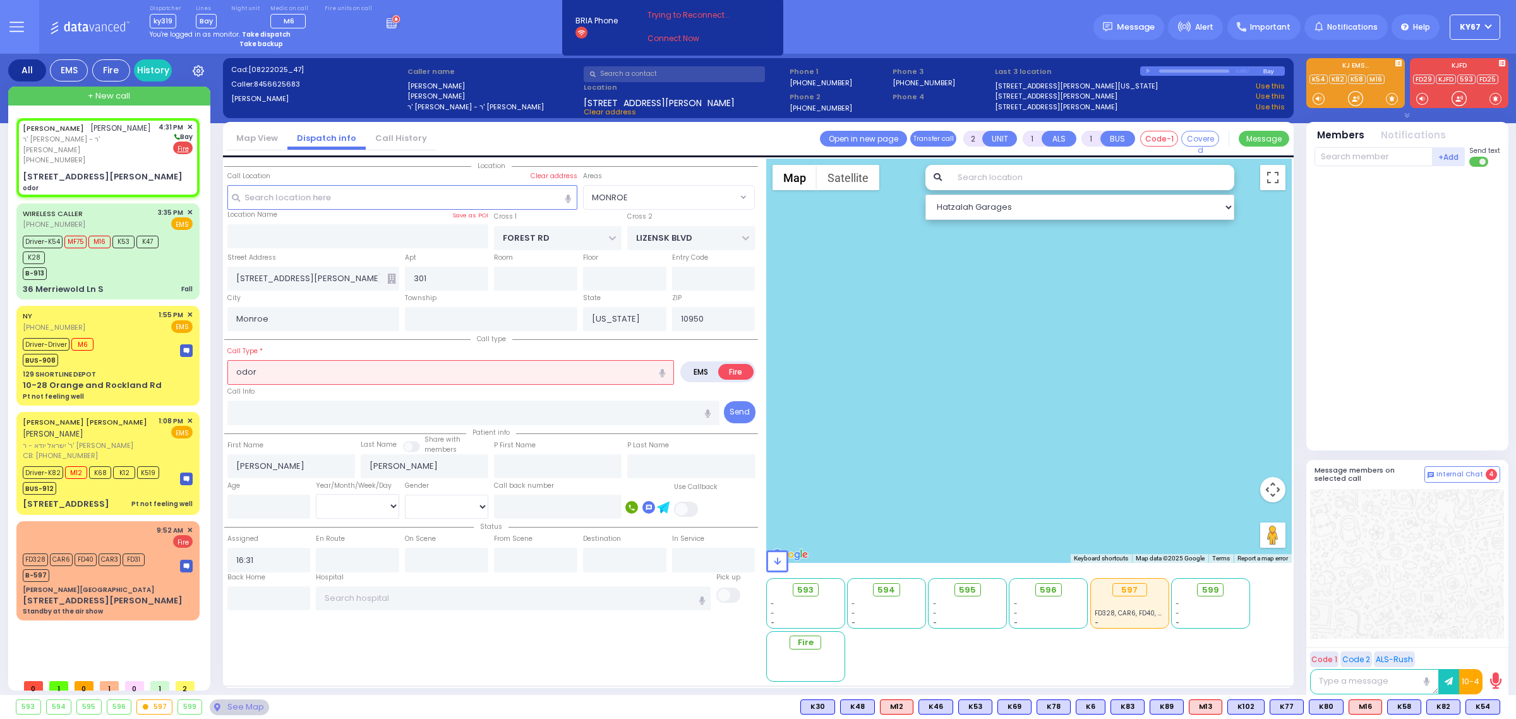
select select "Hatzalah Garages"
type input "0"
select select
type input "ODOR INVESTIGATION"
radio input "true"
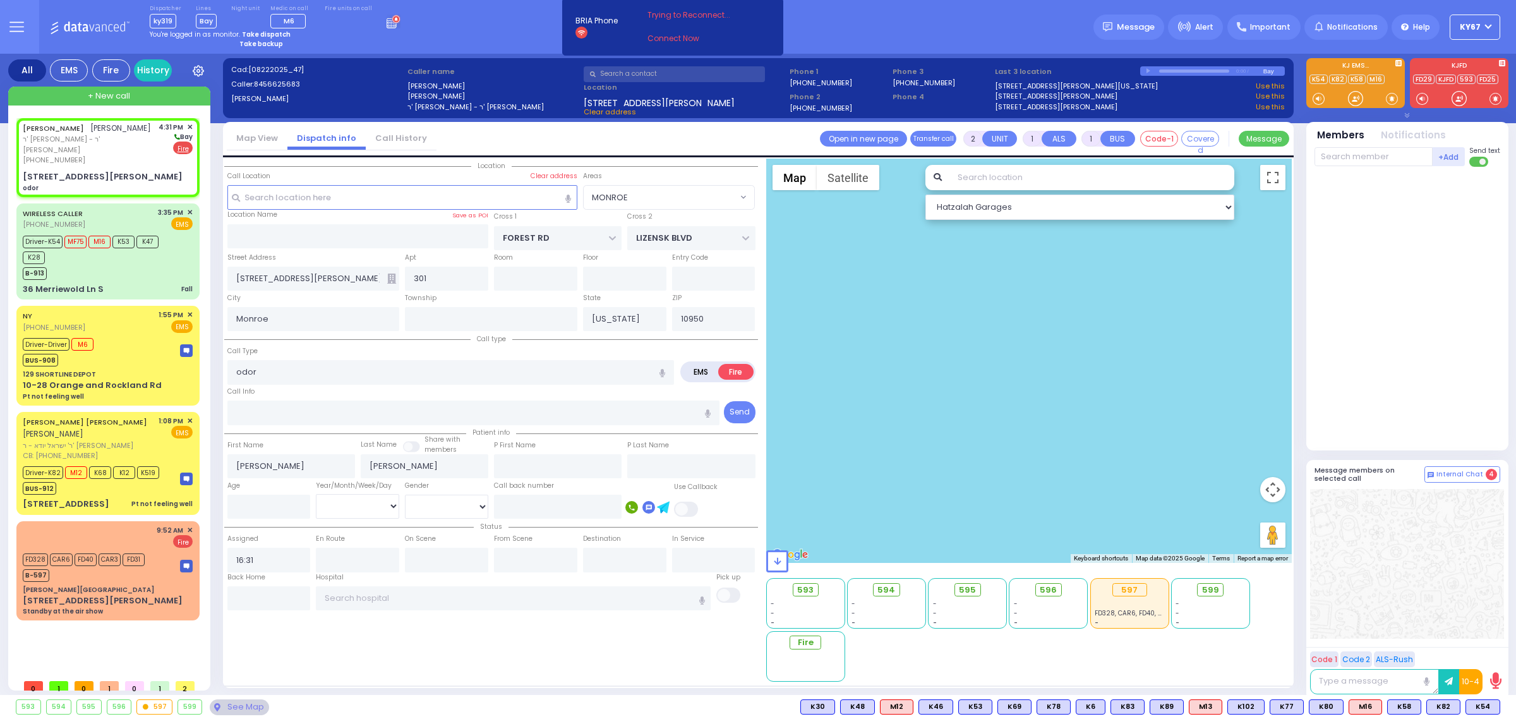
select select
radio input "true"
select select
radio input "true"
select select
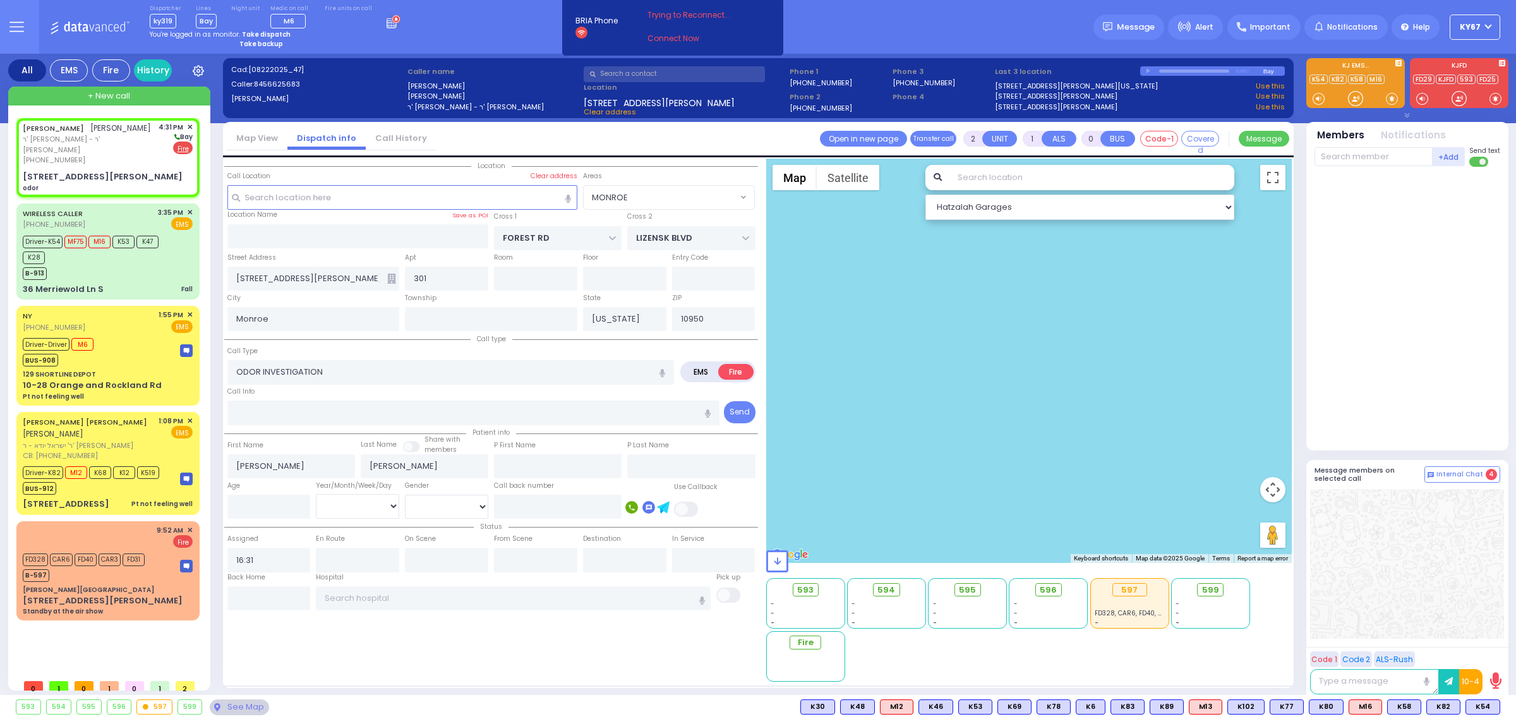
select select "MONROE"
select select "Hatzalah Garages"
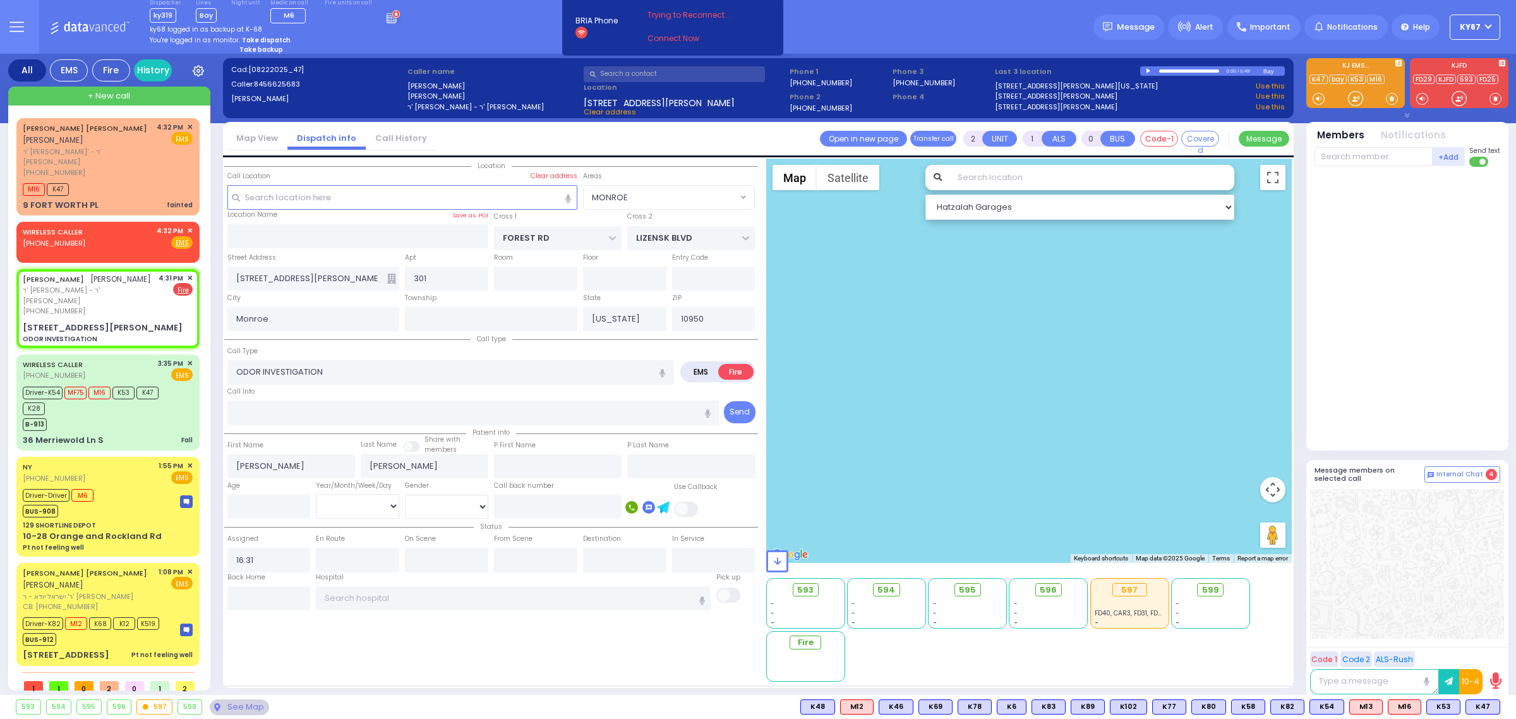
select select
radio input "true"
select select
type input "16:35"
select select "MONROE"
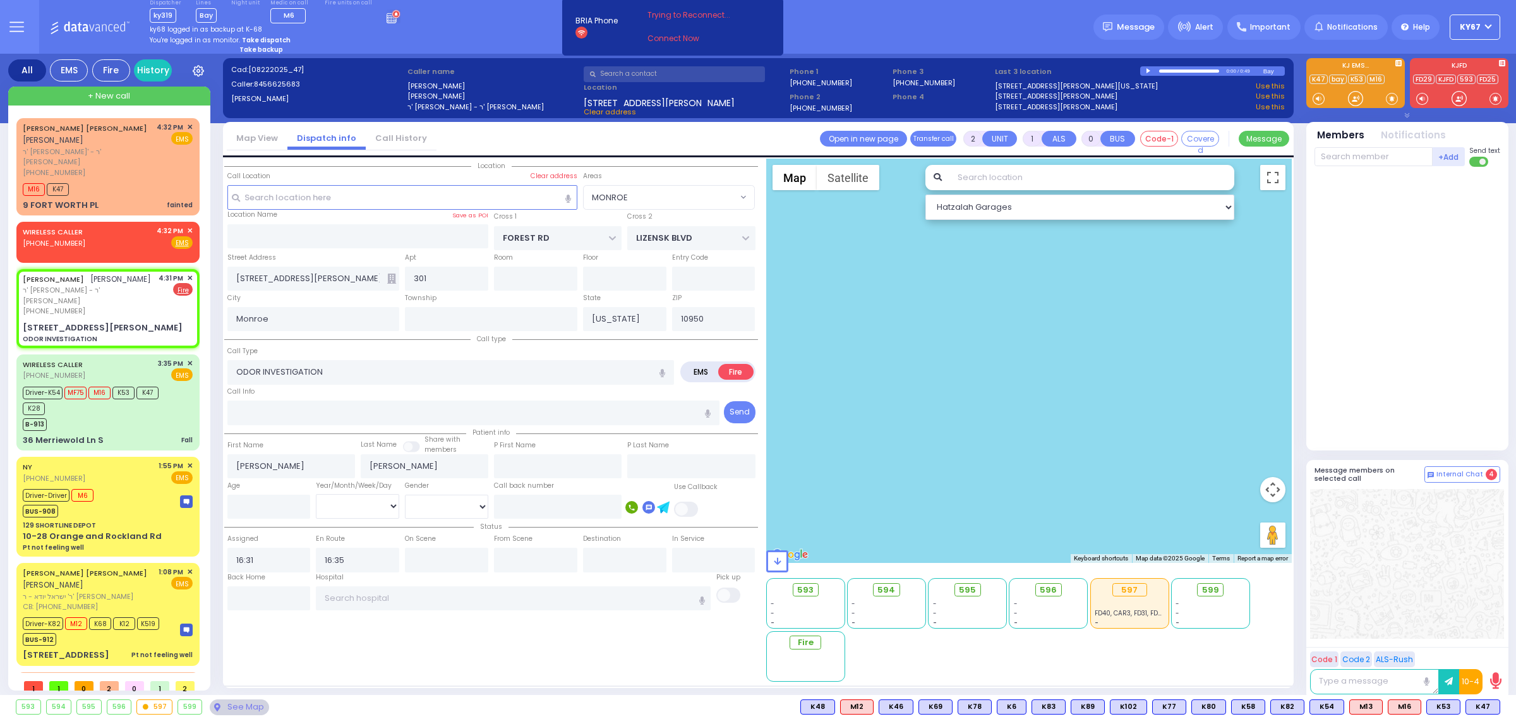
select select "Hatzalah Garages"
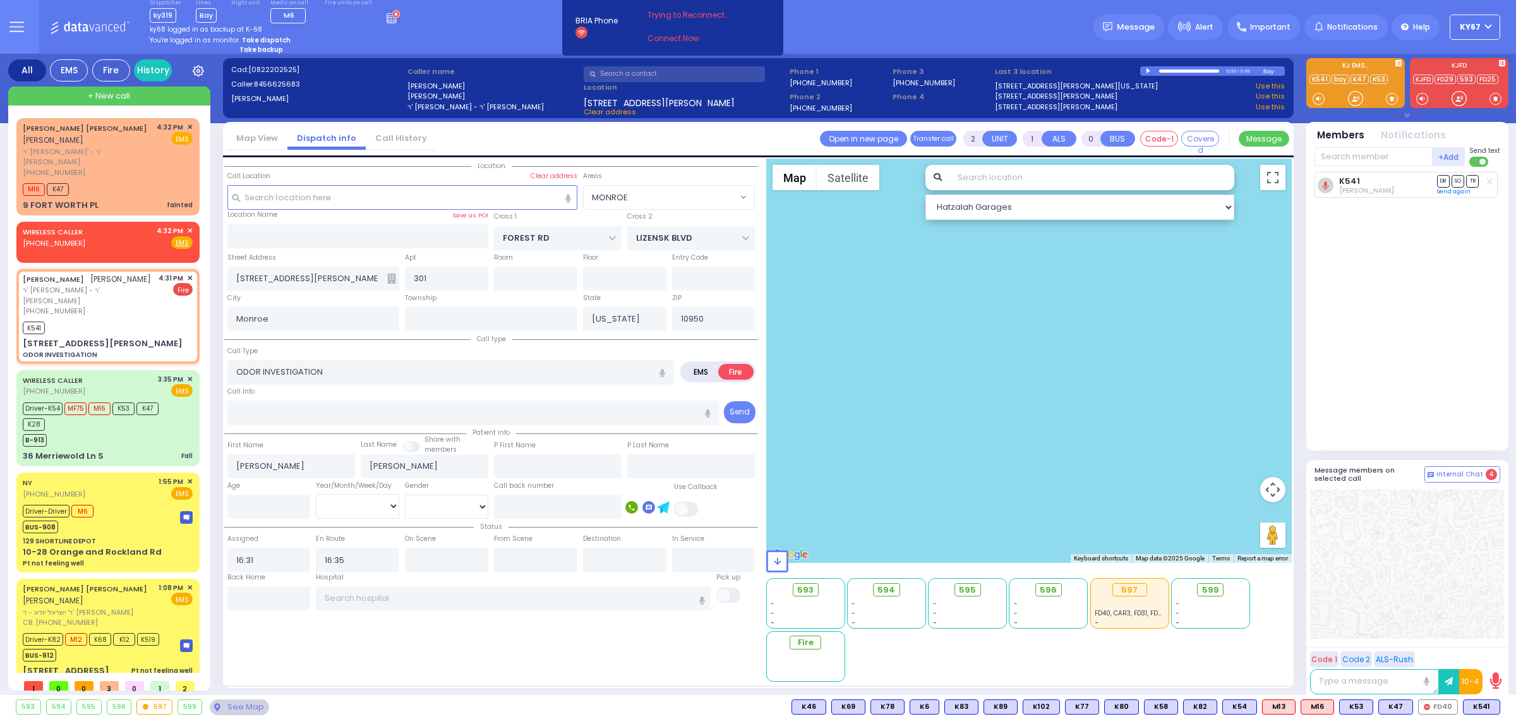
select select
radio input "true"
select select
radio input "true"
select select
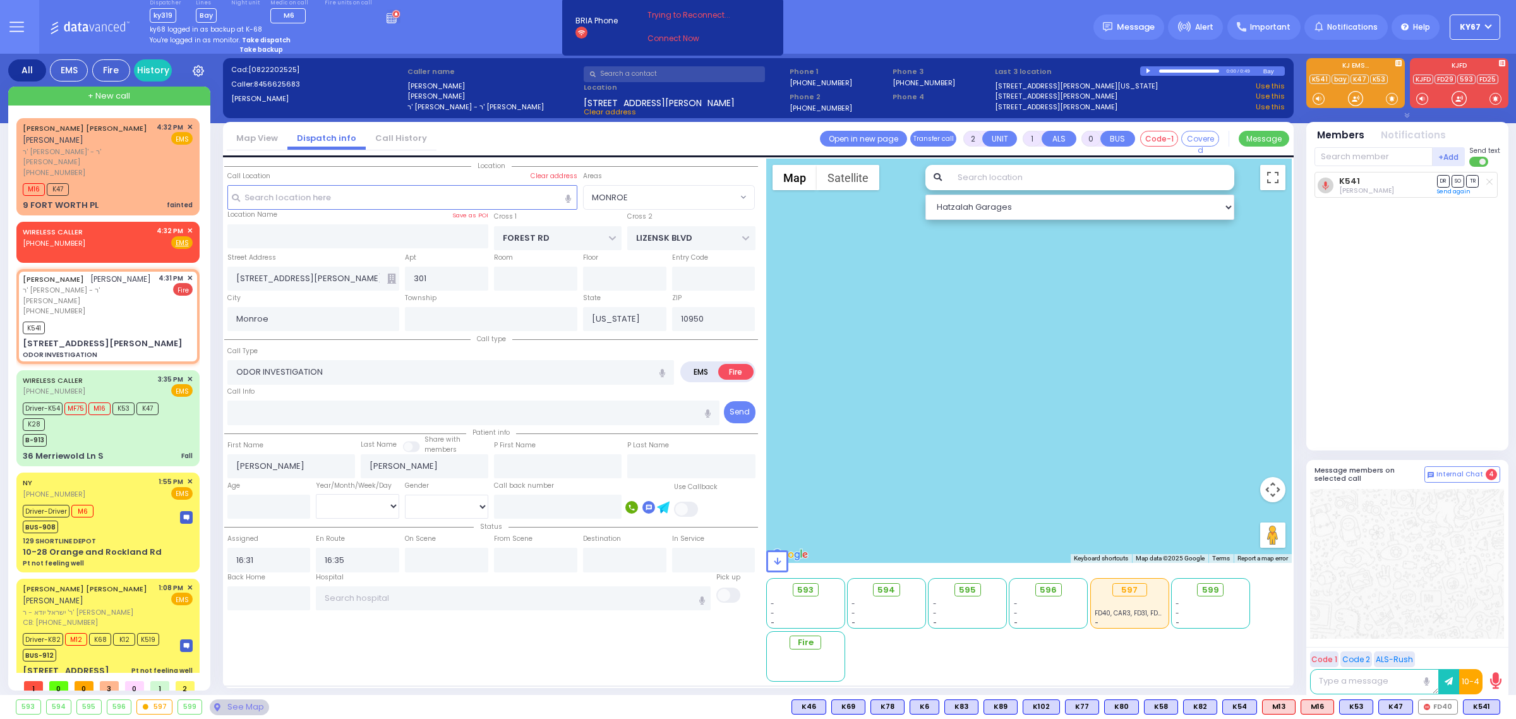
radio input "true"
select select
select select "MONROE"
select select "Hatzalah Garages"
